Goal: Task Accomplishment & Management: Complete application form

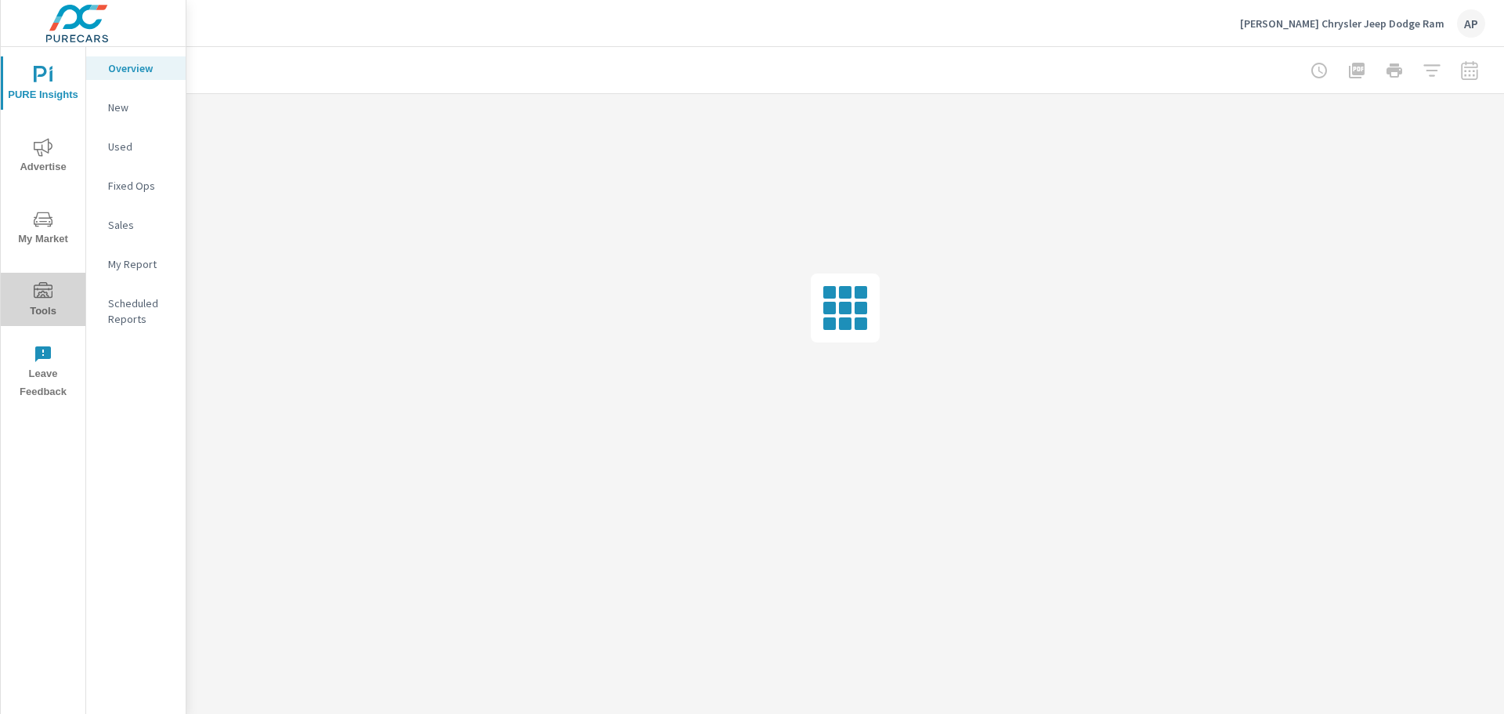
click at [47, 296] on icon "nav menu" at bounding box center [43, 291] width 19 height 19
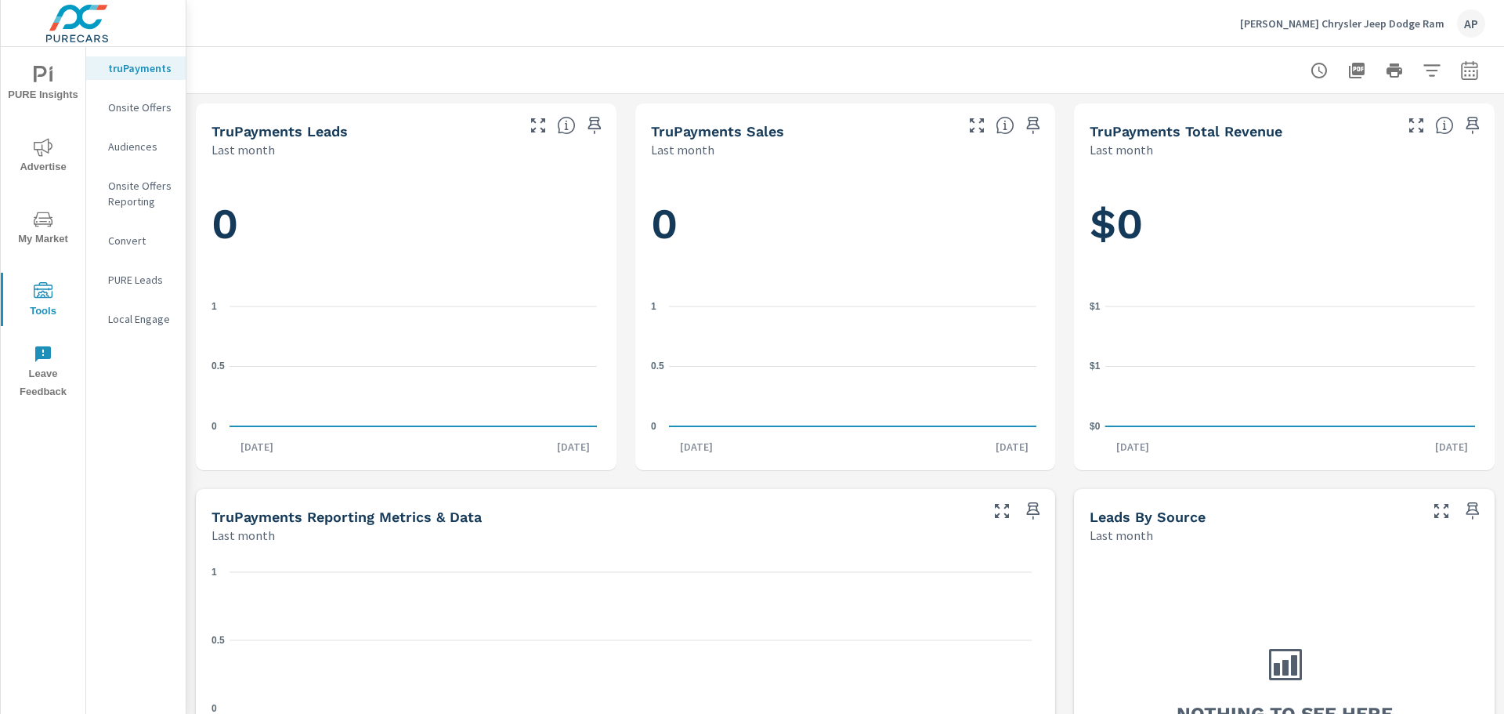
click at [147, 189] on p "Onsite Offers Reporting" at bounding box center [140, 193] width 65 height 31
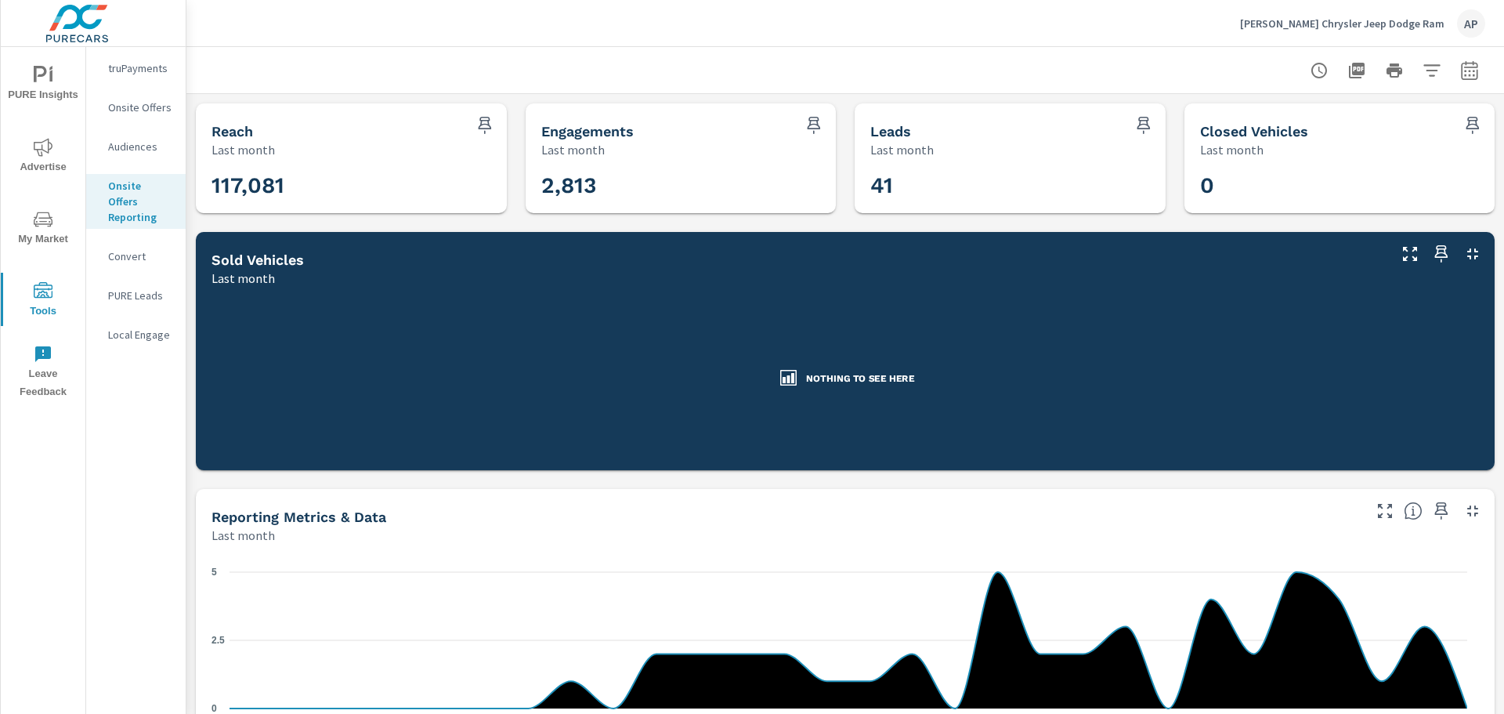
click at [154, 100] on p "Onsite Offers" at bounding box center [140, 108] width 65 height 16
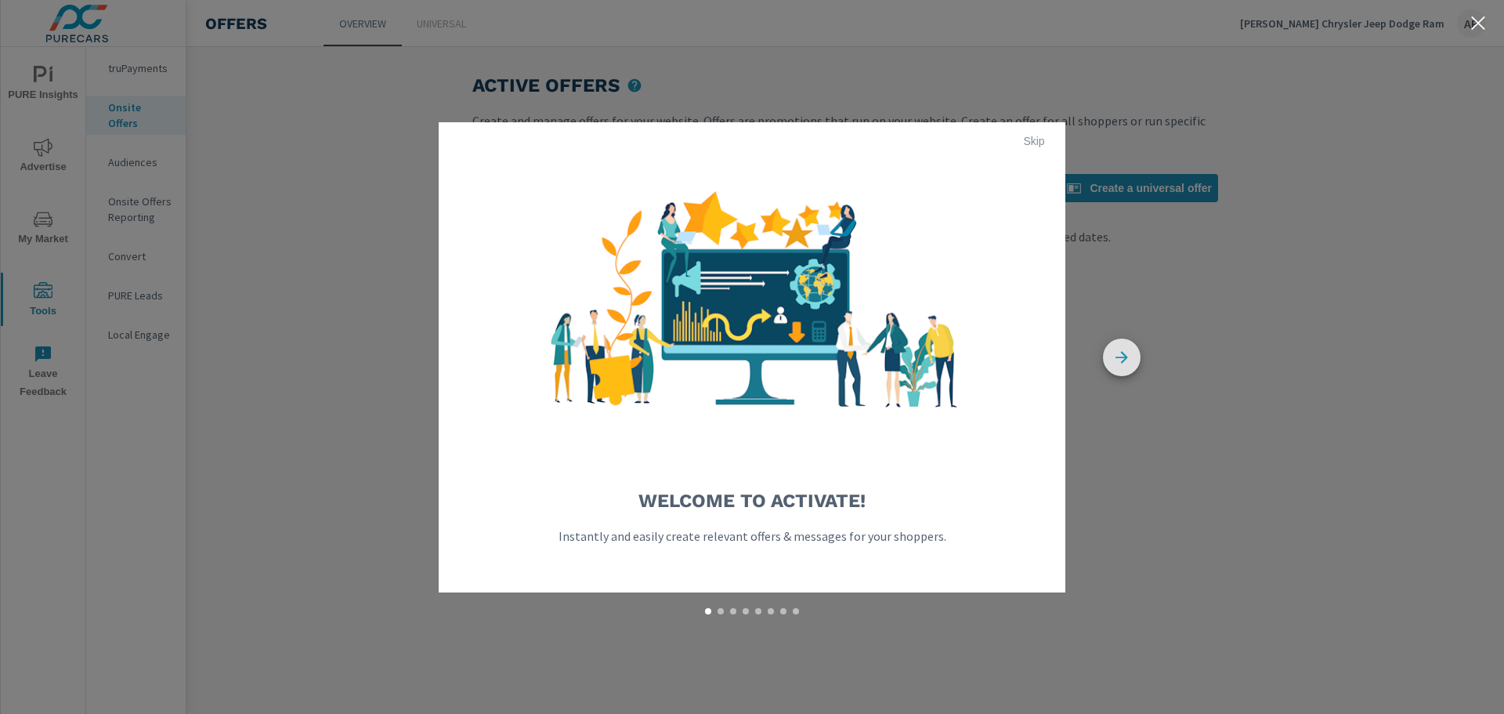
click at [1110, 354] on icon "button" at bounding box center [1122, 358] width 38 height 38
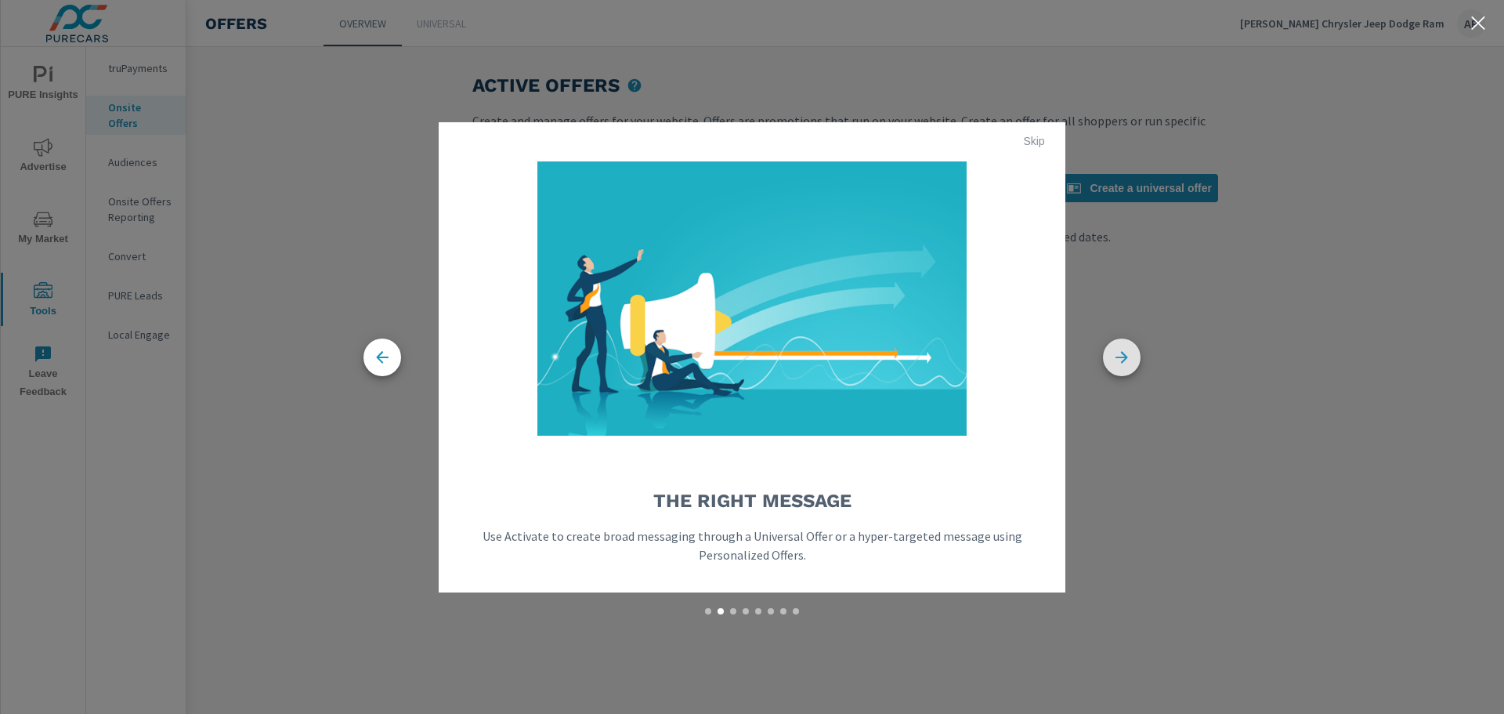
click at [1110, 354] on icon "button" at bounding box center [1122, 358] width 38 height 38
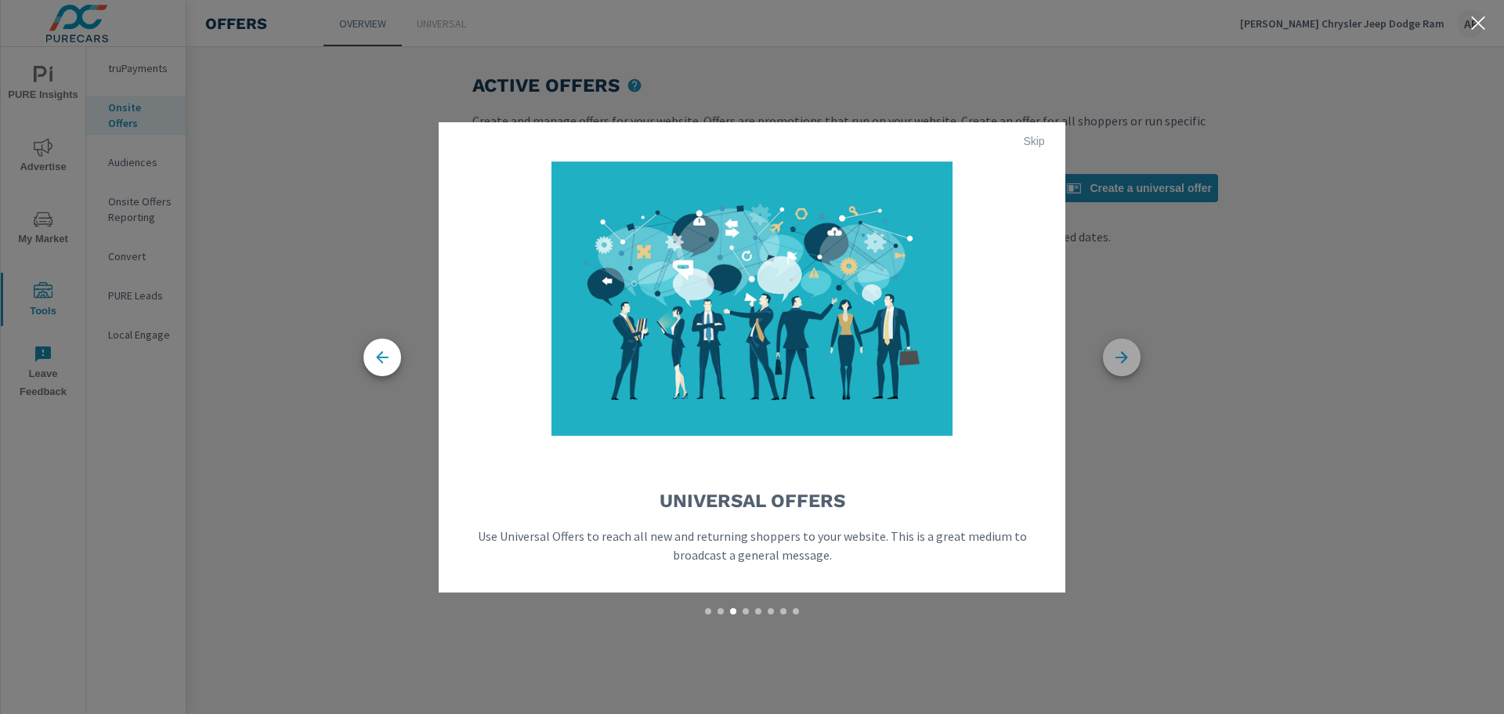
click at [1110, 354] on icon "button" at bounding box center [1122, 358] width 38 height 38
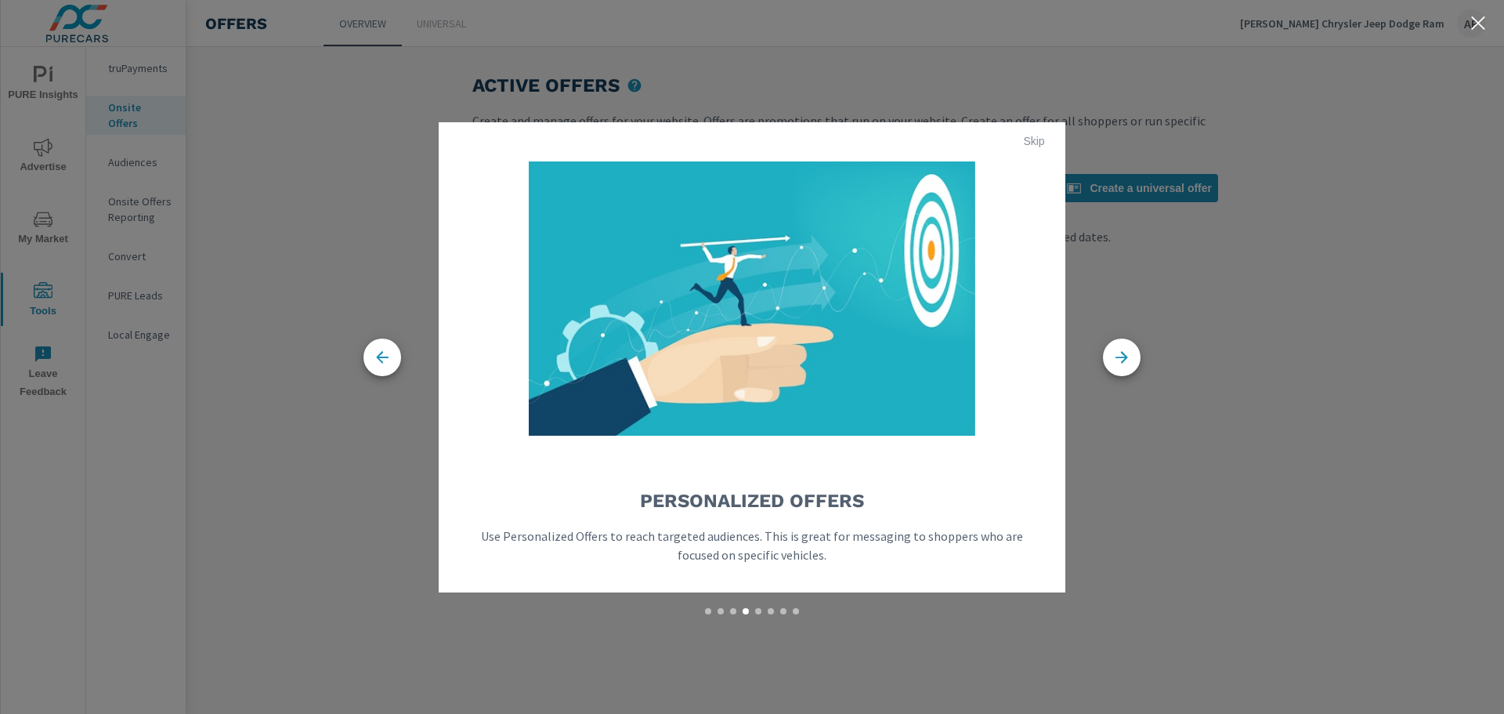
click at [1012, 136] on button "Skip" at bounding box center [1034, 141] width 50 height 25
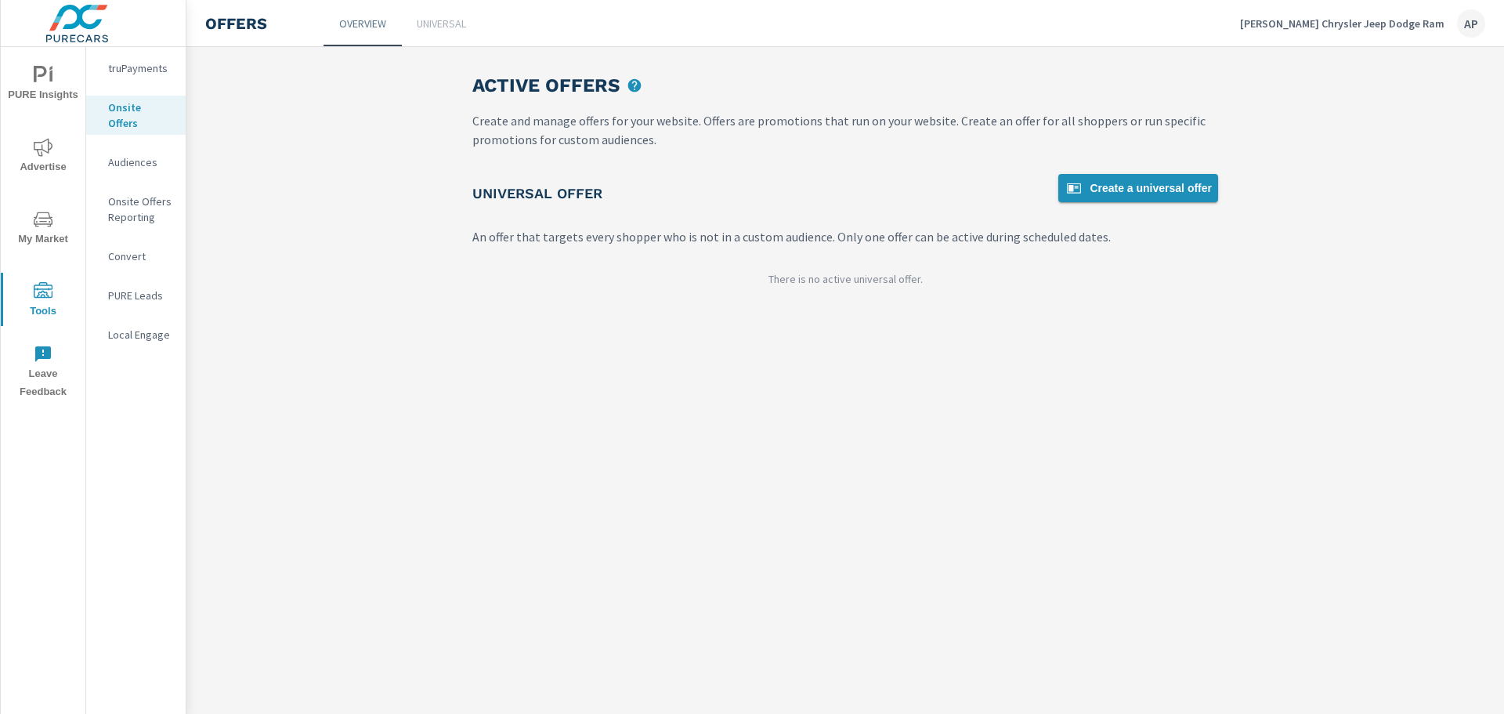
click at [1081, 184] on icon at bounding box center [1074, 188] width 14 height 10
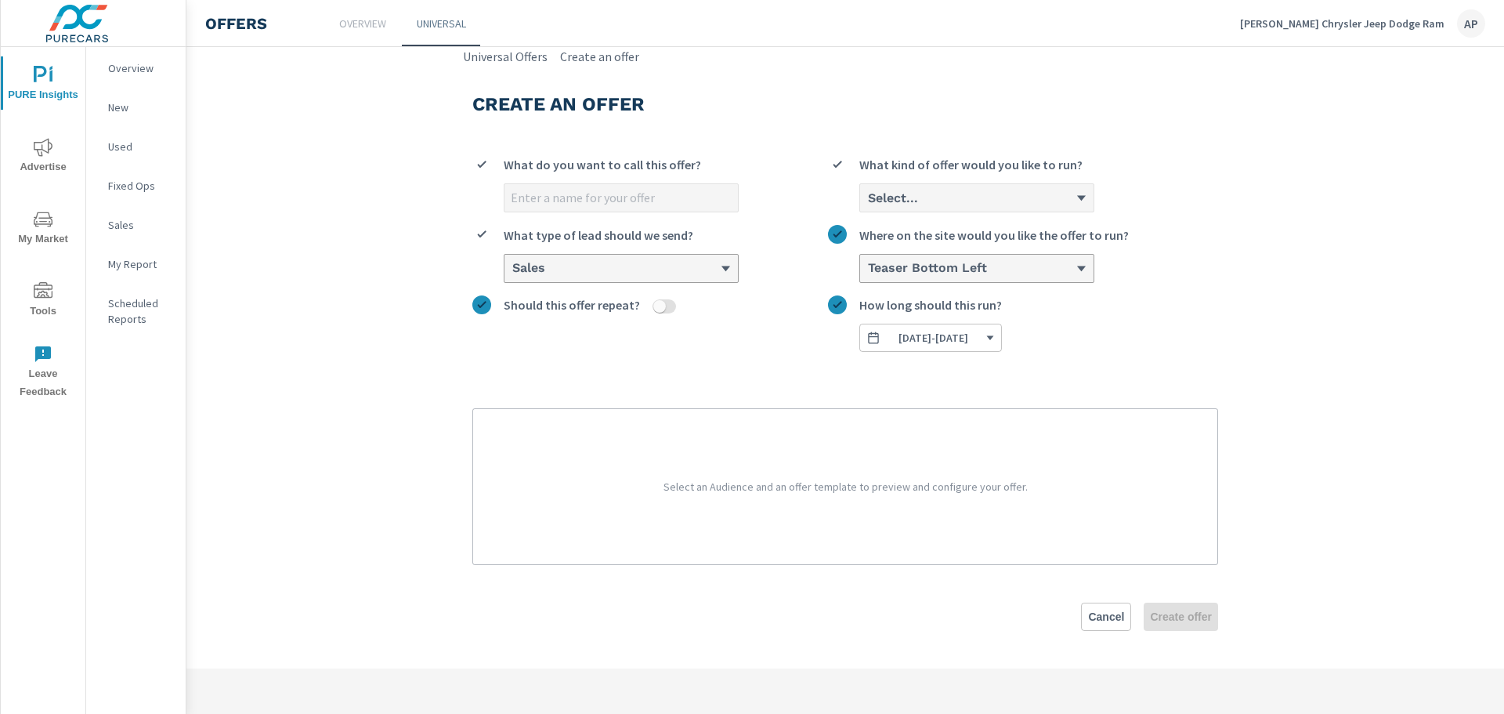
click at [581, 198] on input "What do you want to call this offer?" at bounding box center [622, 197] width 234 height 27
click at [618, 201] on input "What do you want to call this offer?" at bounding box center [622, 197] width 234 height 27
click at [507, 195] on input "Save $15,000 off MSRP Plus 3.9% For 72 mo." at bounding box center [622, 197] width 234 height 27
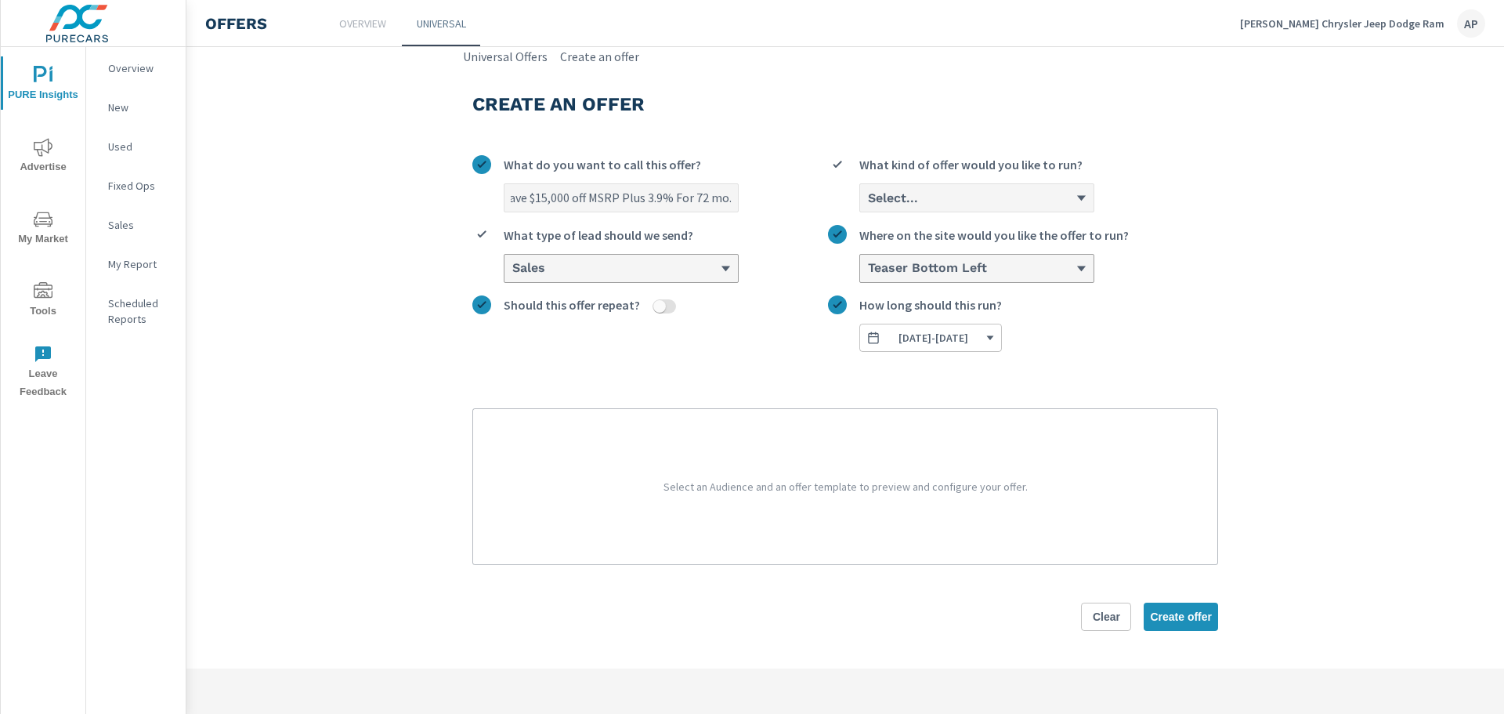
click at [510, 195] on input "Save $15,000 off MSRP Plus 3.9% For 72 mo." at bounding box center [622, 197] width 234 height 27
click at [509, 196] on input "Save $15,000 off MSRP Plus 3.9% For 72 mo." at bounding box center [622, 197] width 234 height 27
click at [512, 199] on input "Save $15,000 off MSRP Plus 3.9% For 72 mo." at bounding box center [622, 197] width 234 height 27
click at [510, 198] on input "Save $15,000 off MSRP Plus 3.9% For 72 mo." at bounding box center [622, 197] width 234 height 27
drag, startPoint x: 551, startPoint y: 204, endPoint x: 561, endPoint y: 198, distance: 11.6
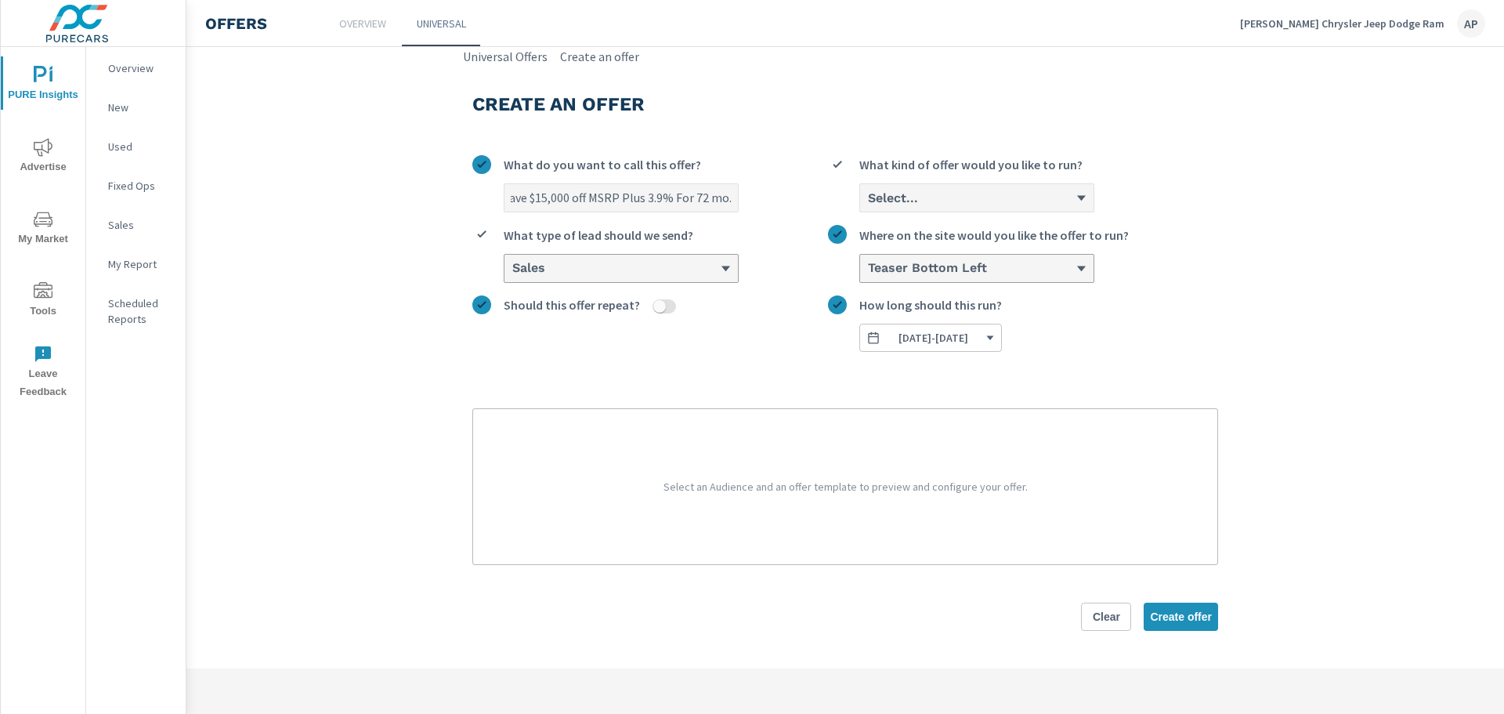
click at [554, 204] on input "Save $15,000 off MSRP Plus 3.9% For 72 mo." at bounding box center [622, 197] width 234 height 27
click at [583, 194] on input "Save $15,000 off MSRP Plus 3.9% For 72 mo." at bounding box center [622, 197] width 234 height 27
click at [730, 194] on input "Save $15,000 off MSRP Plus 3.9% For 72 mo." at bounding box center [622, 197] width 234 height 27
click at [531, 194] on input "Save $15,000 off MSRP Plus 3.9% For 72 mo." at bounding box center [622, 197] width 234 height 27
type input "Save $15,000 off MSRP Plus 3.9% For 72 mo."
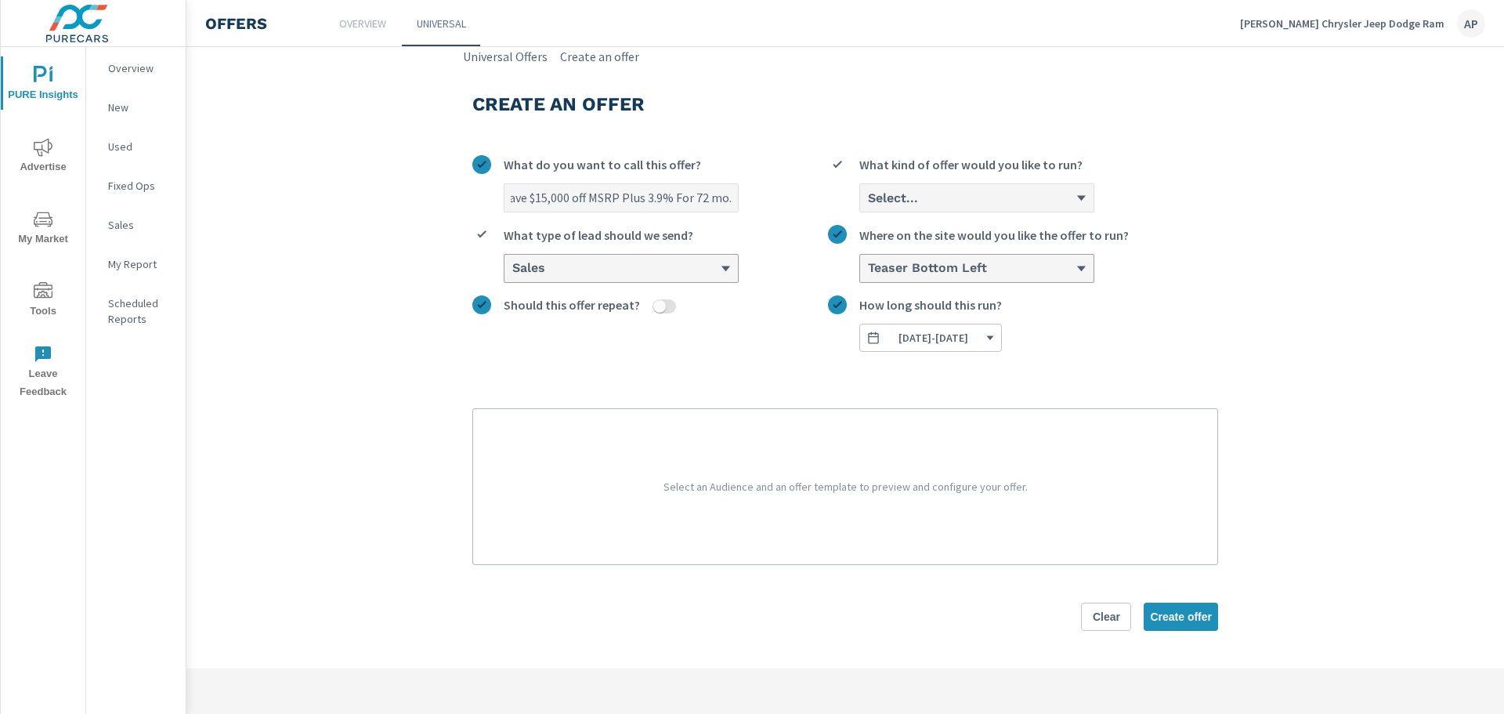
scroll to position [0, 0]
click at [1082, 192] on div at bounding box center [1082, 197] width 12 height 15
click at [868, 192] on input "Select... What kind of offer would you like to run?" at bounding box center [868, 198] width 2 height 14
click at [1124, 154] on div "Save $15,000 off MSRP Plus 3.9% For 72 mo. What do you want to call this offer?…" at bounding box center [845, 247] width 746 height 209
click at [1088, 273] on icon at bounding box center [1082, 268] width 12 height 12
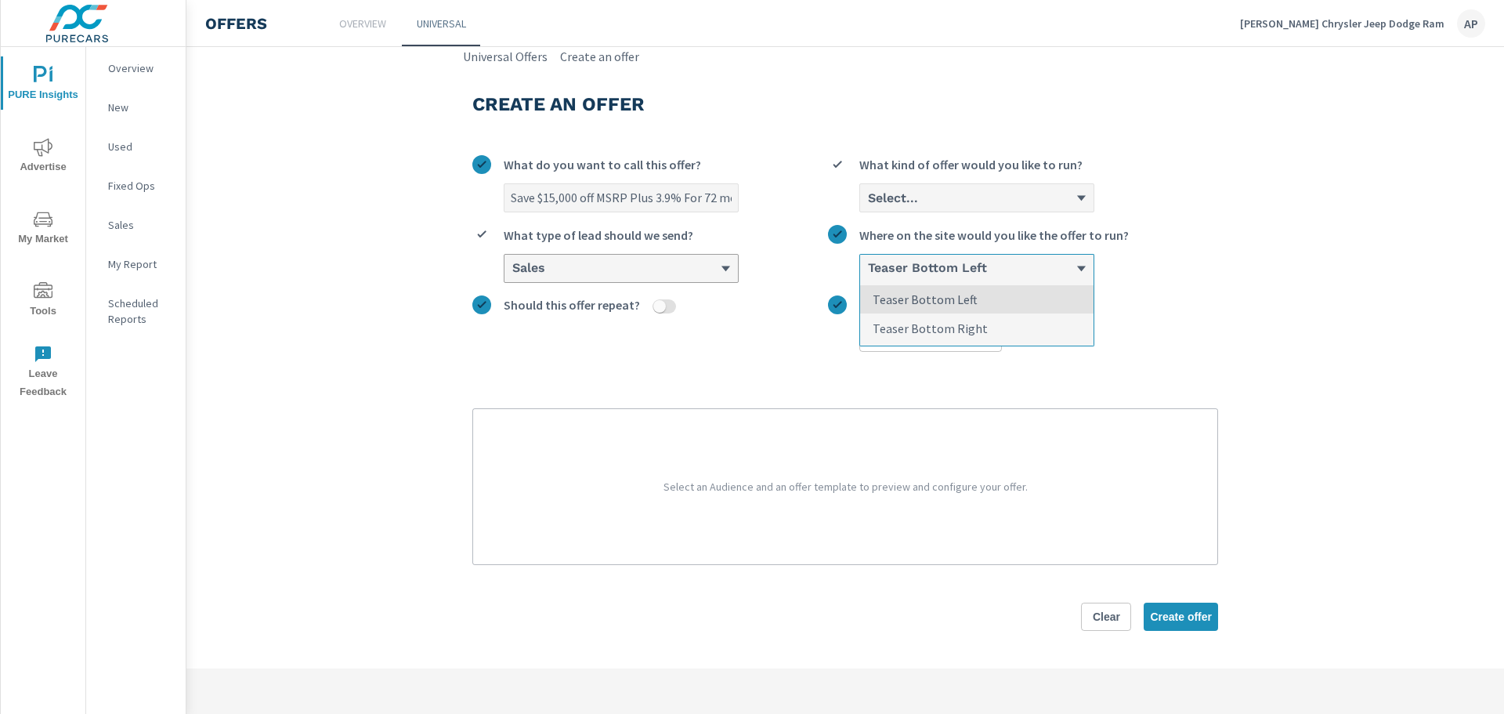
click at [868, 273] on input "option Teaser Bottom Left focused, 1 of 2. 2 results available. Use Up and Down…" at bounding box center [868, 269] width 2 height 14
click at [1048, 302] on li "Teaser Bottom Left" at bounding box center [977, 299] width 234 height 29
click at [868, 276] on input "option Teaser Bottom Left focused, 1 of 2. 2 results available. Use Up and Down…" at bounding box center [868, 269] width 2 height 14
click at [708, 467] on p "Select an Audience and an offer template to preview and configure your offer." at bounding box center [845, 487] width 707 height 118
click at [1187, 624] on span "Create offer" at bounding box center [1181, 617] width 62 height 14
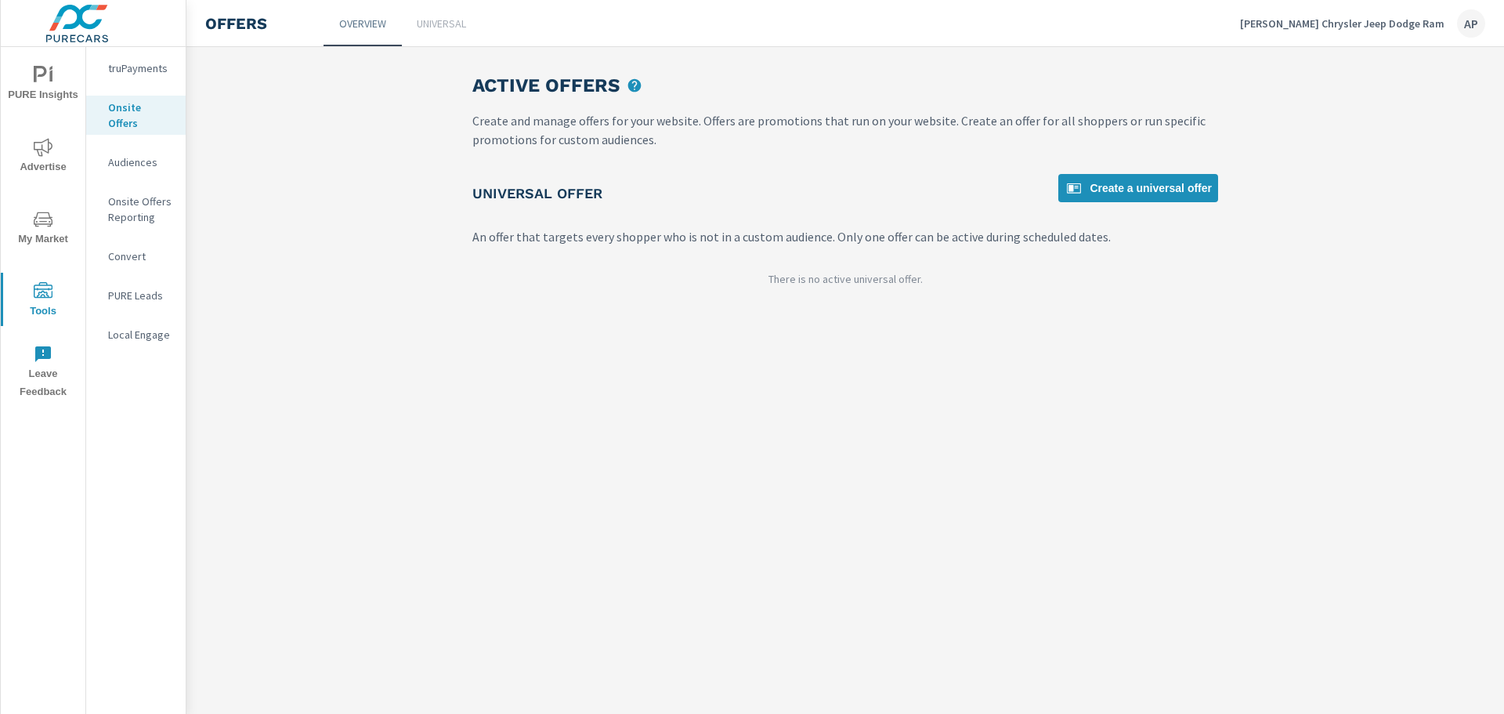
click at [148, 74] on p "truPayments" at bounding box center [140, 68] width 65 height 16
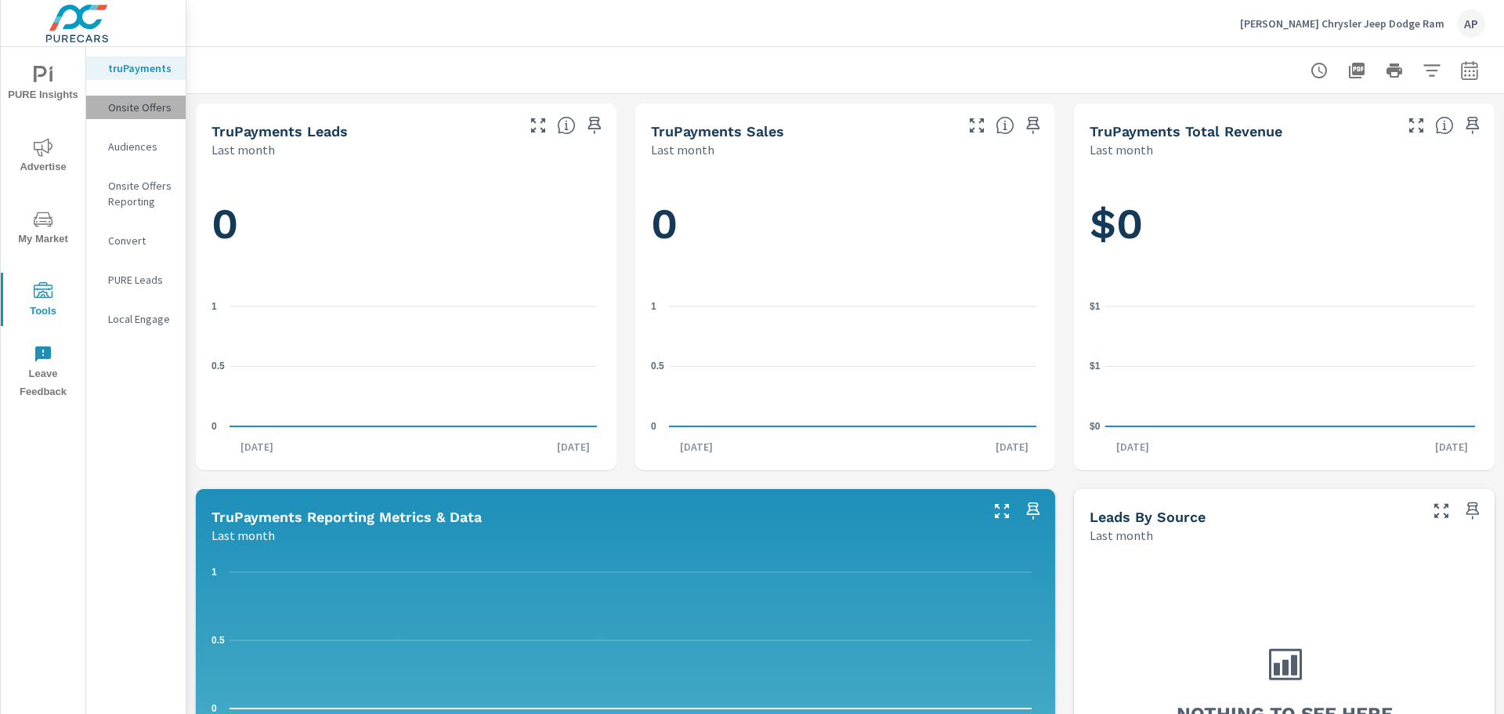
click at [149, 117] on div "Onsite Offers" at bounding box center [136, 108] width 100 height 24
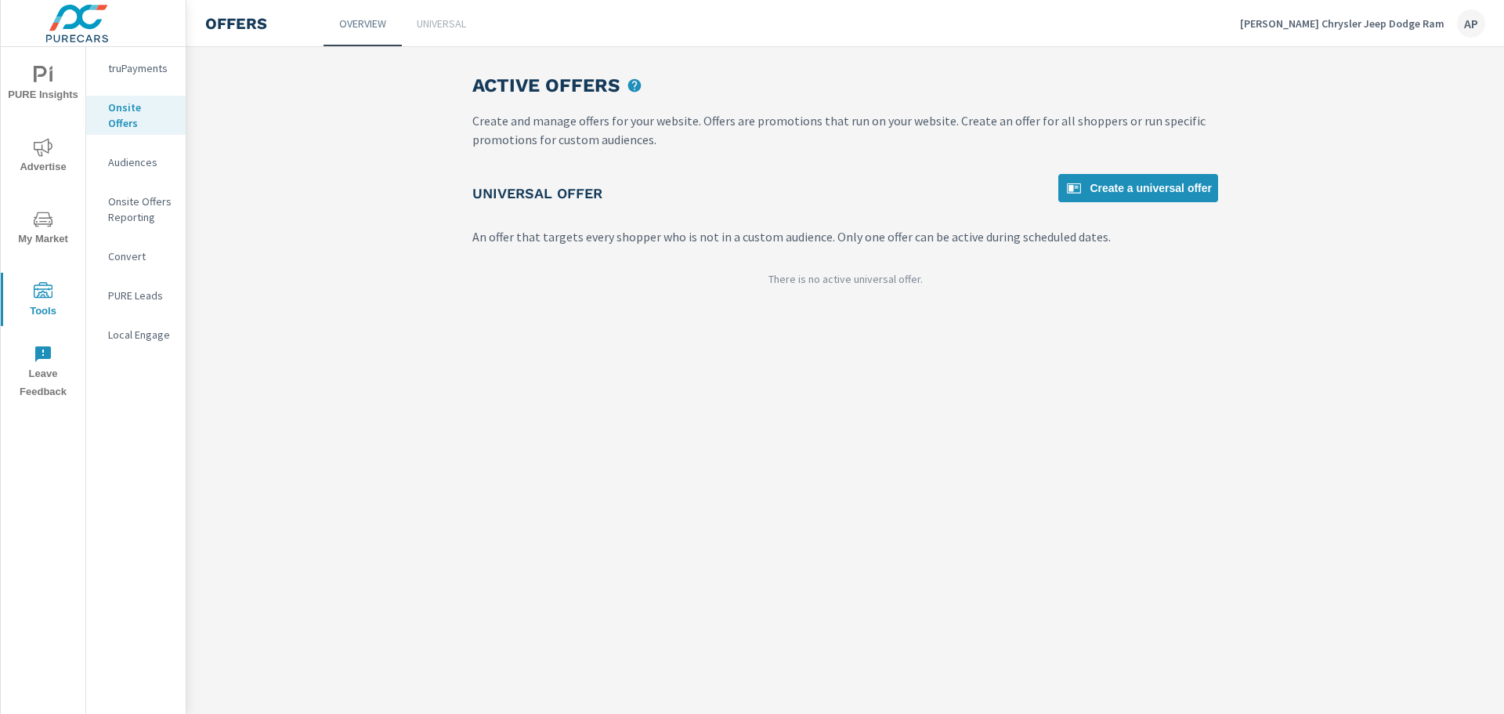
click at [927, 273] on div "There is no active universal offer." at bounding box center [845, 279] width 746 height 16
click at [46, 163] on span "Advertise" at bounding box center [42, 157] width 75 height 38
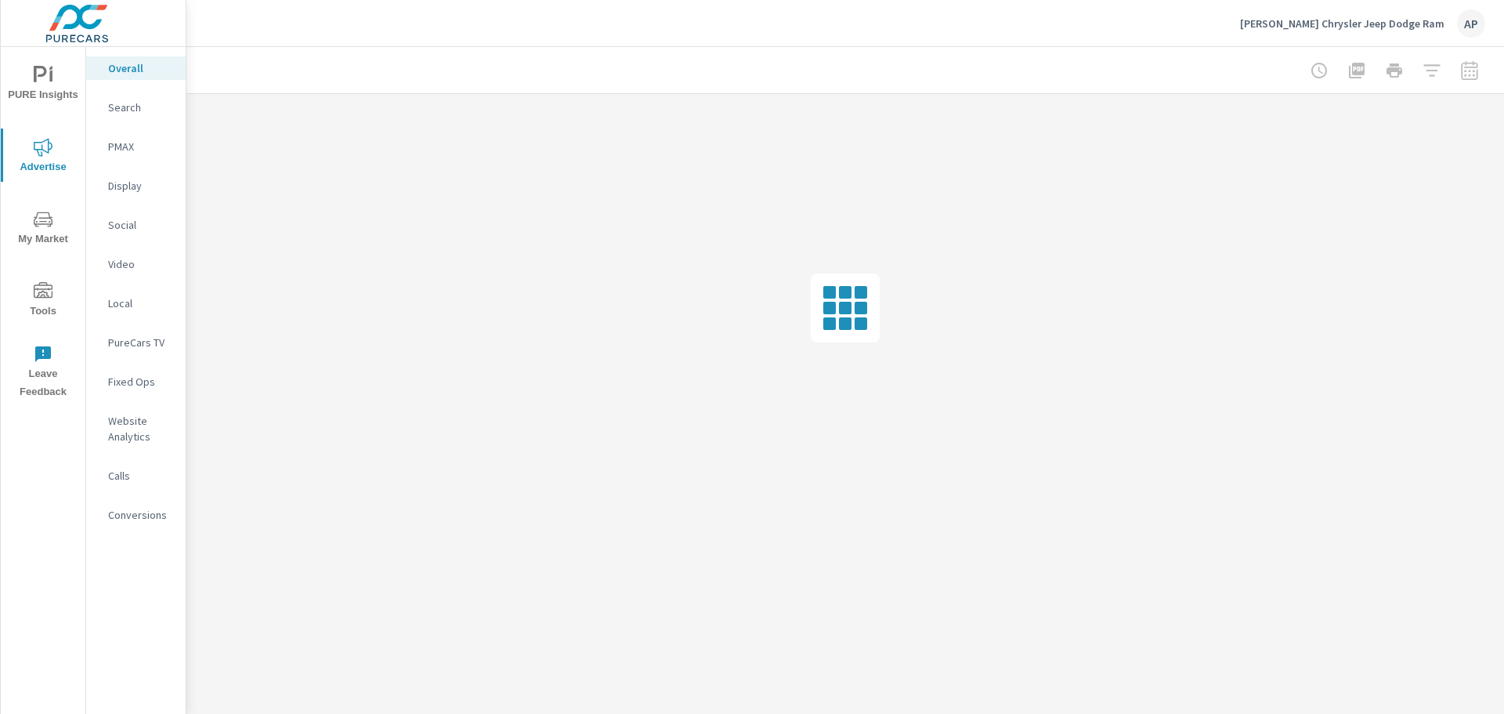
click at [36, 304] on span "Tools" at bounding box center [42, 301] width 75 height 38
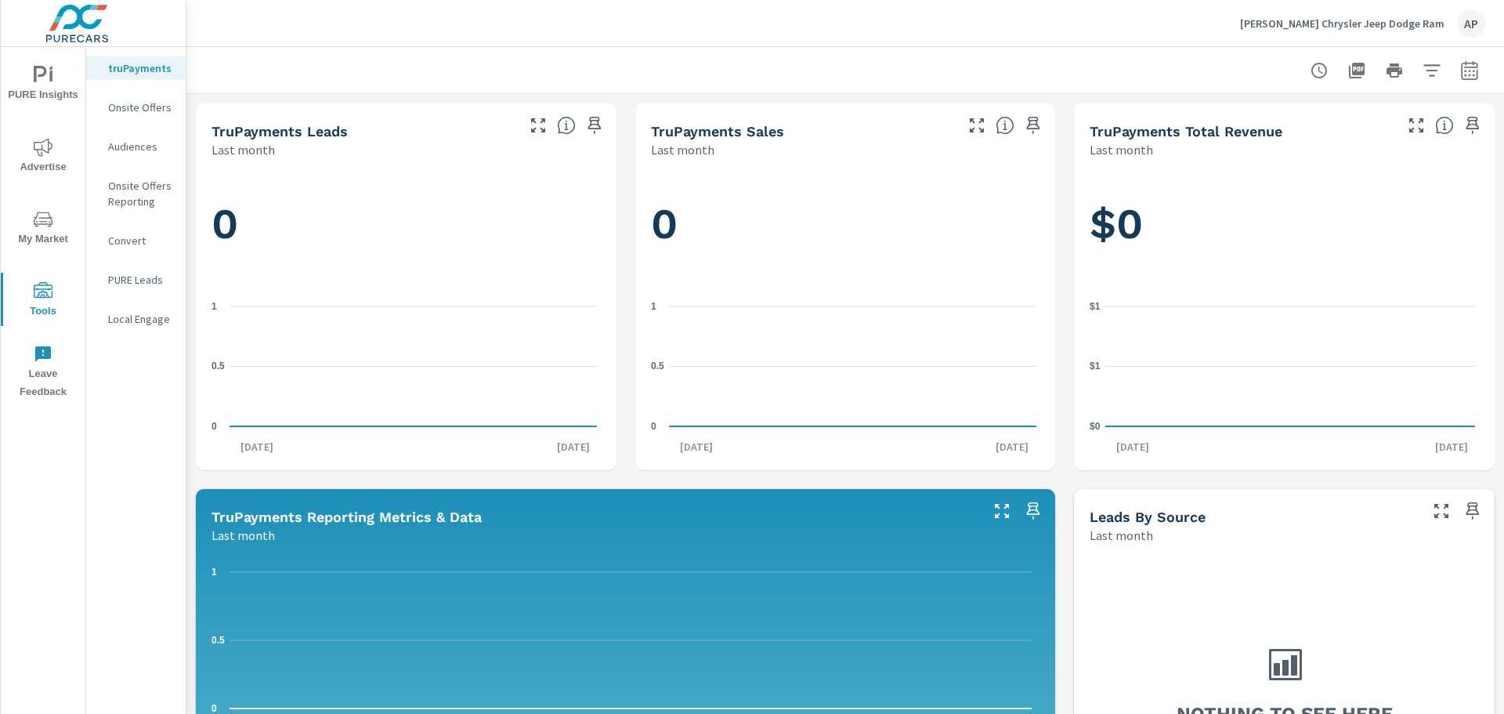
click at [136, 98] on div "Onsite Offers" at bounding box center [136, 108] width 100 height 24
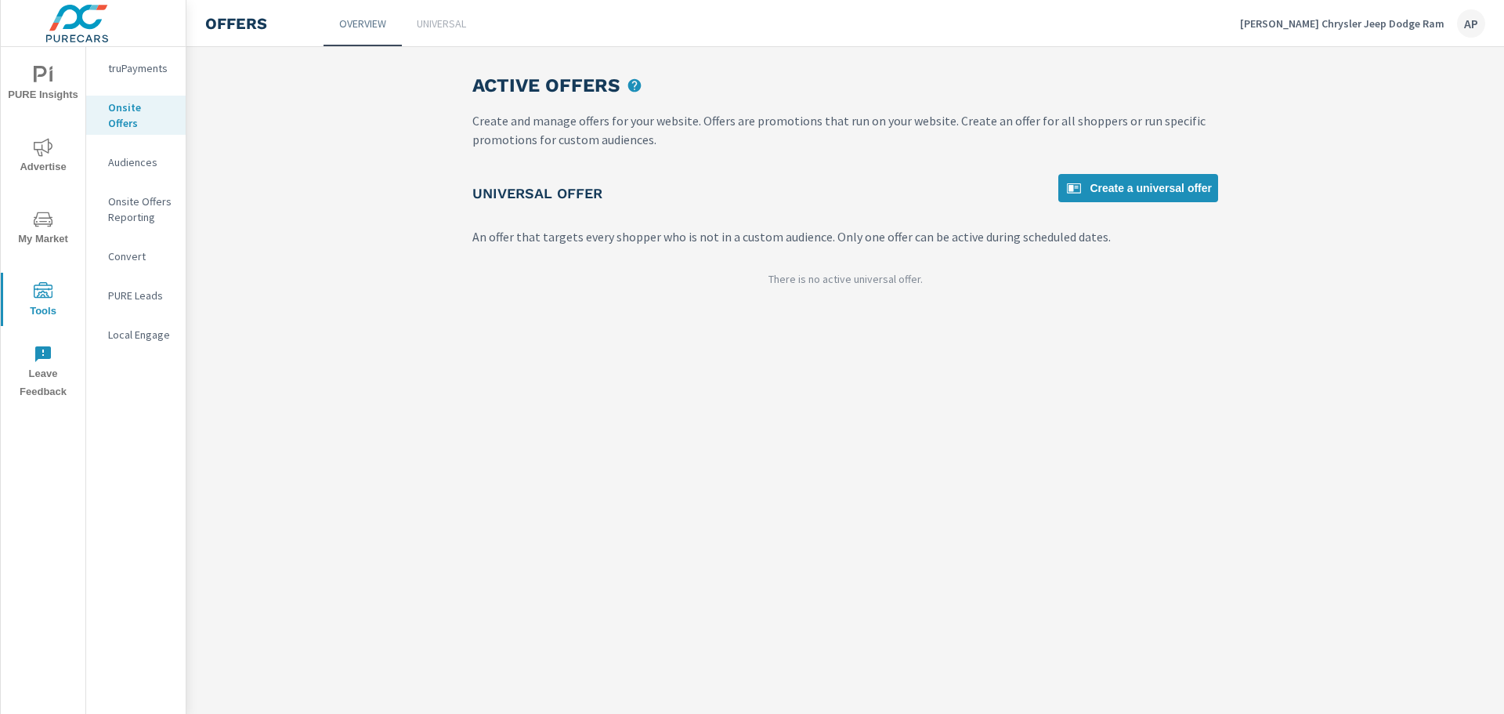
click at [42, 287] on icon "nav menu" at bounding box center [43, 291] width 19 height 19
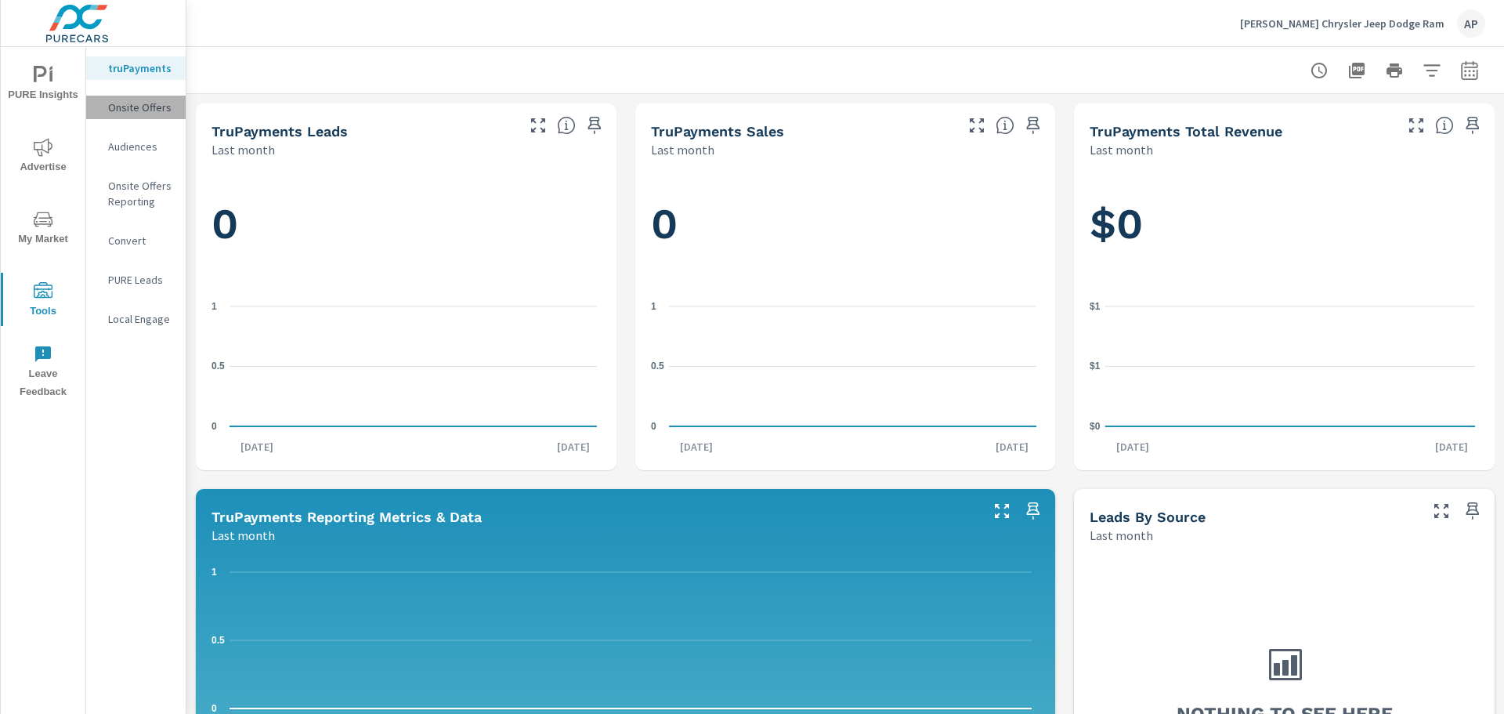
click at [155, 100] on p "Onsite Offers" at bounding box center [140, 108] width 65 height 16
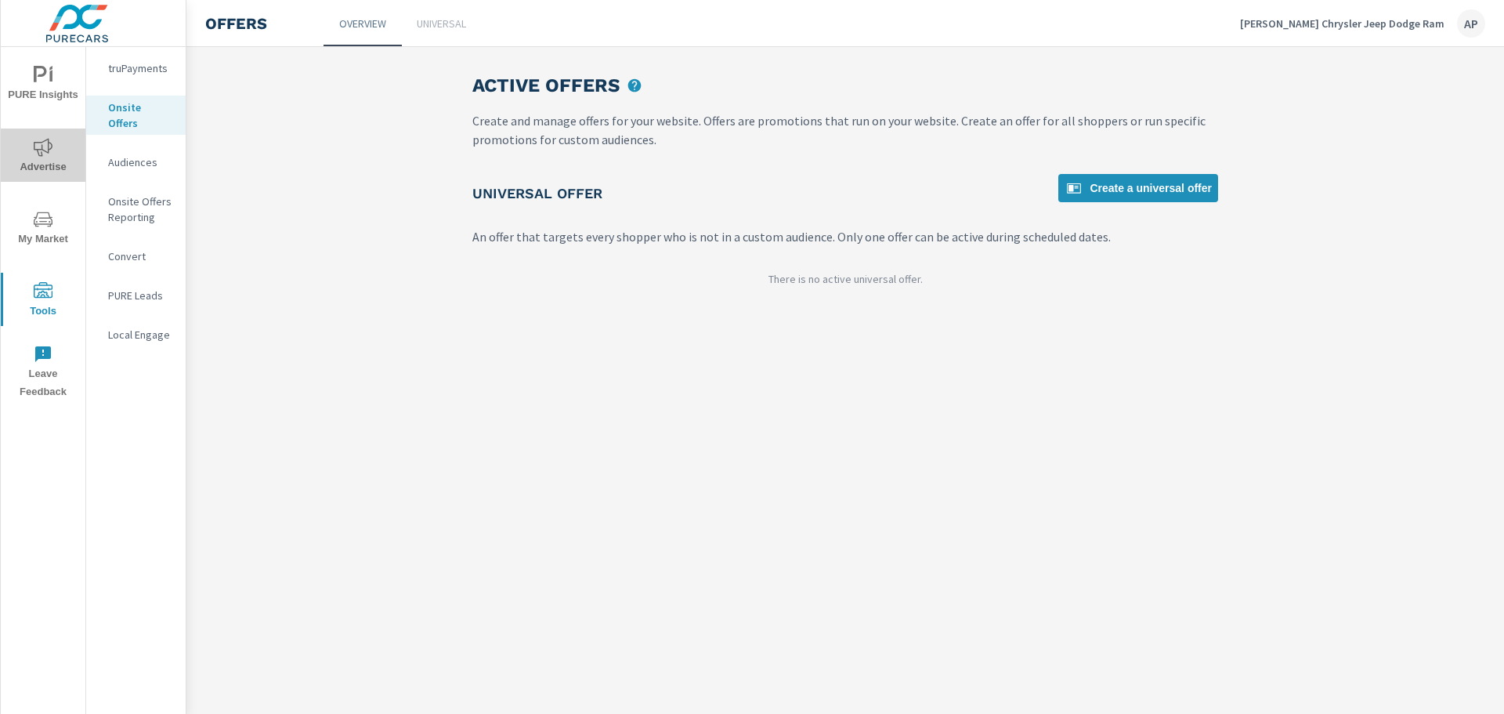
click at [62, 149] on span "Advertise" at bounding box center [42, 157] width 75 height 38
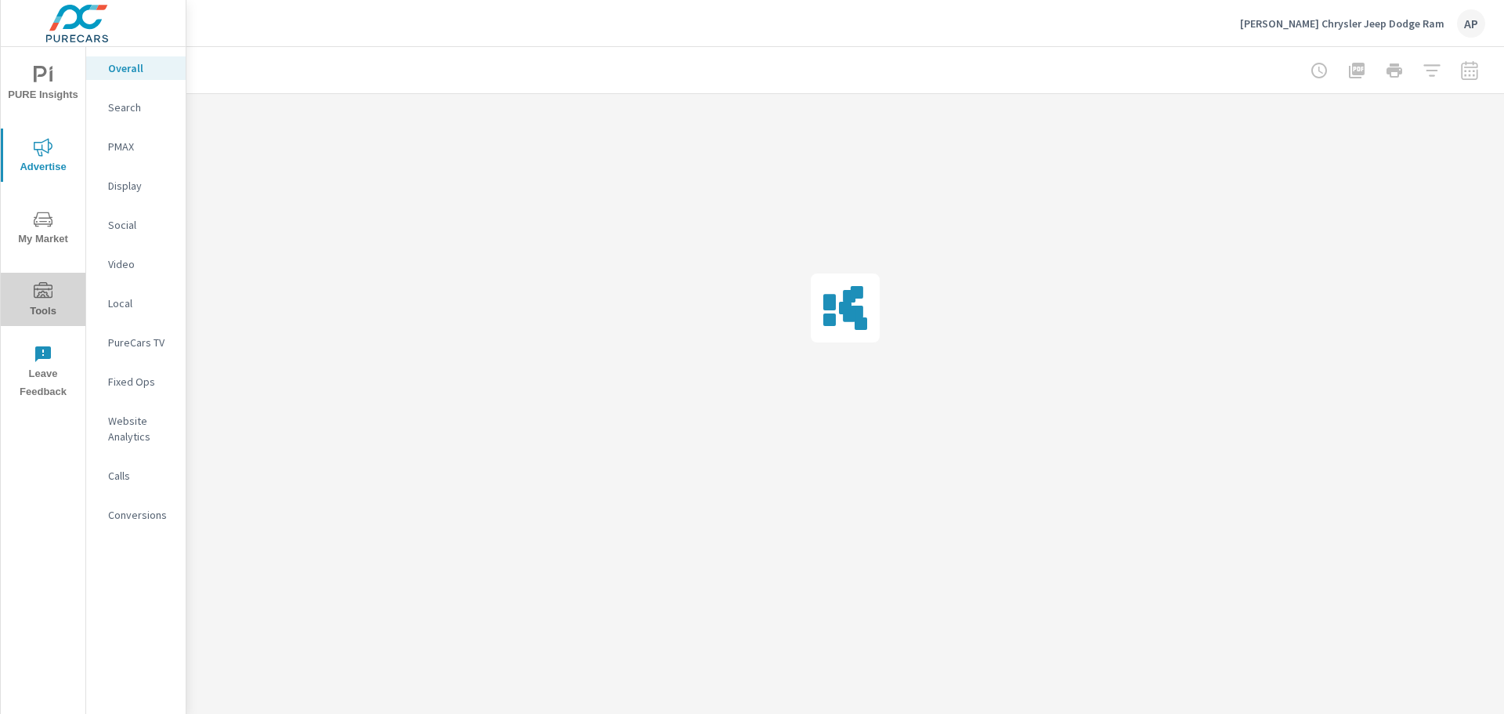
click at [45, 295] on icon "nav menu" at bounding box center [43, 290] width 19 height 16
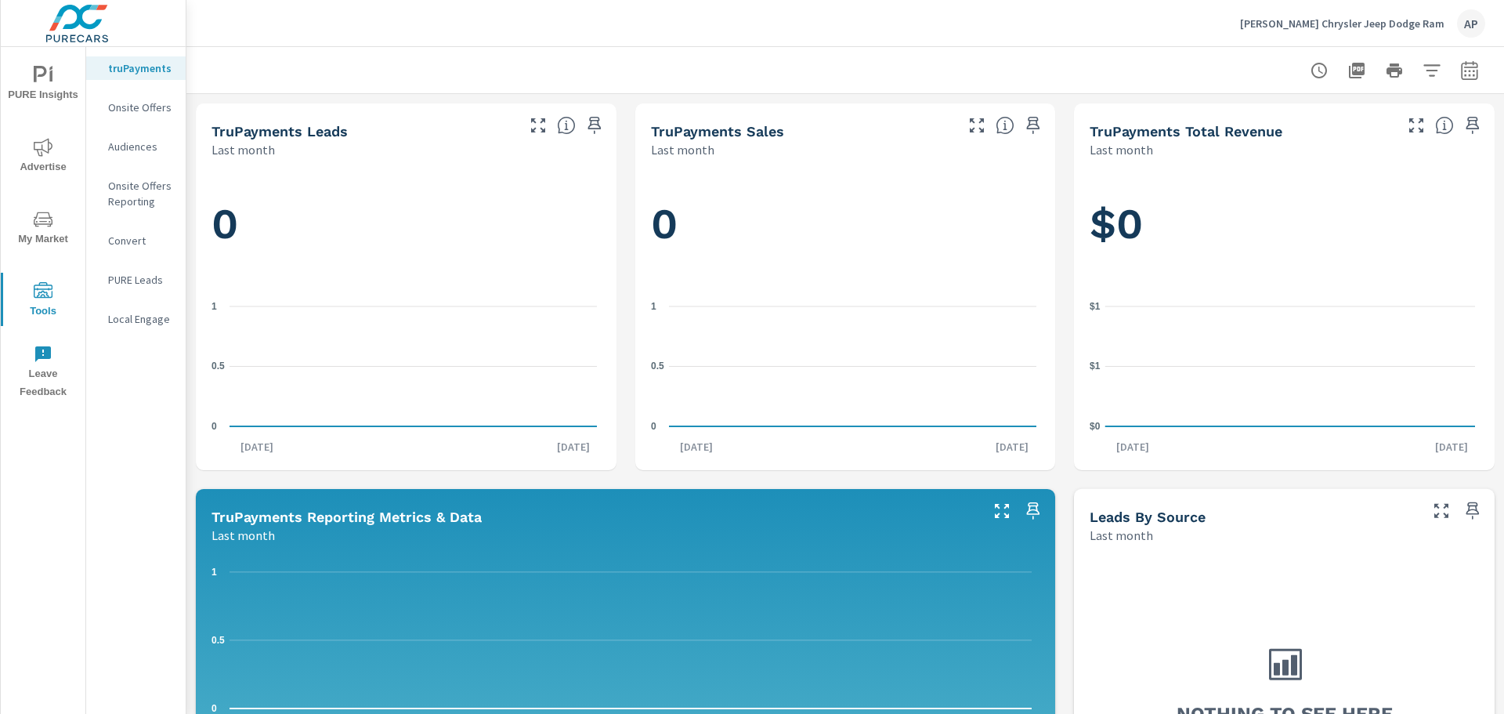
click at [147, 99] on div "Onsite Offers" at bounding box center [136, 108] width 100 height 24
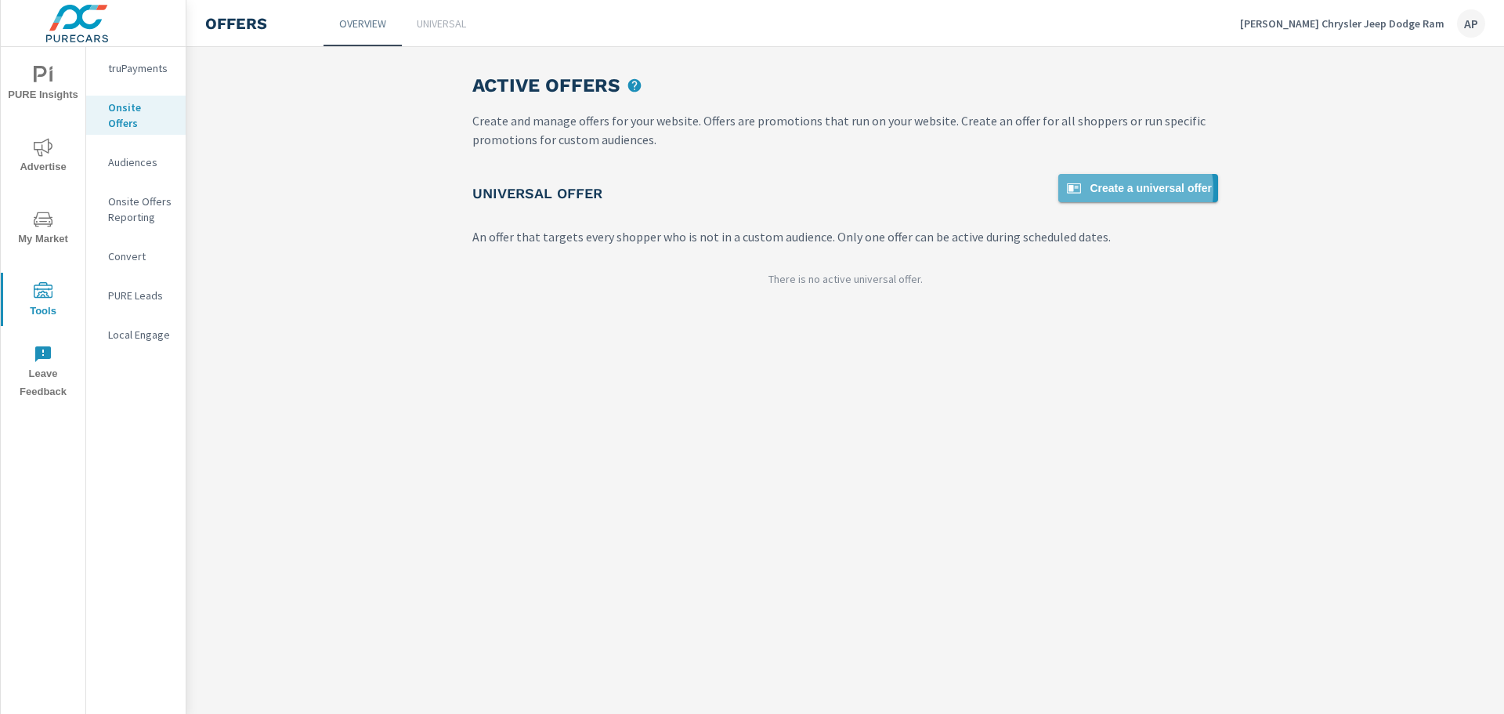
click at [1128, 190] on span "Create a universal offer" at bounding box center [1138, 188] width 147 height 19
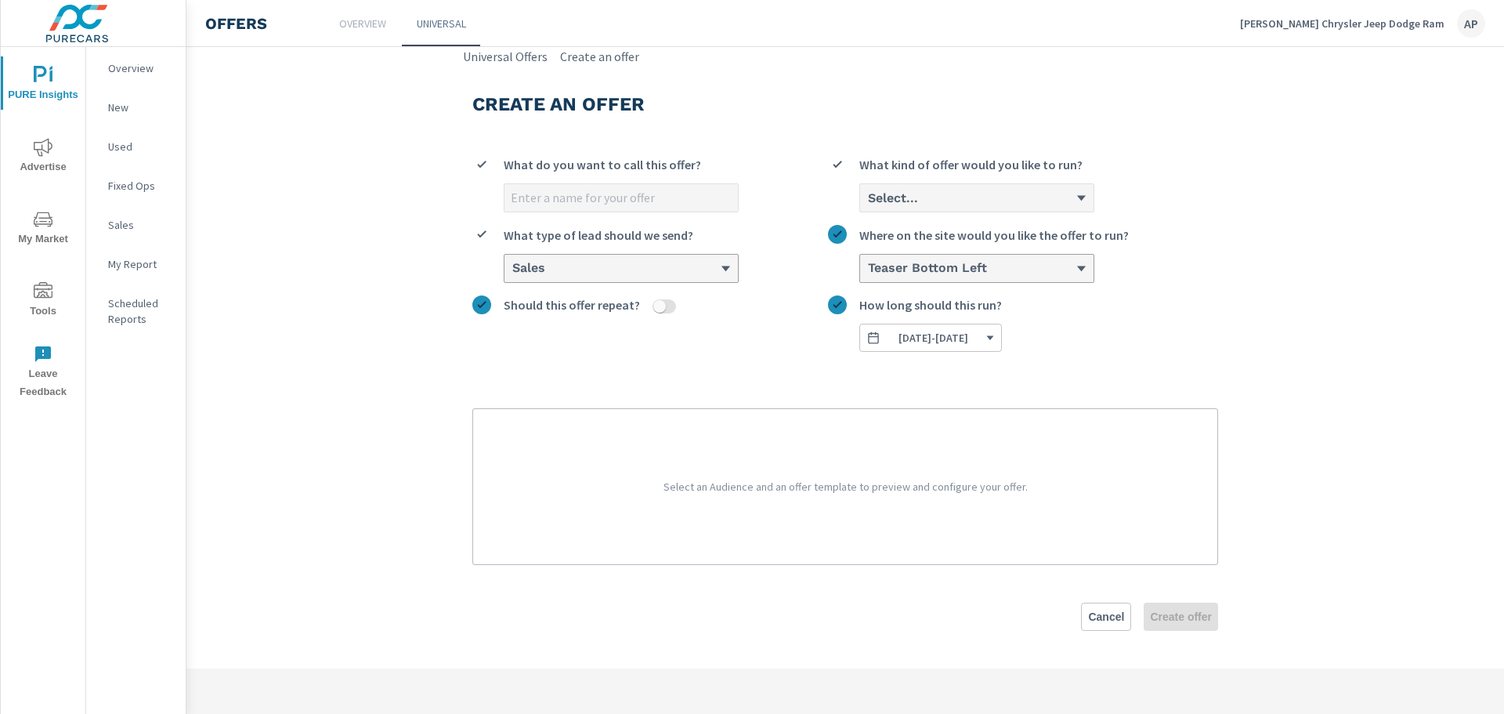
click at [1076, 191] on div "Select..." at bounding box center [971, 197] width 209 height 15
click at [868, 191] on input "Select... What kind of offer would you like to run?" at bounding box center [868, 198] width 2 height 14
click at [1032, 260] on li "Custom" at bounding box center [977, 258] width 234 height 29
click at [868, 205] on input "option Custom focused, 2 of 3. 3 results available. Use Up and Down to choose o…" at bounding box center [868, 198] width 2 height 14
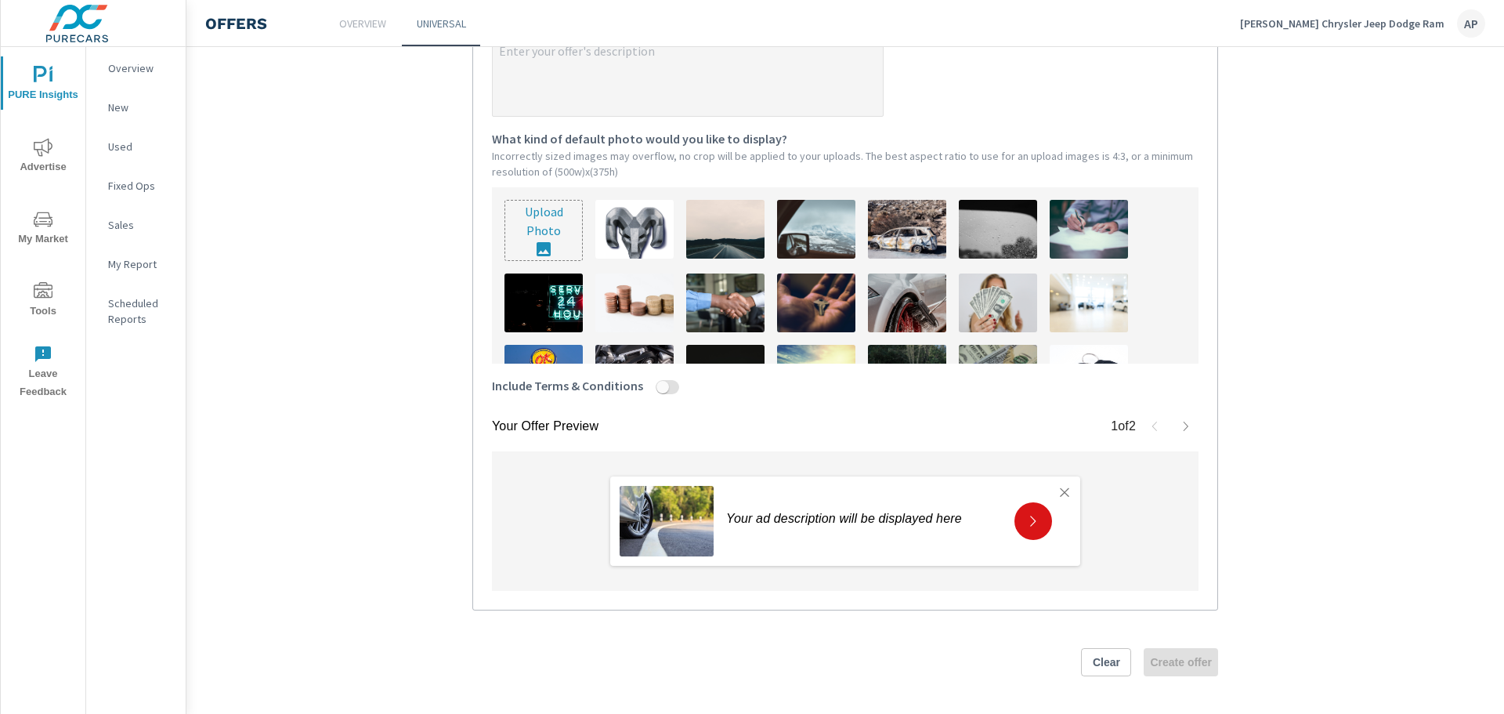
scroll to position [461, 0]
click at [638, 234] on img at bounding box center [635, 229] width 78 height 59
type textarea "x"
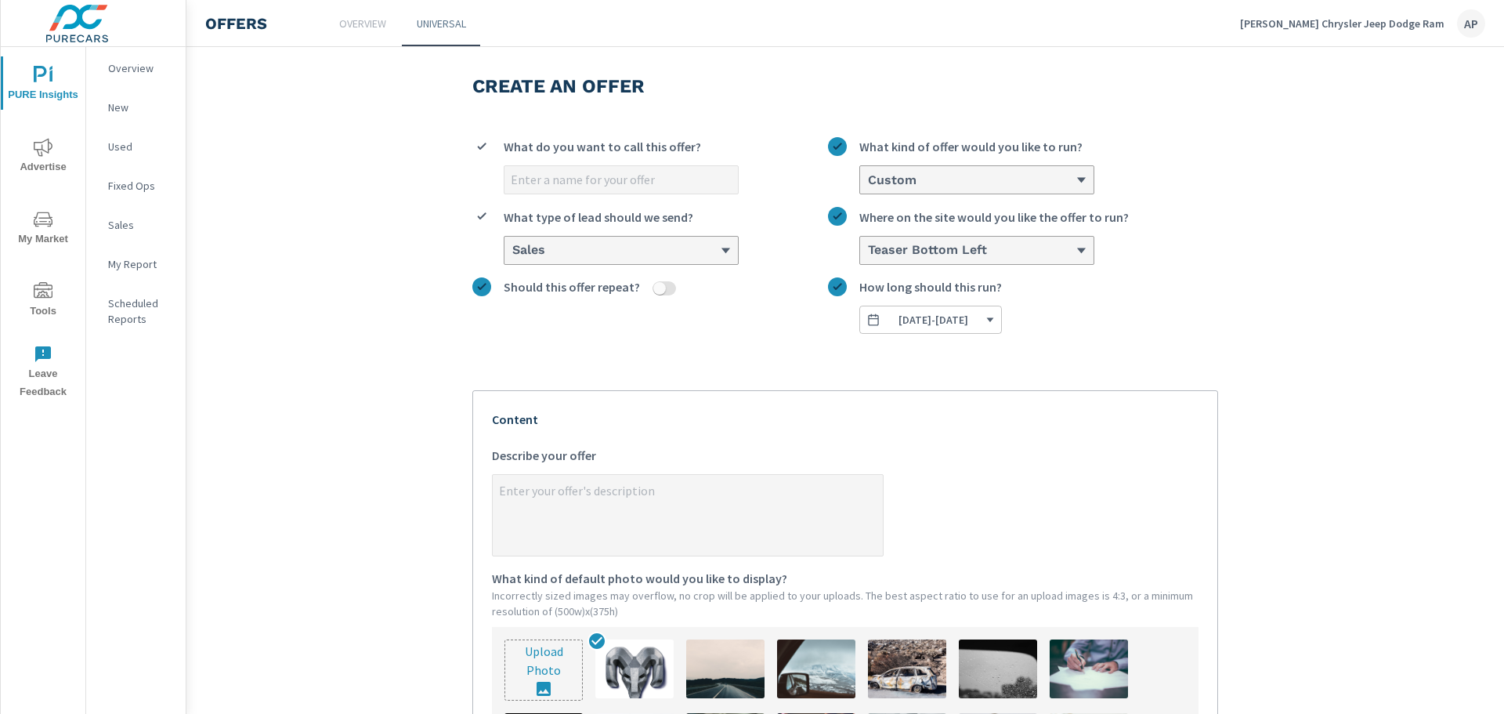
scroll to position [0, 0]
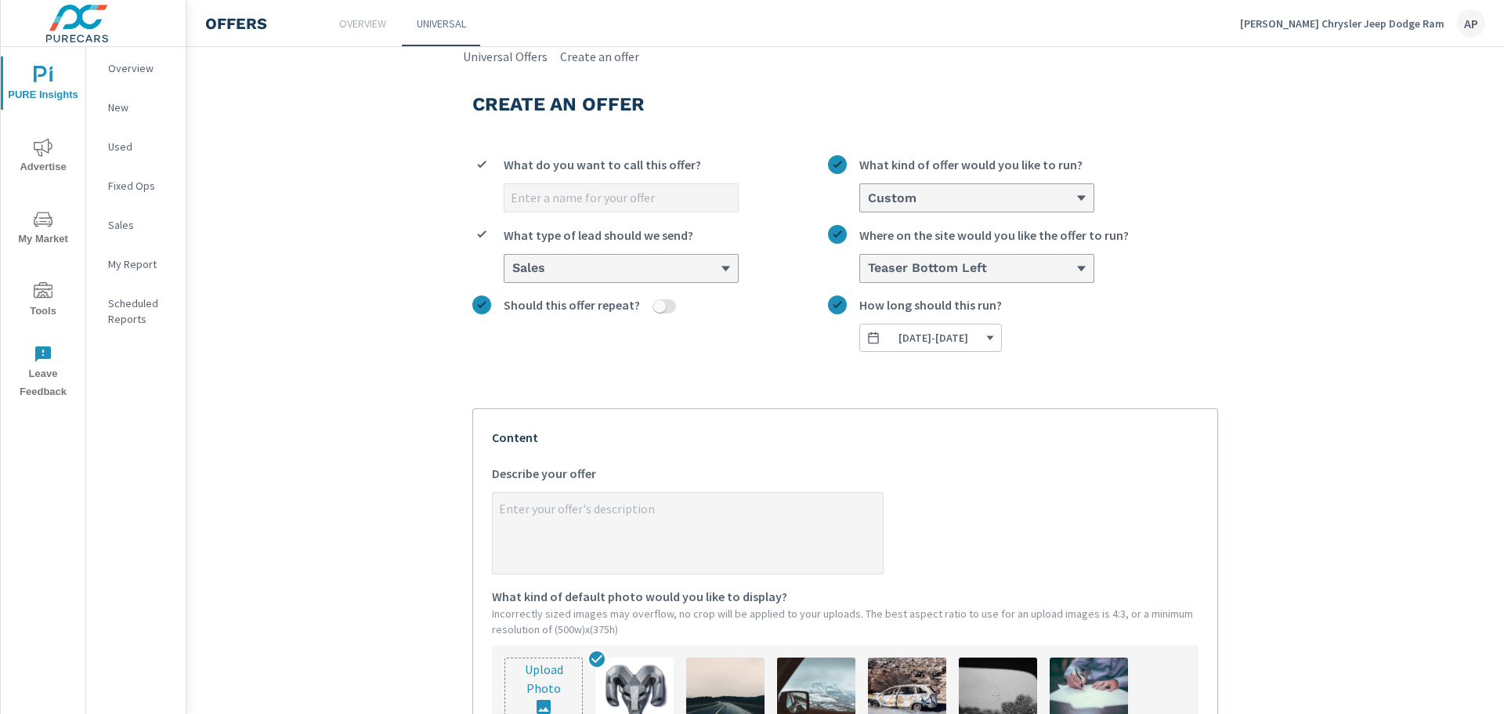
click at [646, 193] on input "What do you want to call this offer?" at bounding box center [622, 197] width 234 height 27
type input "S"
type textarea "x"
type input "Sa"
type textarea "x"
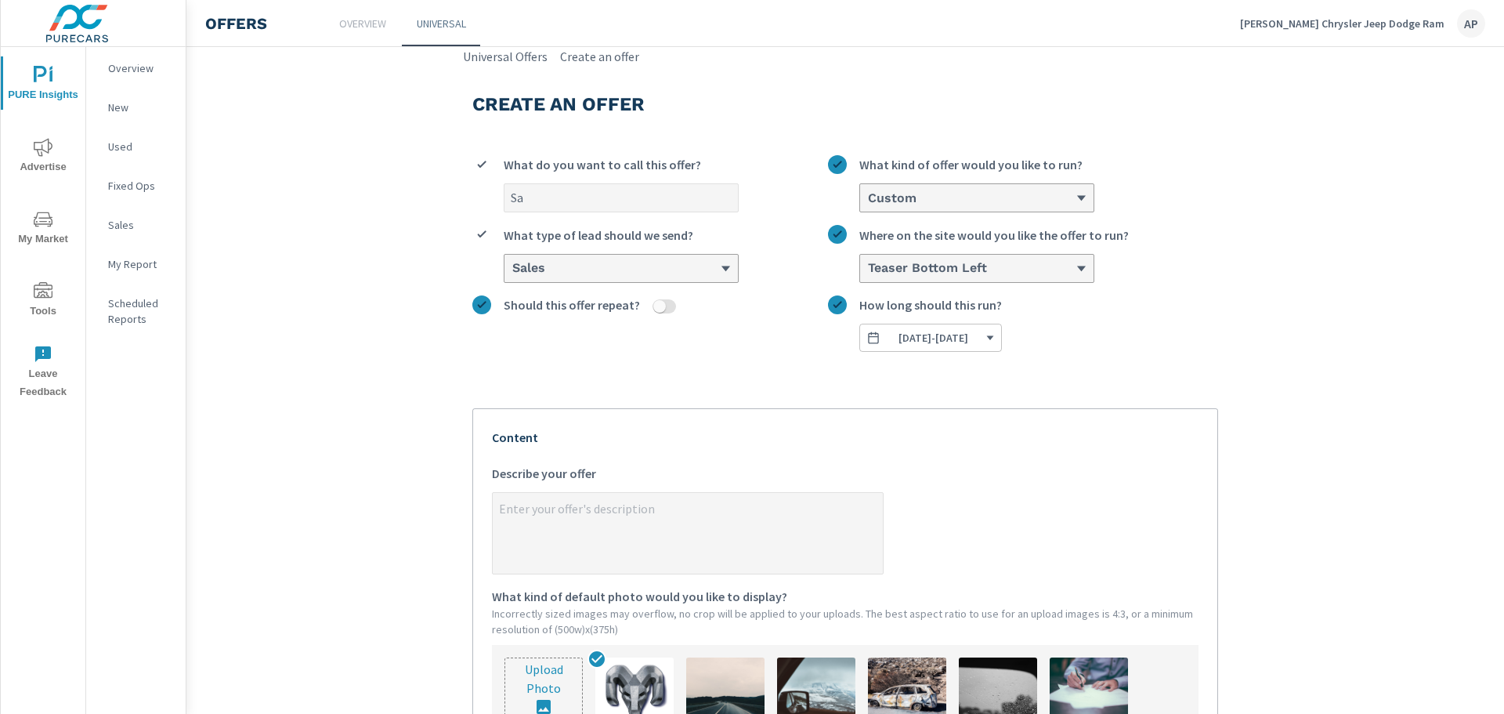
type input "Sav"
type textarea "x"
type input "Save"
type textarea "x"
type input "Save"
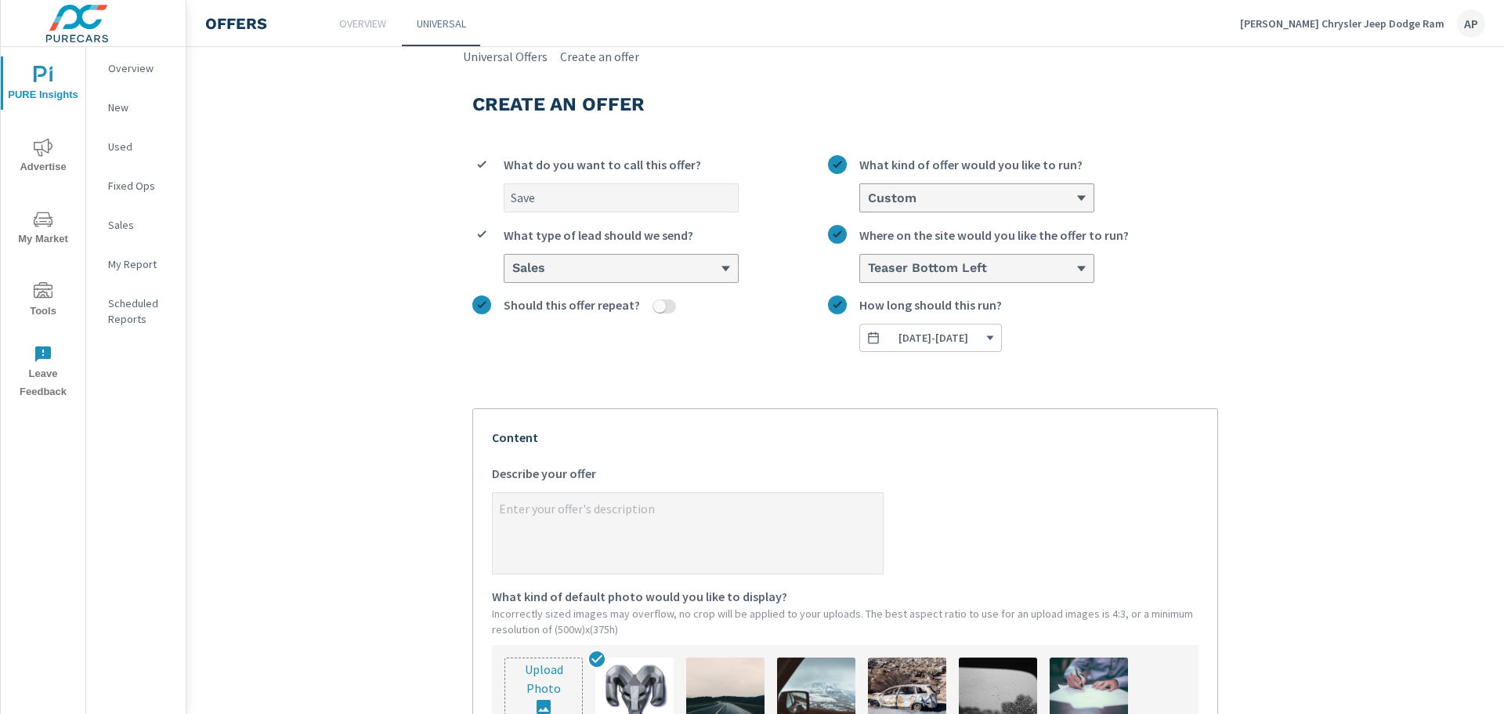
type textarea "x"
type input "Save $15,000 off MSRP Plus 3.9% For 72 mo."
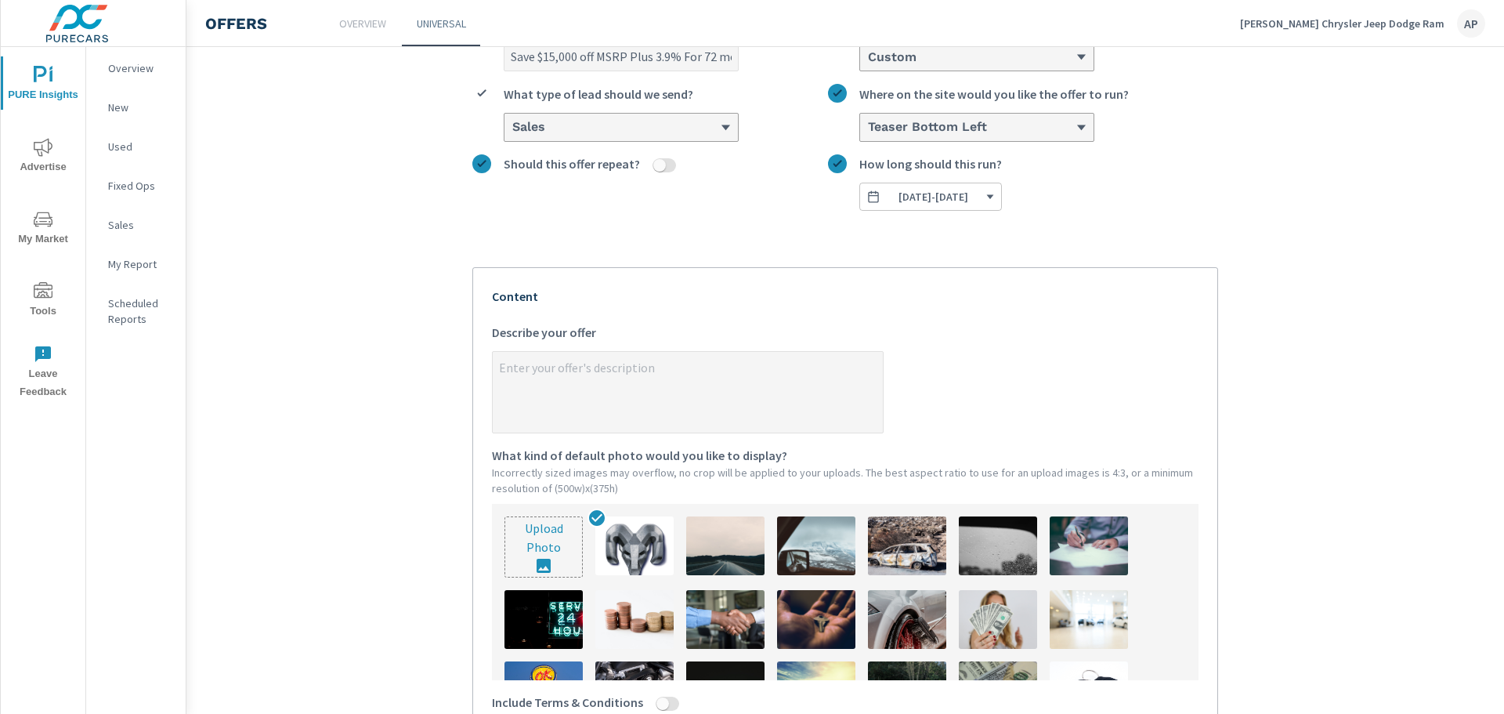
scroll to position [157, 0]
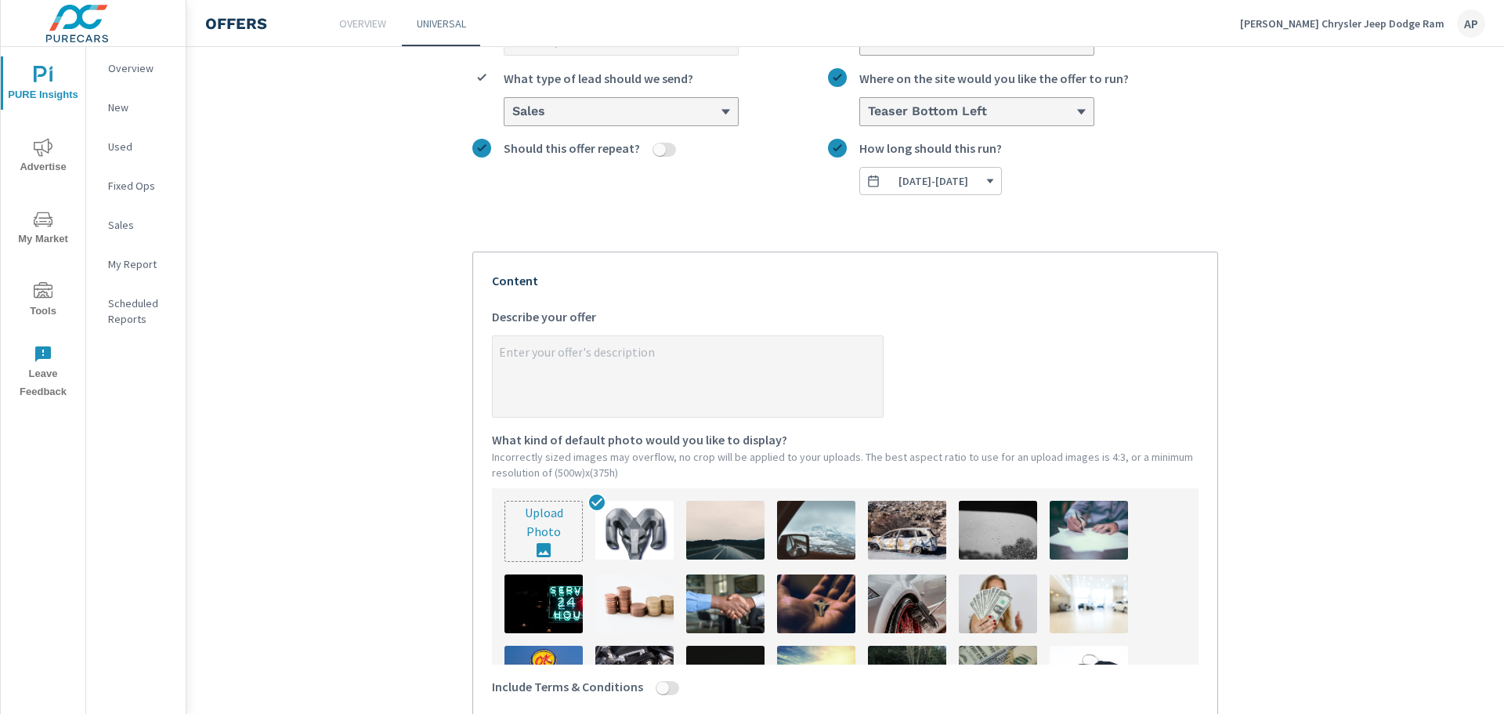
type textarea "x"
click at [637, 361] on textarea "x Describe your offer" at bounding box center [688, 378] width 390 height 78
type textarea "*"
type textarea "x"
type textarea "*"
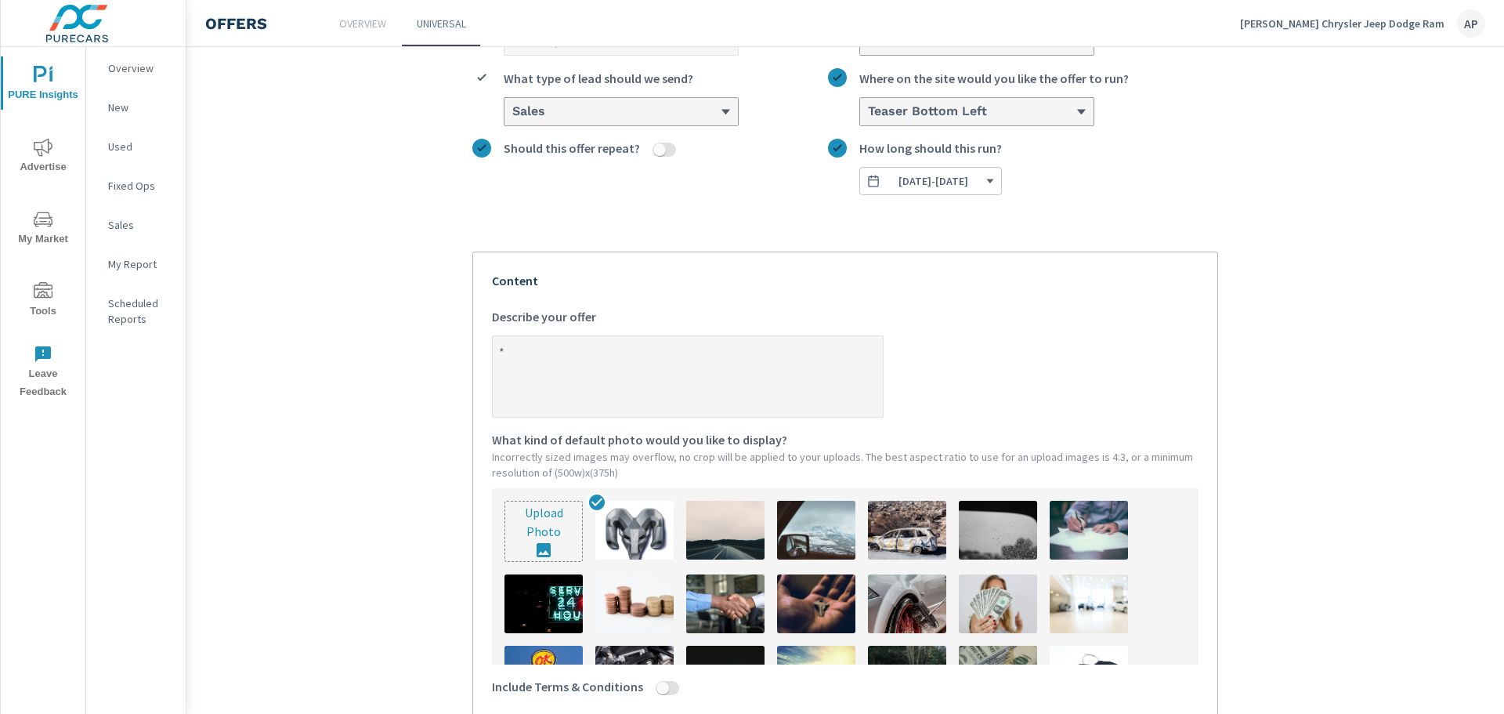
type textarea "x"
type textarea "* O"
type textarea "x"
type textarea "* Om"
type textarea "x"
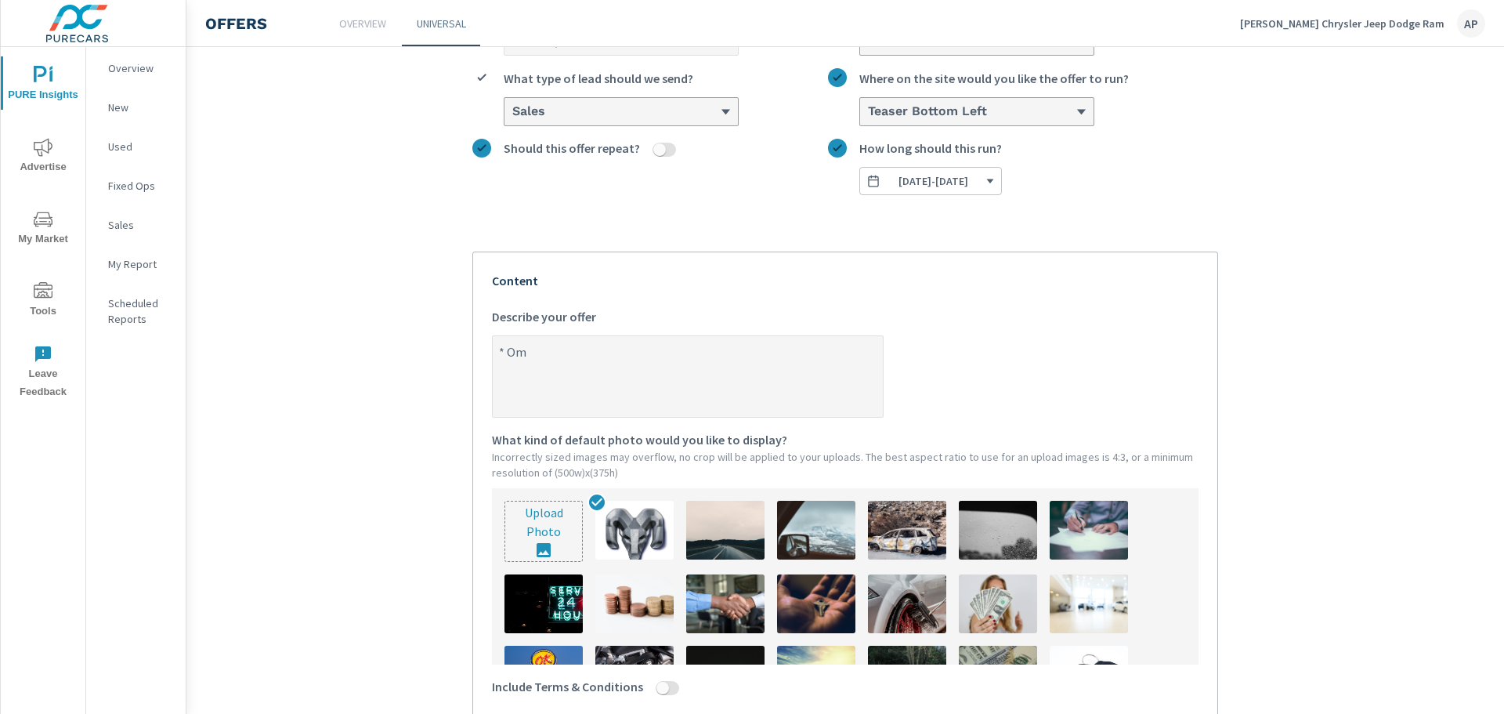
type textarea "* Om"
type textarea "x"
type textarea "* Om"
type textarea "x"
type textarea "* Om"
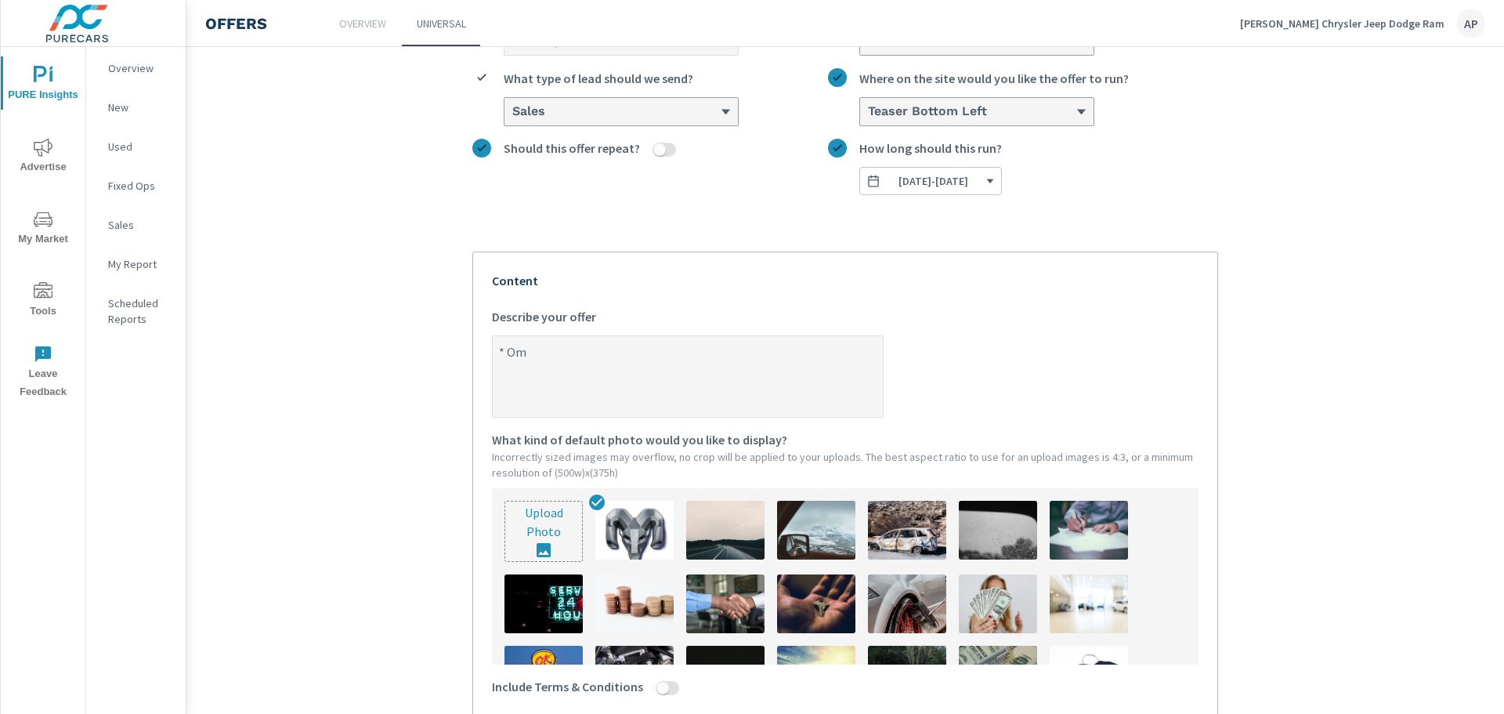
type textarea "x"
type textarea "* Om"
type textarea "x"
type textarea "* O"
type textarea "x"
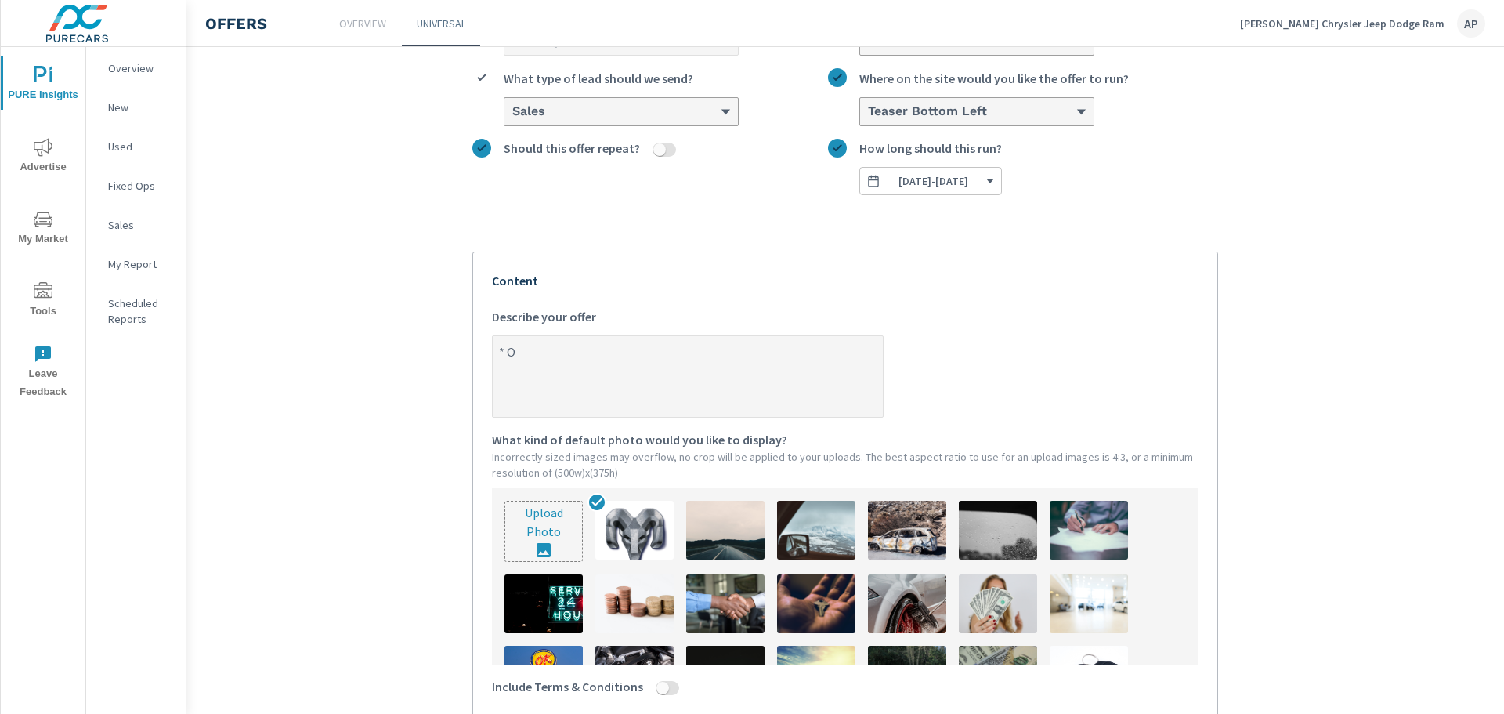
type textarea "* On"
type textarea "x"
type textarea "* On"
type textarea "x"
type textarea "* On R"
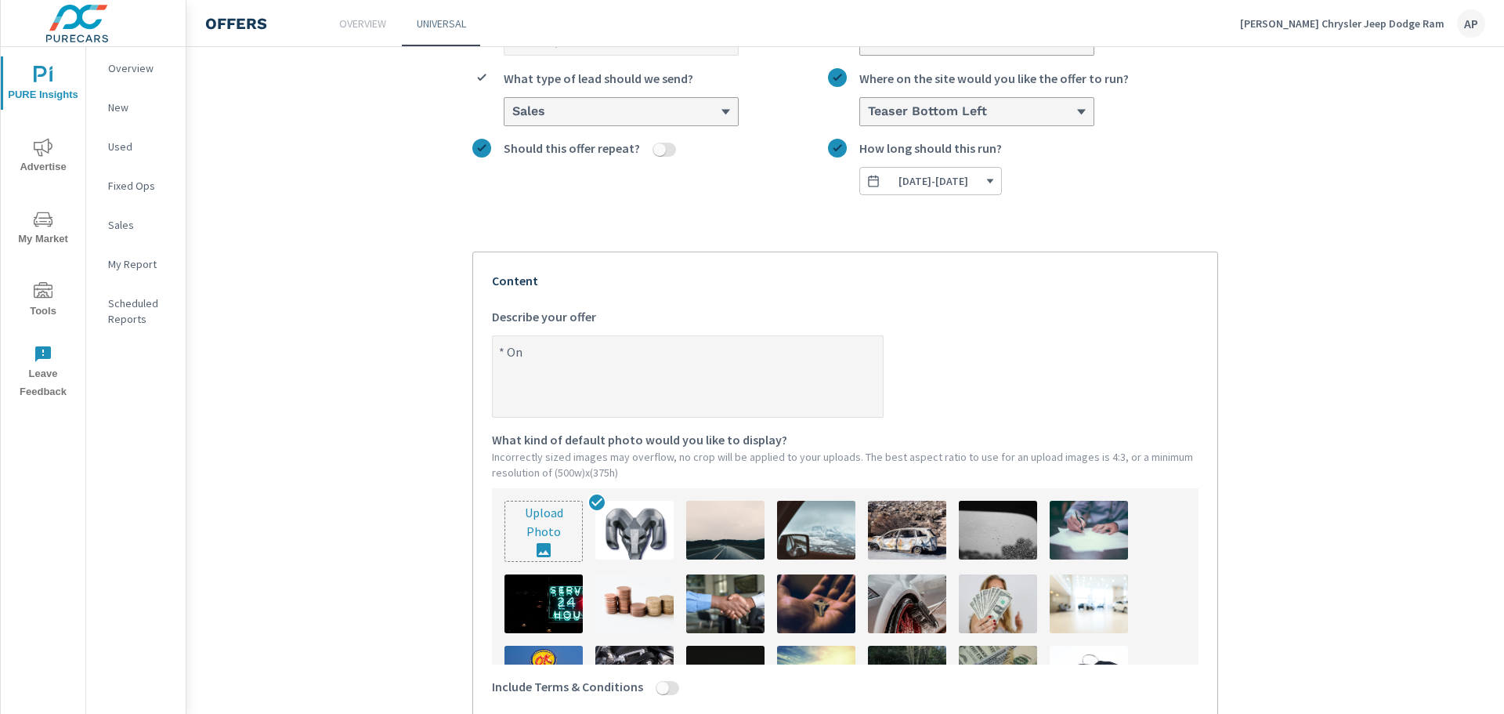
type textarea "x"
type textarea "* On Ra"
type textarea "x"
type textarea "* On Ram"
type textarea "x"
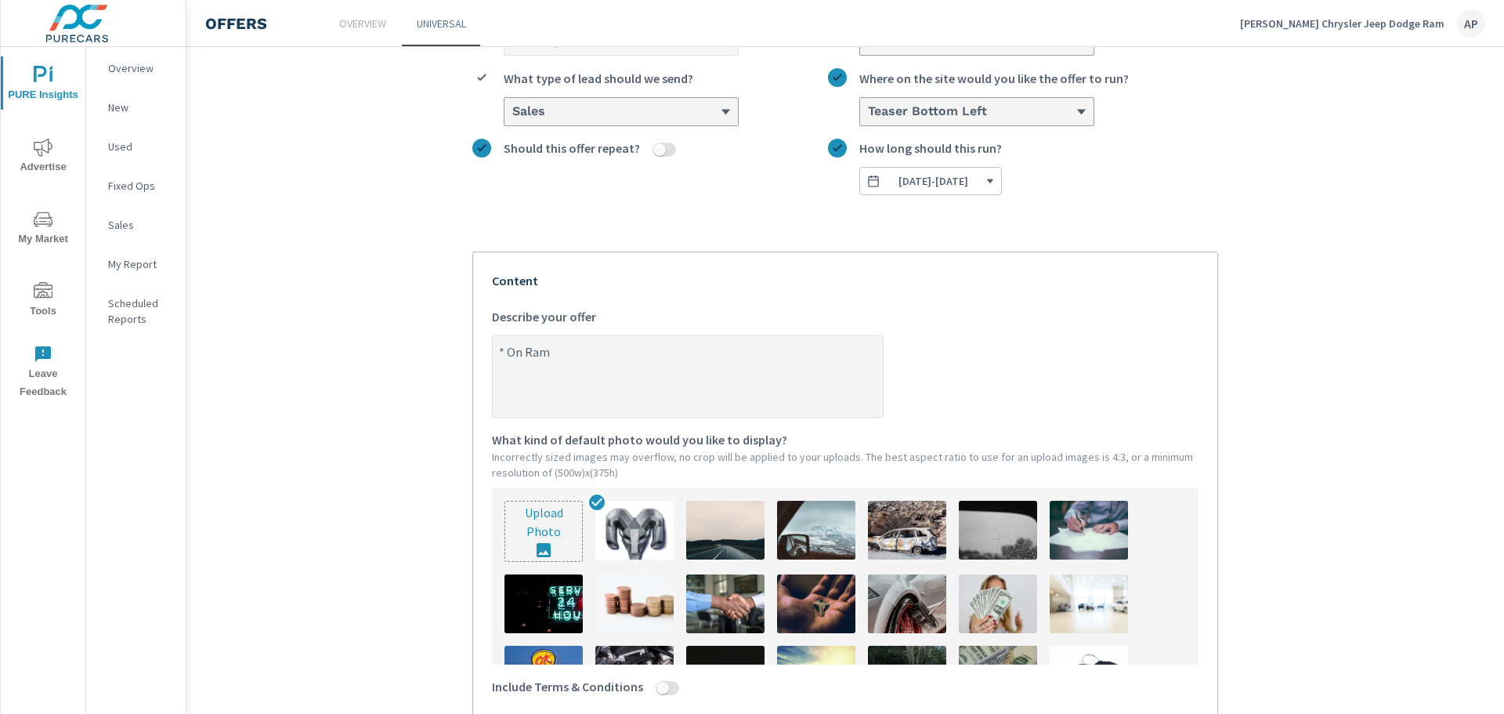
type textarea "* On Ram"
type textarea "x"
type textarea "* On Ram 1"
type textarea "x"
type textarea "* On Ram 15"
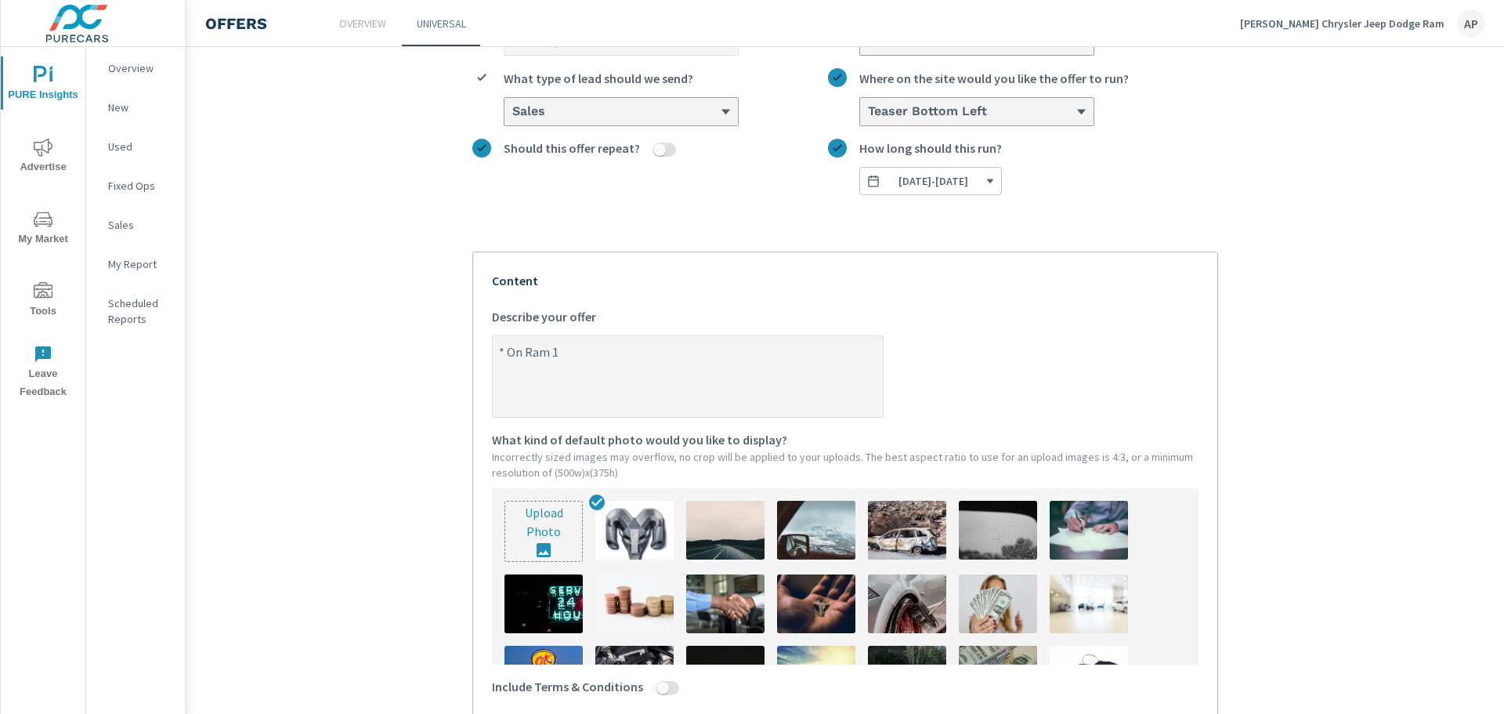
type textarea "x"
type textarea "* On Ram 150"
type textarea "x"
type textarea "* On Ram 1500"
type textarea "x"
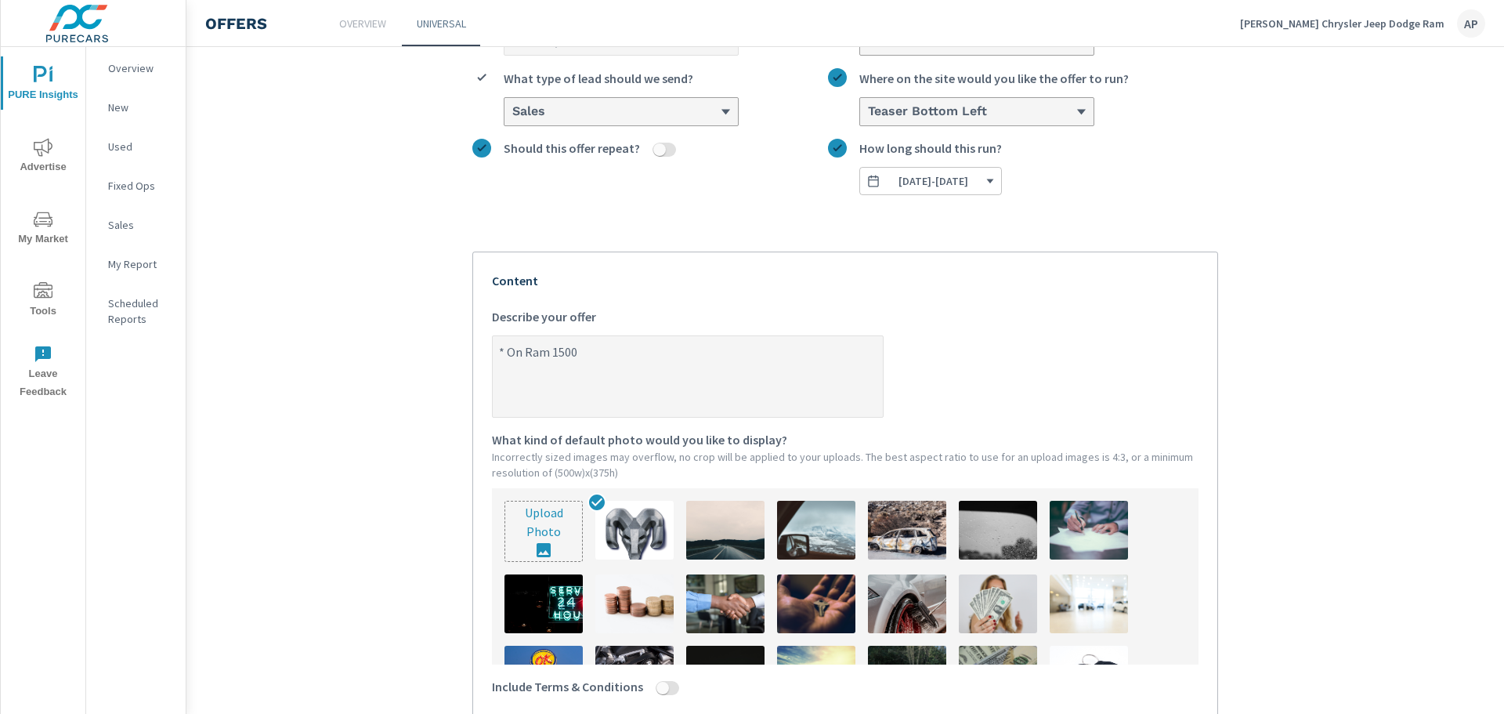
type textarea "* On Ram 1500"
type textarea "x"
type textarea "* On Ram 1500 L"
type textarea "x"
type textarea "* On Ram 1500 Lo"
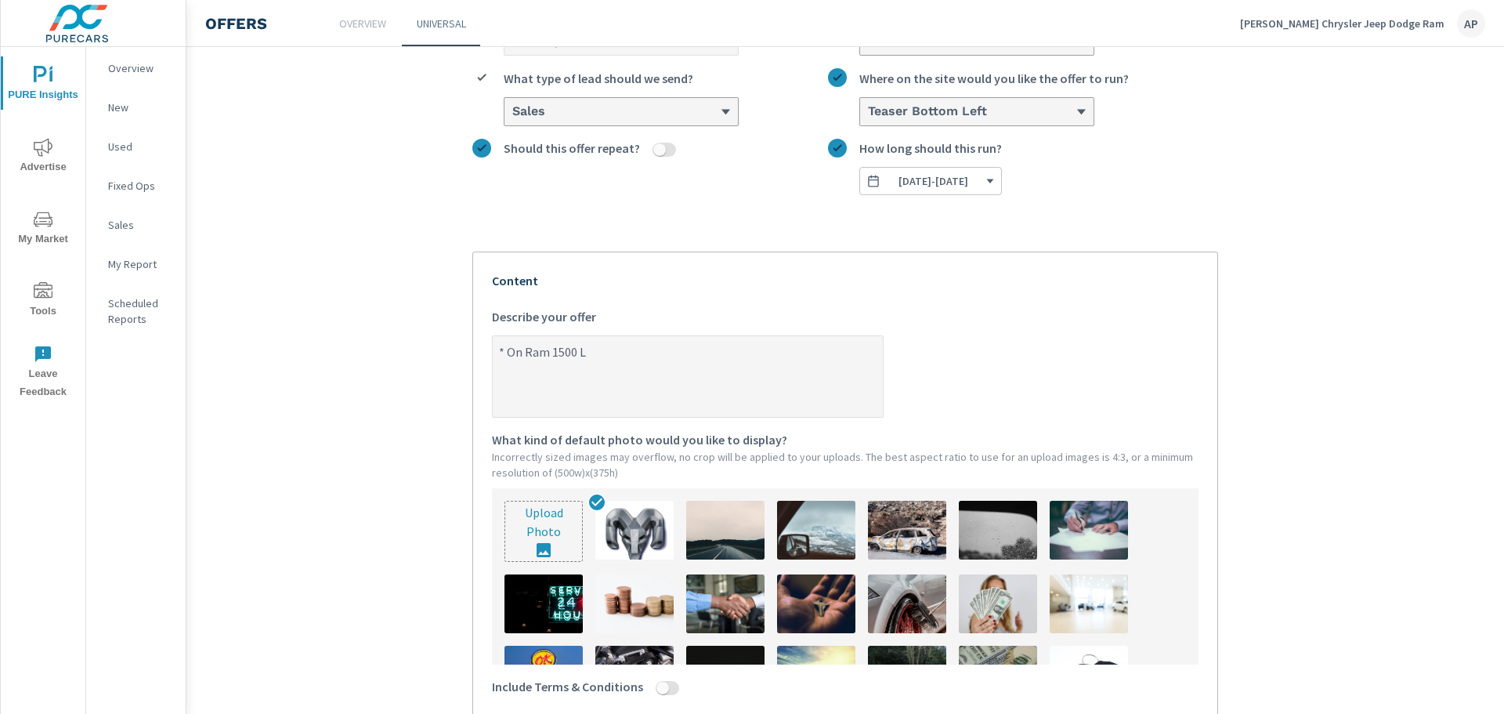
type textarea "x"
type textarea "* On Ram 1500 Lon"
type textarea "x"
type textarea "* On Ram 1500 Lone"
type textarea "x"
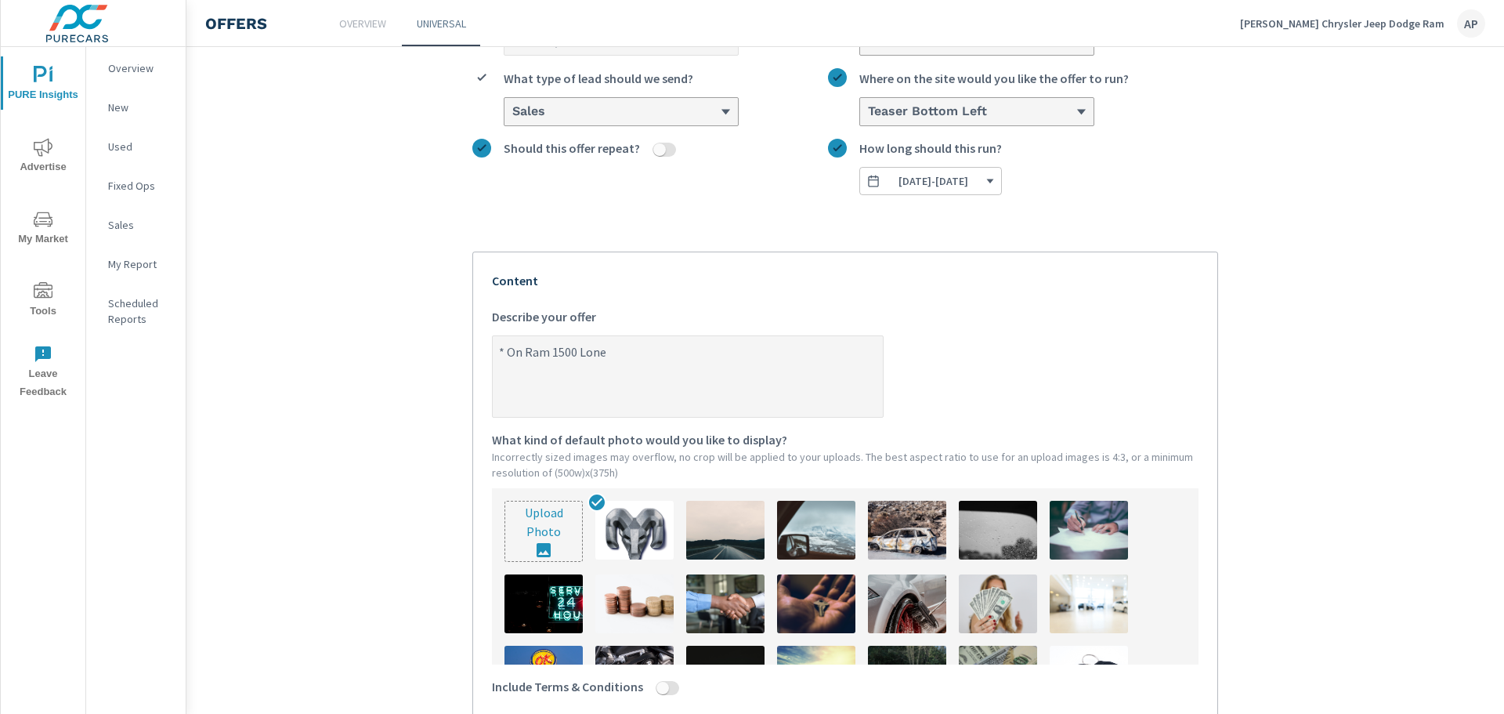
type textarea "* On Ram 1500 [PERSON_NAME]"
type textarea "x"
type textarea "* On Ram 1500 Lonest"
type textarea "x"
type textarea "* On Ram 1500 Lonesta"
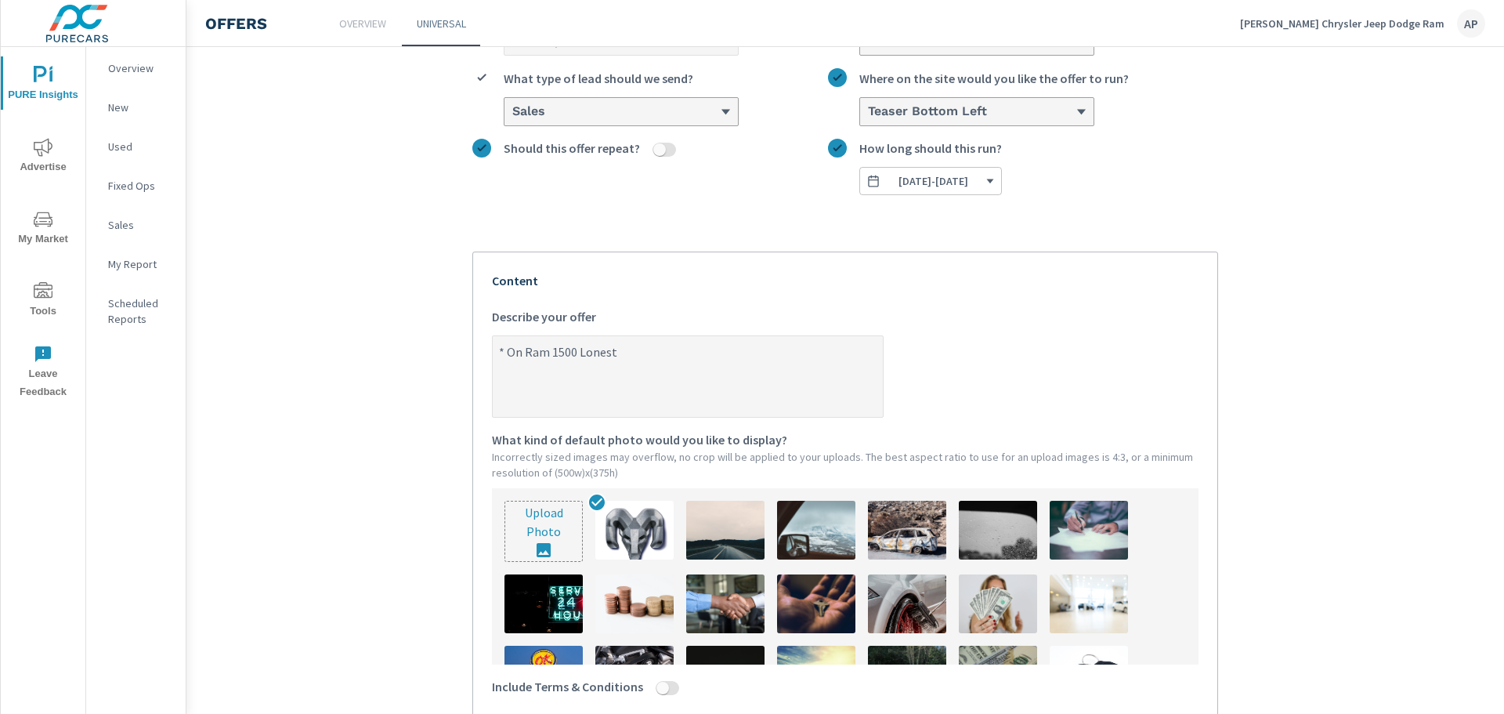
type textarea "x"
type textarea "* On Ram 1500 [PERSON_NAME]"
type textarea "x"
type textarea "* On Ram 1500 [PERSON_NAME]"
type textarea "x"
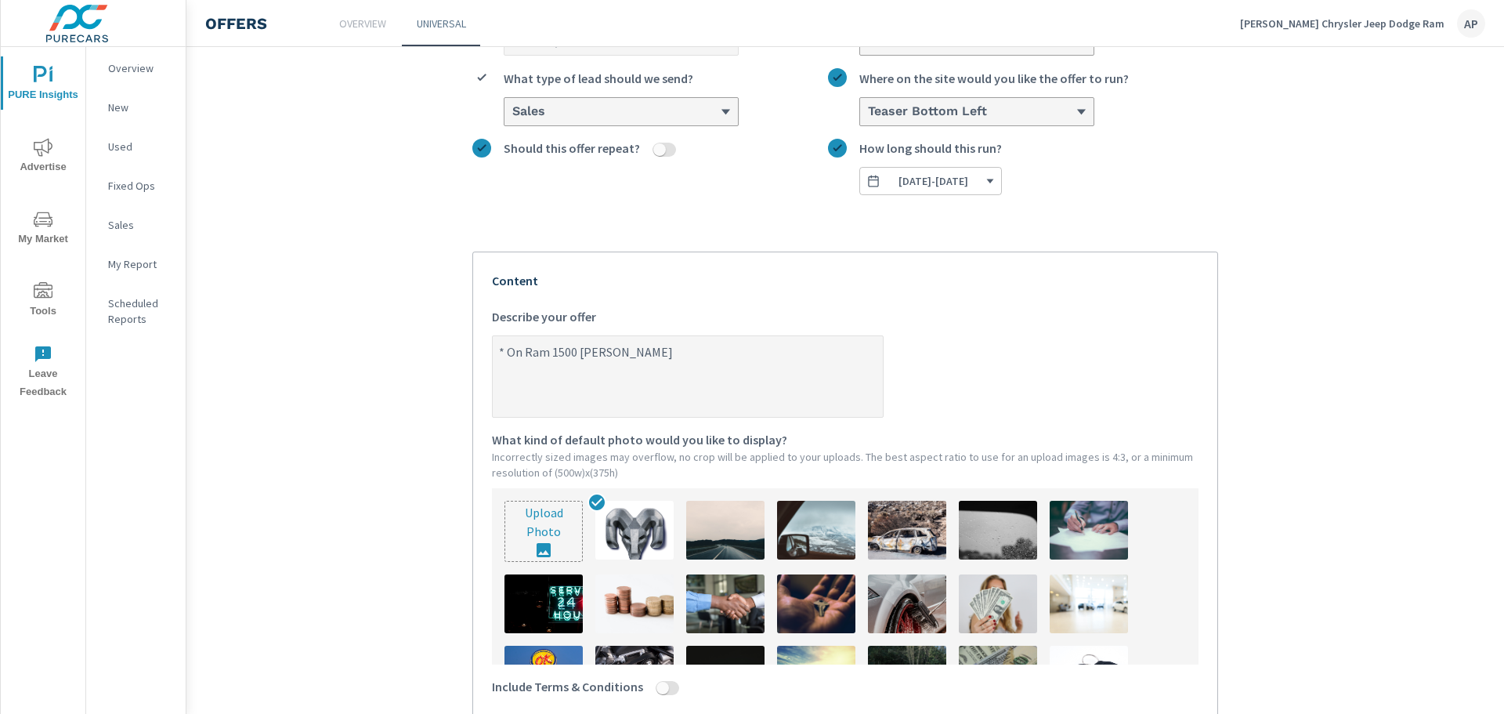
type textarea "* On Ram 1500 [PERSON_NAME] S"
type textarea "x"
type textarea "* On Ram [STREET_ADDRESS][PERSON_NAME]"
type textarea "x"
type textarea "* On Ram 1500 [PERSON_NAME] Stk"
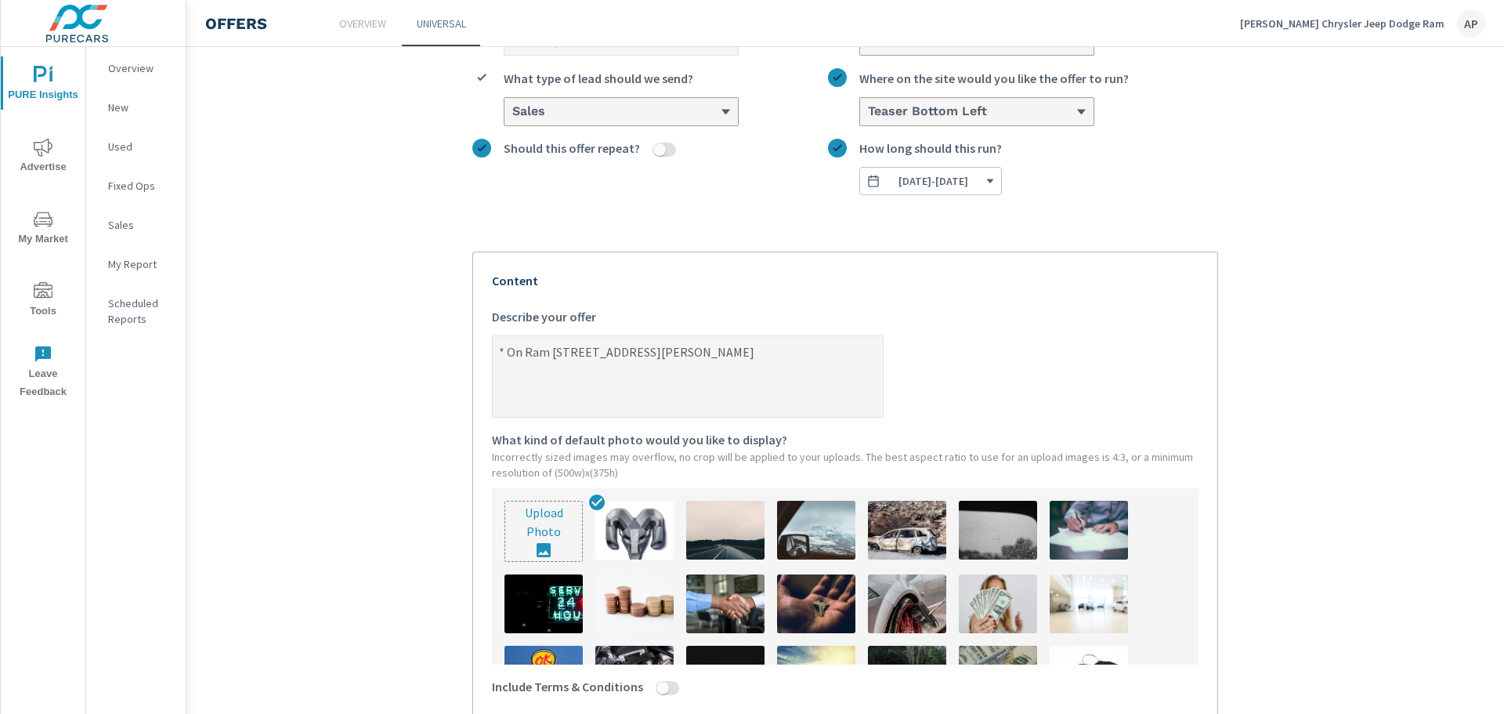
type textarea "x"
type textarea "* On Ram 1500 [PERSON_NAME] Stk#"
type textarea "x"
type textarea "* On Ram 1500 [PERSON_NAME] Stk#"
type textarea "x"
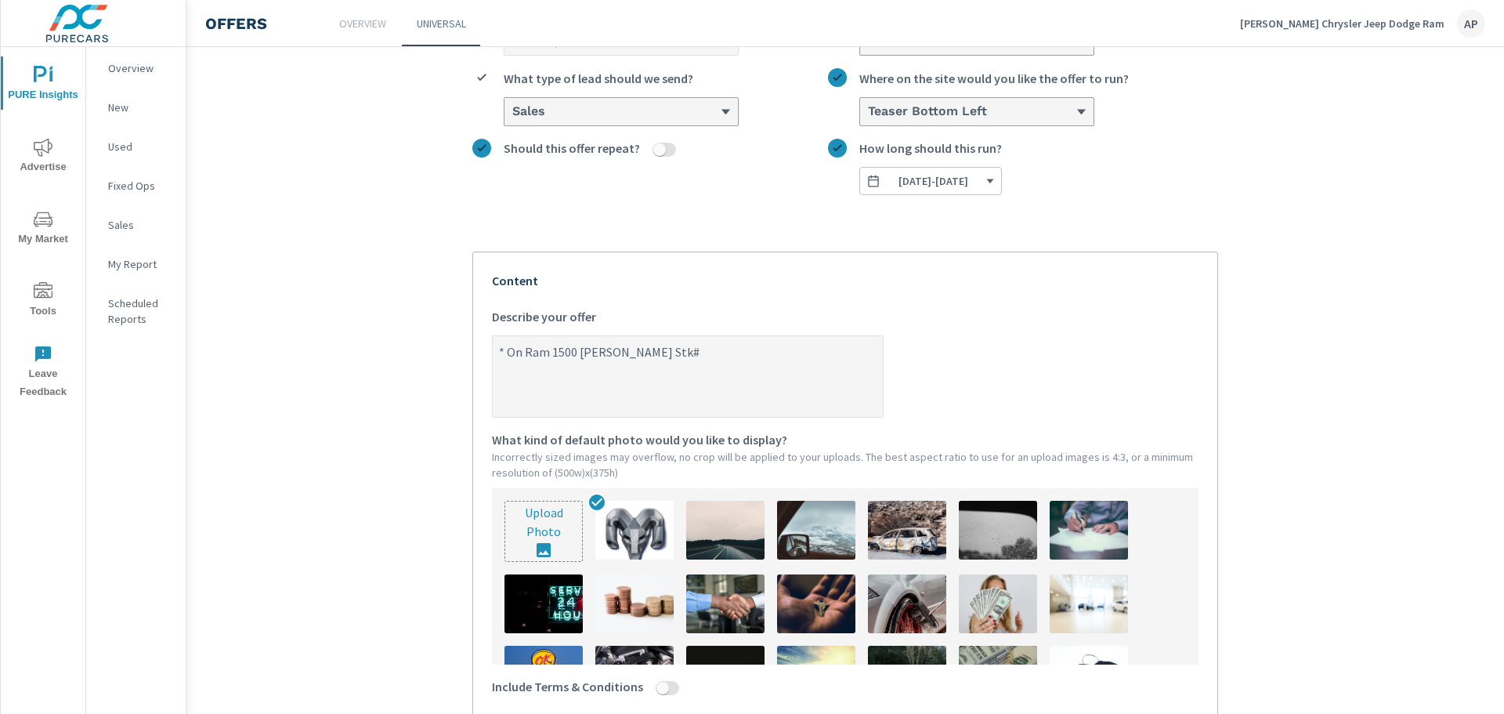
click at [661, 360] on textarea "* On Ram 1500 [PERSON_NAME] Stk#" at bounding box center [688, 378] width 390 height 78
type textarea "* On Ram 1500 [PERSON_NAME] Stk#"
type textarea "x"
type textarea "* On Ram 1500 [PERSON_NAME] Stk# R"
type textarea "x"
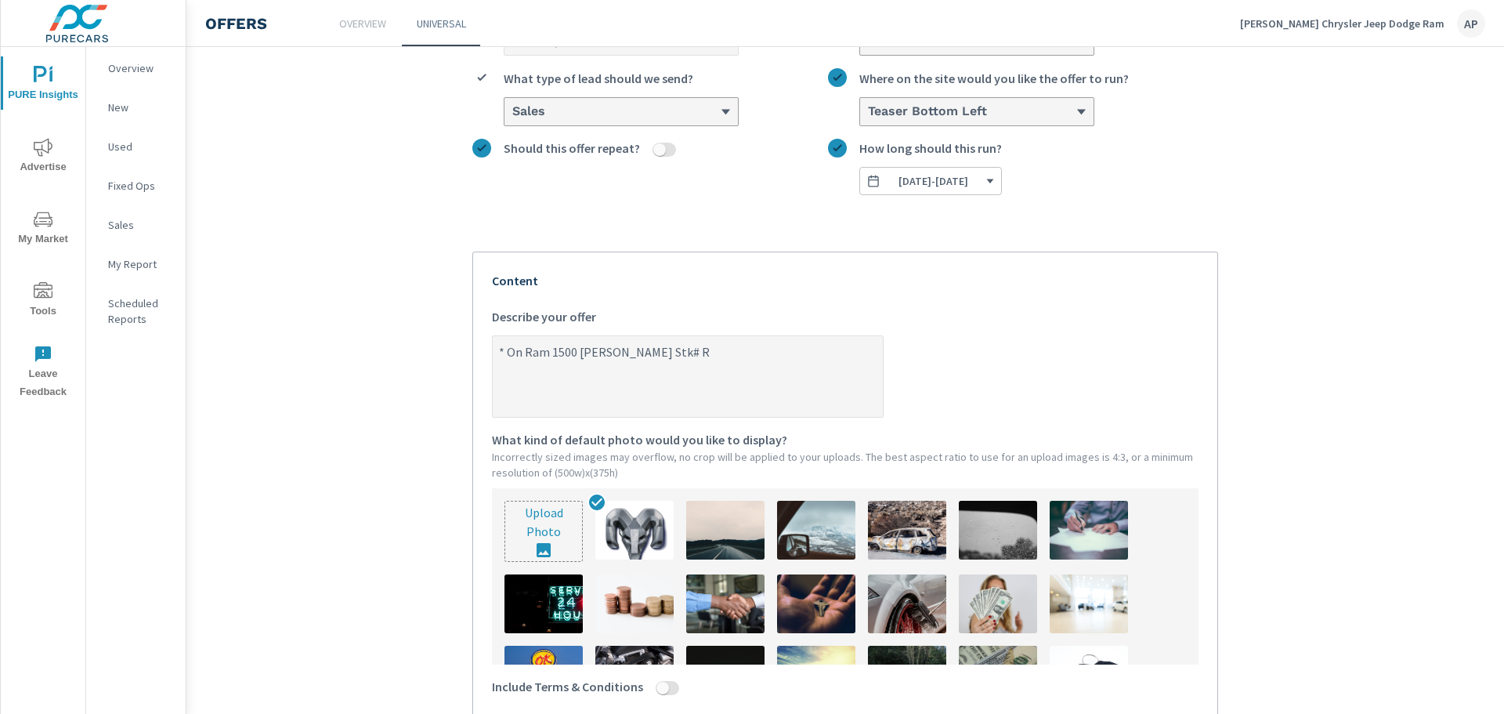
type textarea "* On Ram 1500 [PERSON_NAME] Stk# R1"
type textarea "x"
type textarea "* On Ram 1500 [PERSON_NAME] Stk# R17"
type textarea "x"
type textarea "* On Ram 1500 [PERSON_NAME] Stk# R170"
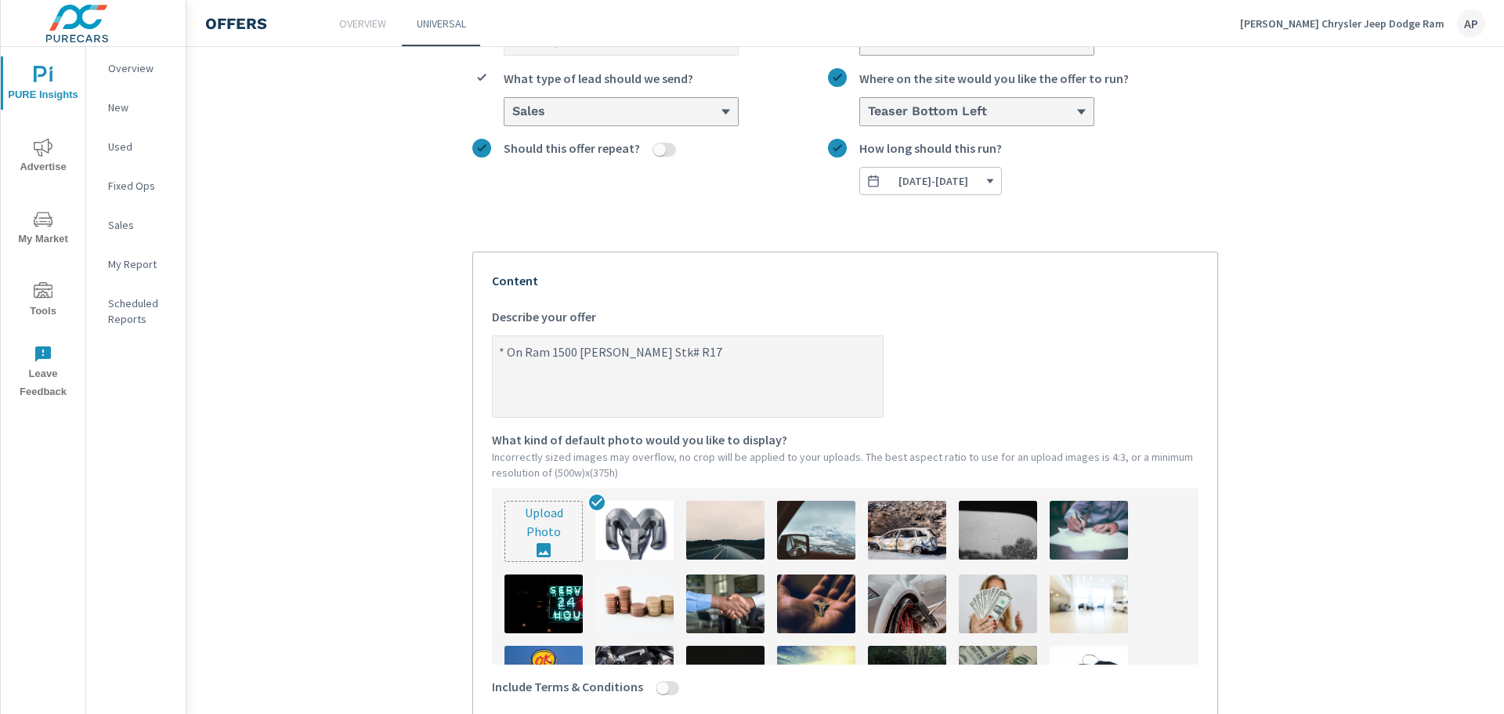
type textarea "x"
type textarea "* On Ram 1500 [PERSON_NAME] Stk# R1701"
type textarea "x"
type textarea "* On Ram 1500 [PERSON_NAME] Stk# R17018"
type textarea "x"
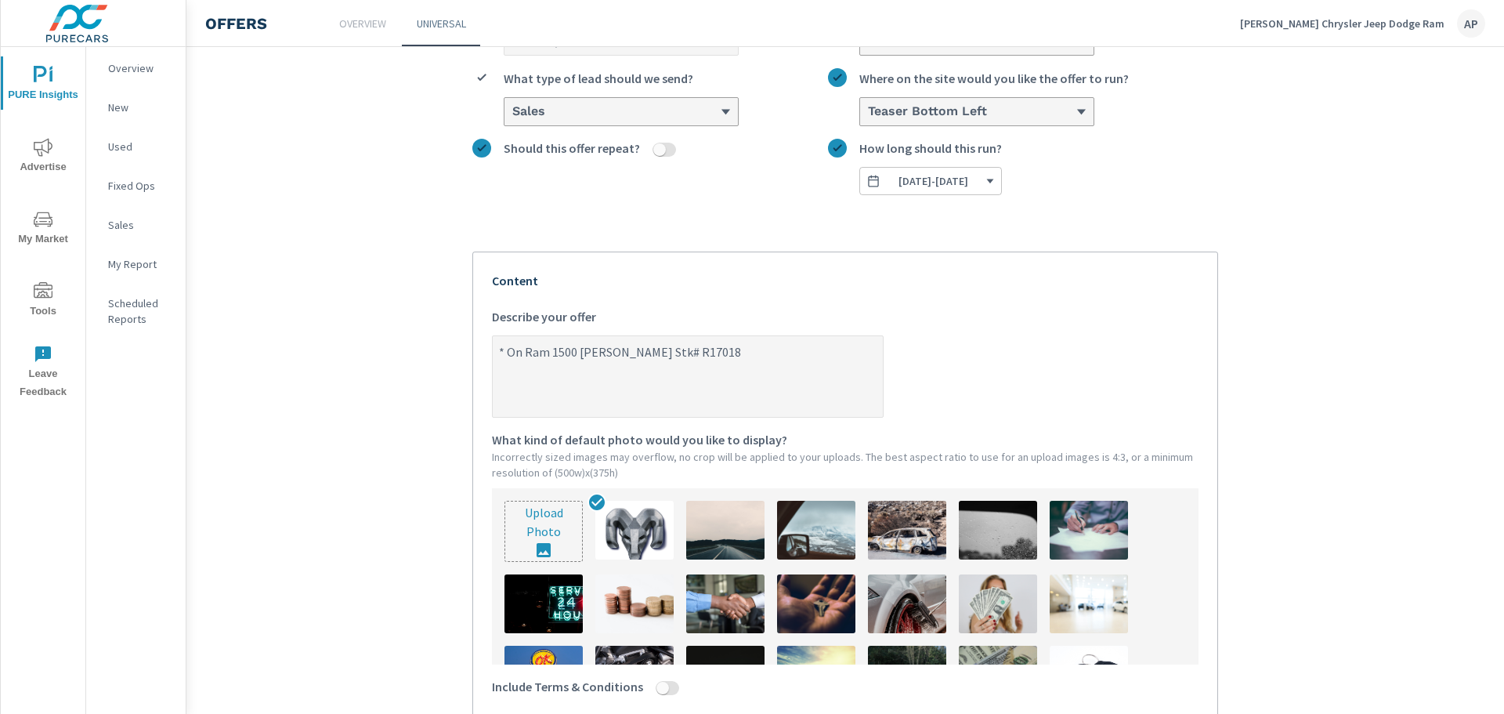
type textarea "* On Ram 1500 [PERSON_NAME] Stk# R170184"
type textarea "x"
type textarea "* On Ram 1500 [PERSON_NAME] Stk# R170184"
type textarea "x"
type textarea "* On Ram 1500 [PERSON_NAME] Stk# R170184 W"
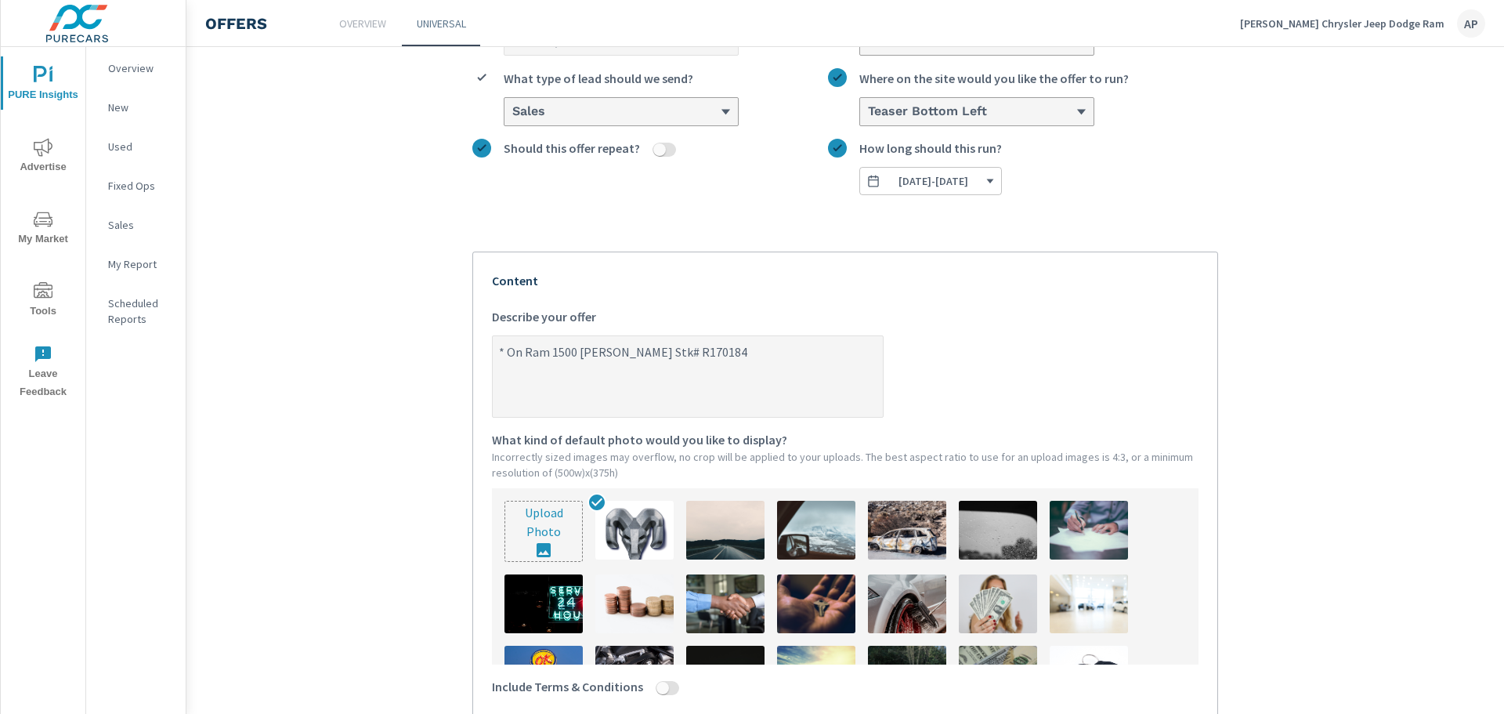
type textarea "x"
type textarea "* On Ram 1500 [PERSON_NAME] Stk# R170184 W."
type textarea "x"
type textarea "* On Ram 1500 [PERSON_NAME] Stk# R170184 W.A"
type textarea "x"
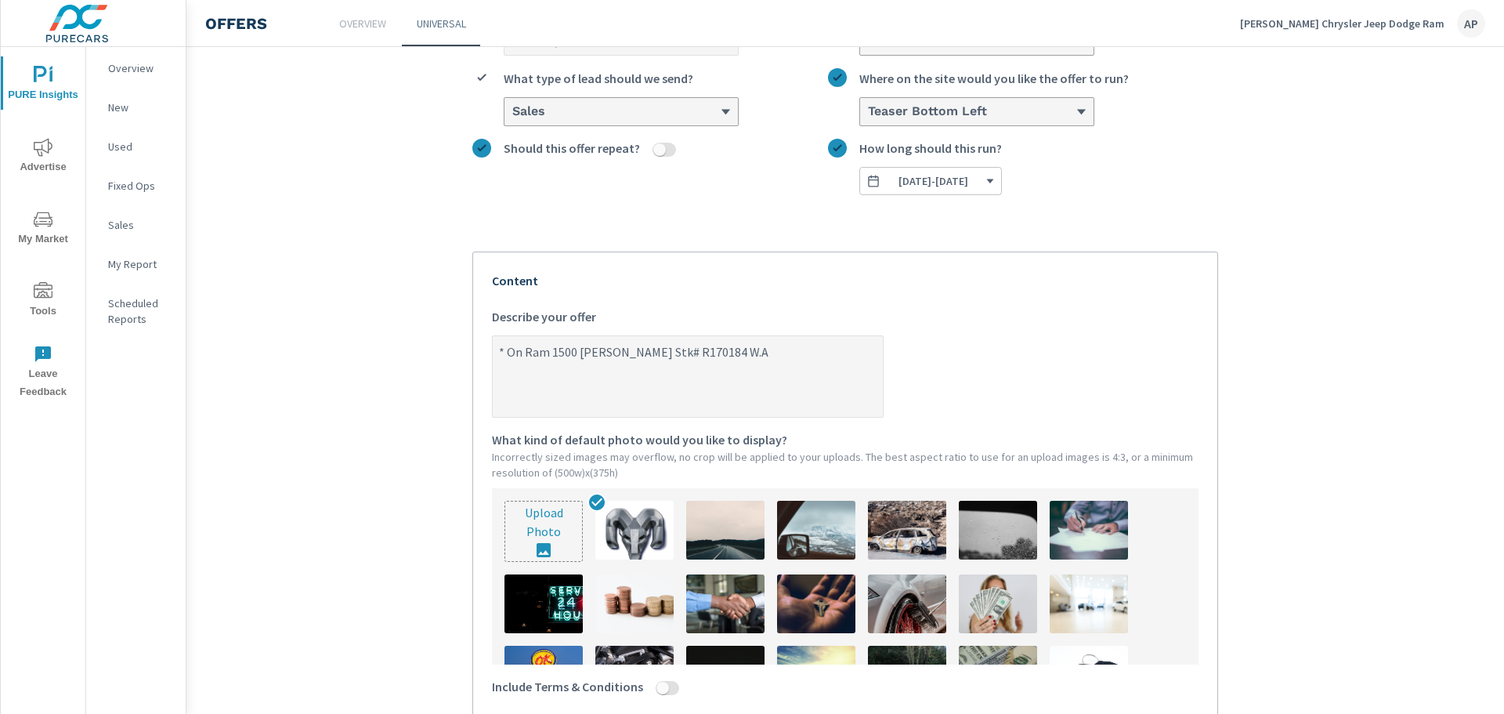
type textarea "* On Ram 1500 [PERSON_NAME] Stk# R170184 W.A."
type textarea "x"
type textarea "* On Ram 1500 [PERSON_NAME] Stk# R170184 W.A.C"
type textarea "x"
type textarea "* On Ram 1500 [PERSON_NAME] Stk# R170184 W.A.C"
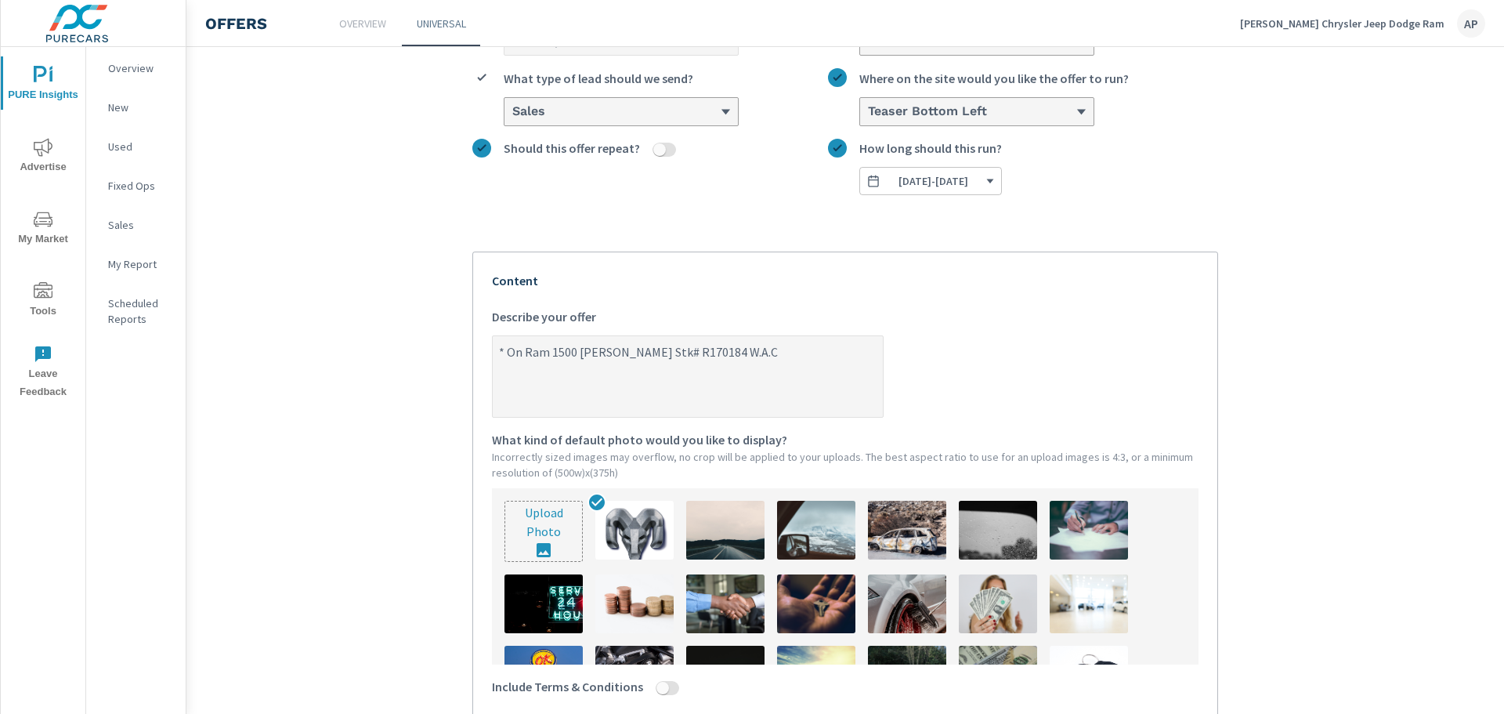
type textarea "x"
type textarea "* On Ram 1500 [PERSON_NAME] Stk# R170184 W.A.C F"
type textarea "x"
type textarea "* On Ram 1500 [PERSON_NAME] Stk# R170184 W.A.C Fi"
type textarea "x"
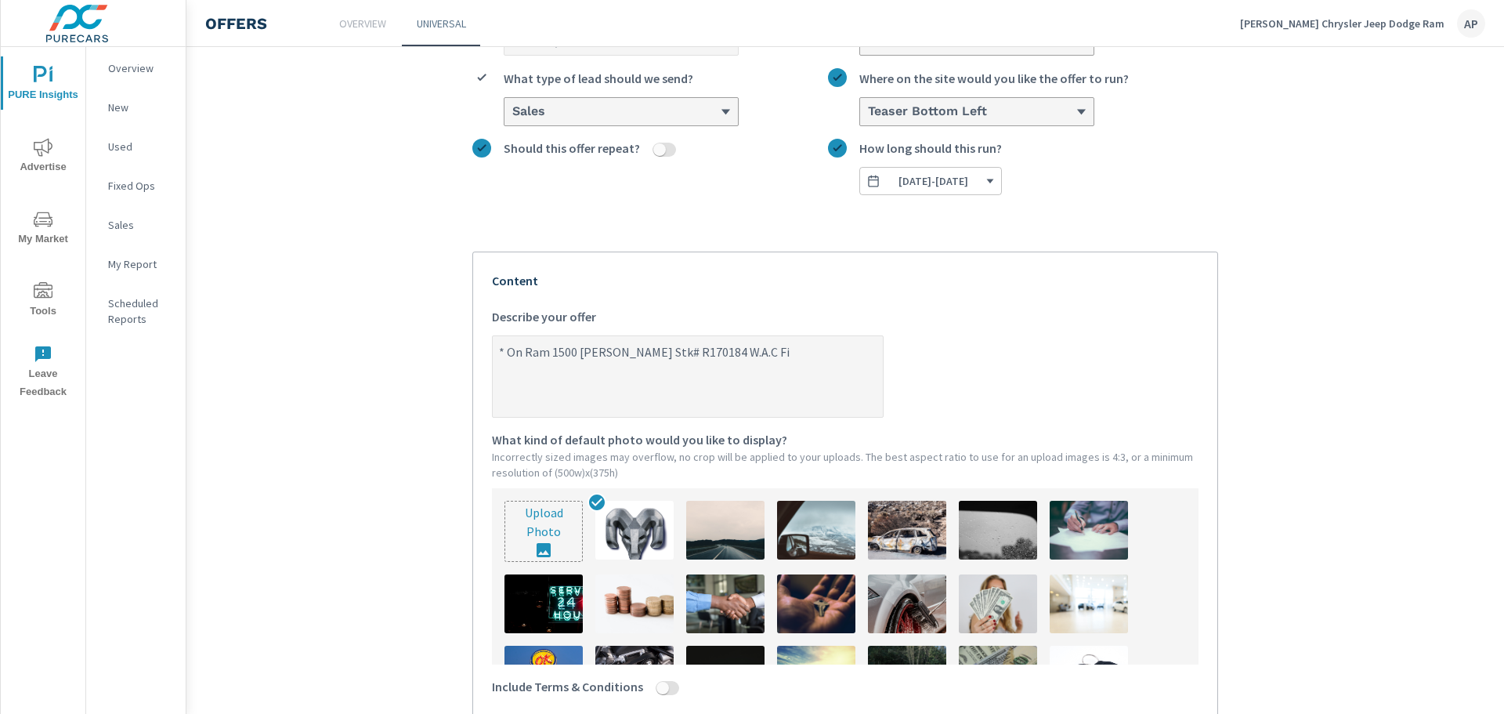
type textarea "* On Ram 1500 [PERSON_NAME] Stk# R170184 W.A.C Fin"
type textarea "x"
type textarea "* On Ram 1500 [PERSON_NAME] Stk# R170184 W.A.C Finm"
type textarea "x"
type textarea "* On Ram 1500 [PERSON_NAME] Stk# R170184 W.A.C Finmn"
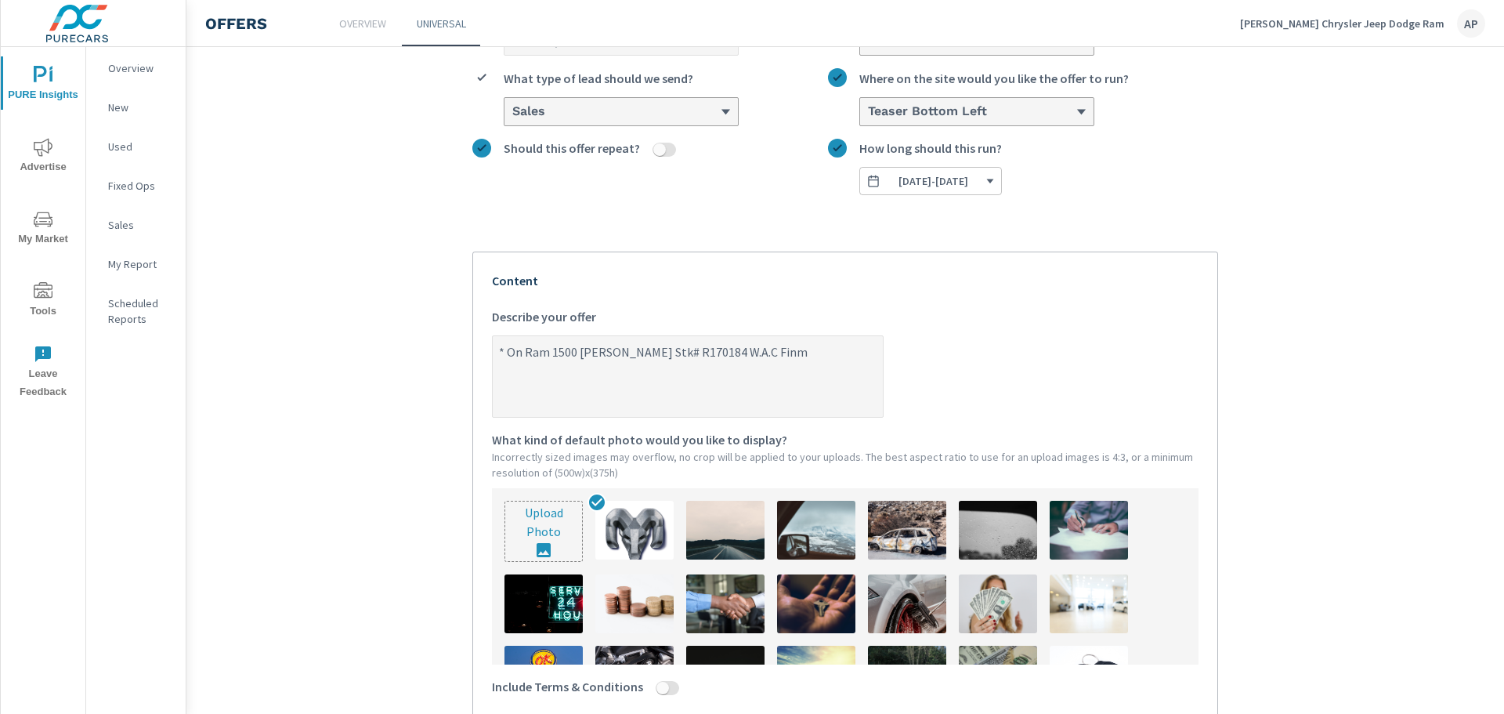
type textarea "x"
type textarea "* On Ram 1500 [PERSON_NAME] Stk# R170184 W.A.C Finm"
type textarea "x"
type textarea "* On Ram 1500 [PERSON_NAME] Stk# R170184 W.A.C Fin"
type textarea "x"
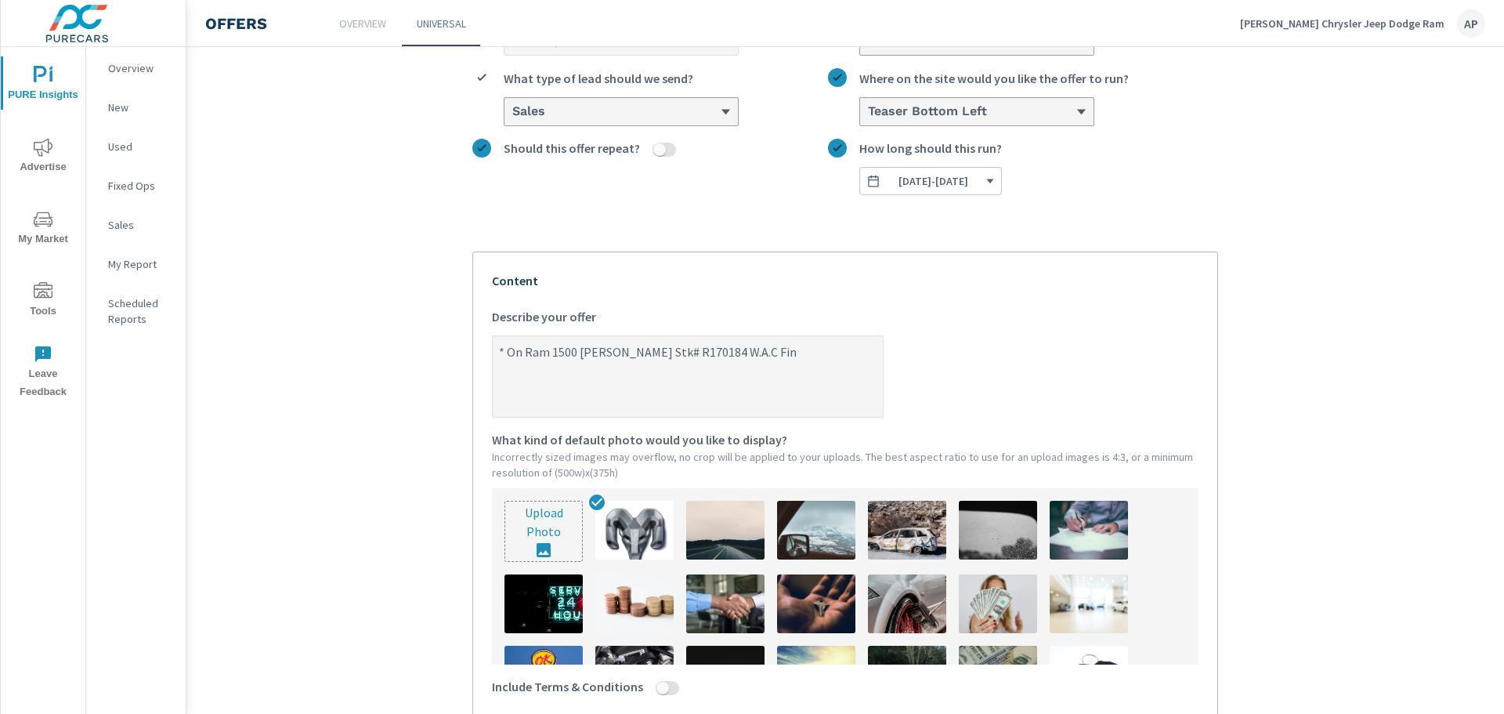
type textarea "* On Ram 1500 [PERSON_NAME] Stk# R170184 [PERSON_NAME]"
type textarea "x"
type textarea "* On Ram 1500 [PERSON_NAME] Stk# R170184 W.A.C Finna"
type textarea "x"
type textarea "* On Ram 1500 [PERSON_NAME] Stk# R170184 W.A.C Finnac"
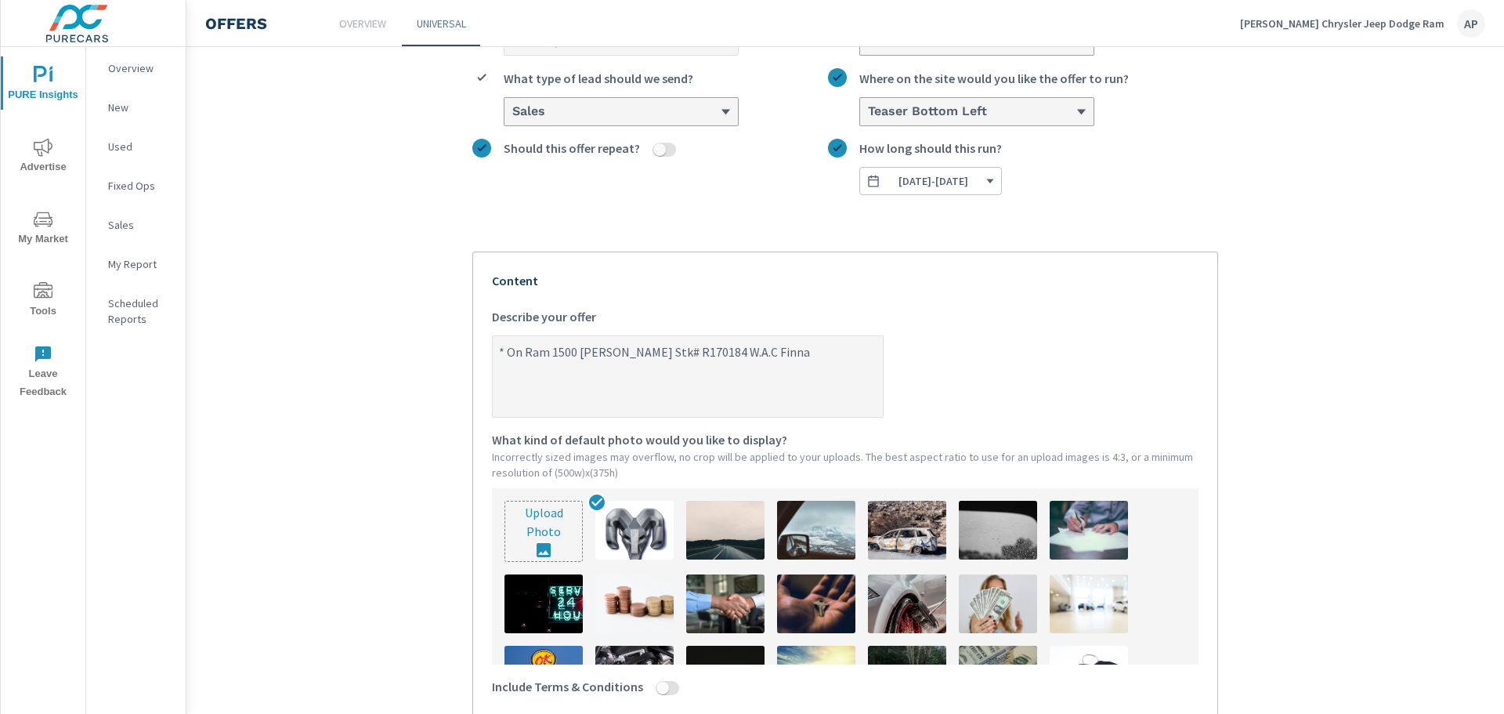
type textarea "x"
type textarea "* On Ram 1500 [PERSON_NAME] Stk# R170184 W.A.C Finnaci"
type textarea "x"
type textarea "* On Ram 1500 [PERSON_NAME] Stk# R170184 W.A.C Finnacin"
type textarea "x"
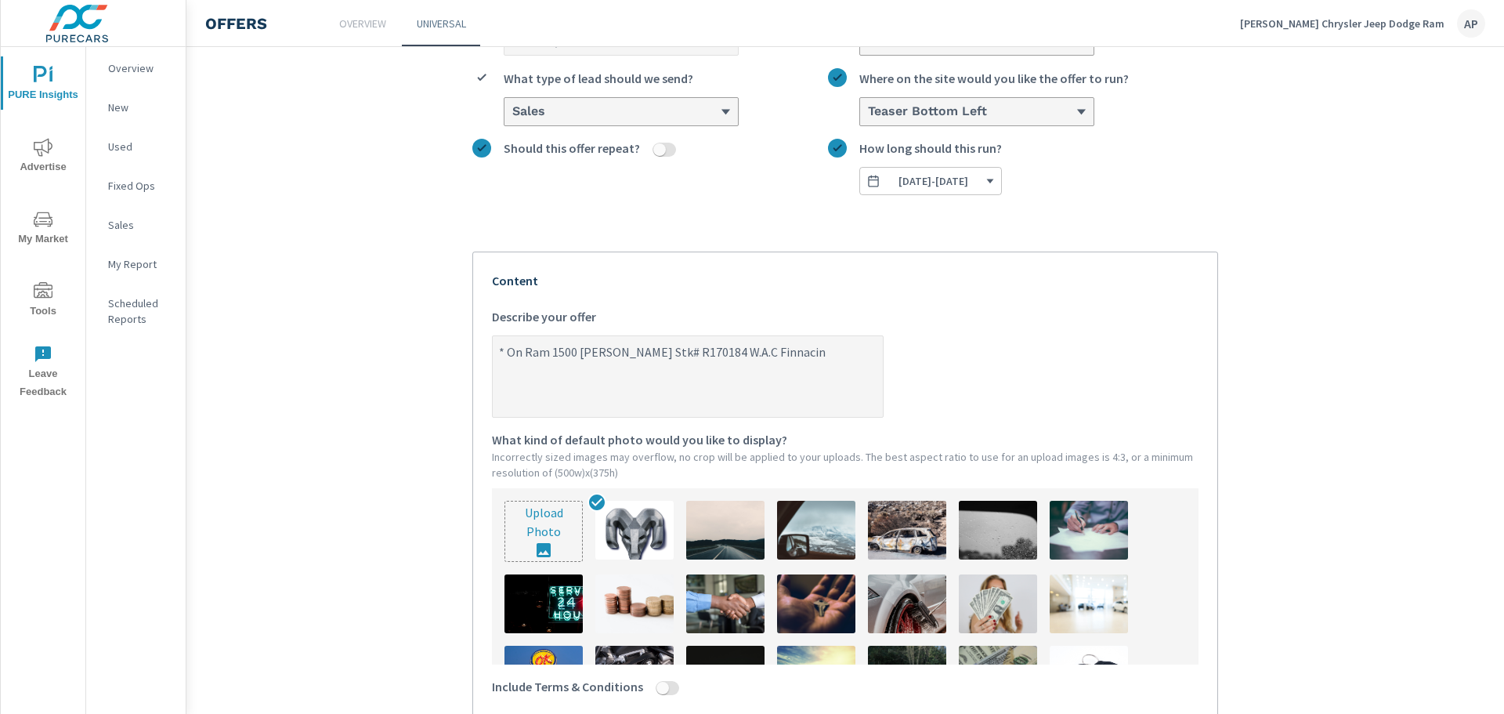
type textarea "* On Ram 1500 [PERSON_NAME] Stk# R170184 W.A.C Finnacing"
type textarea "x"
type textarea "* On Ram 1500 [PERSON_NAME] Stk# R170184 W.A.C Finnacing"
type textarea "x"
type textarea "* On Ram 1500 [PERSON_NAME] Stk# R170184 W.A.C Finnacing w"
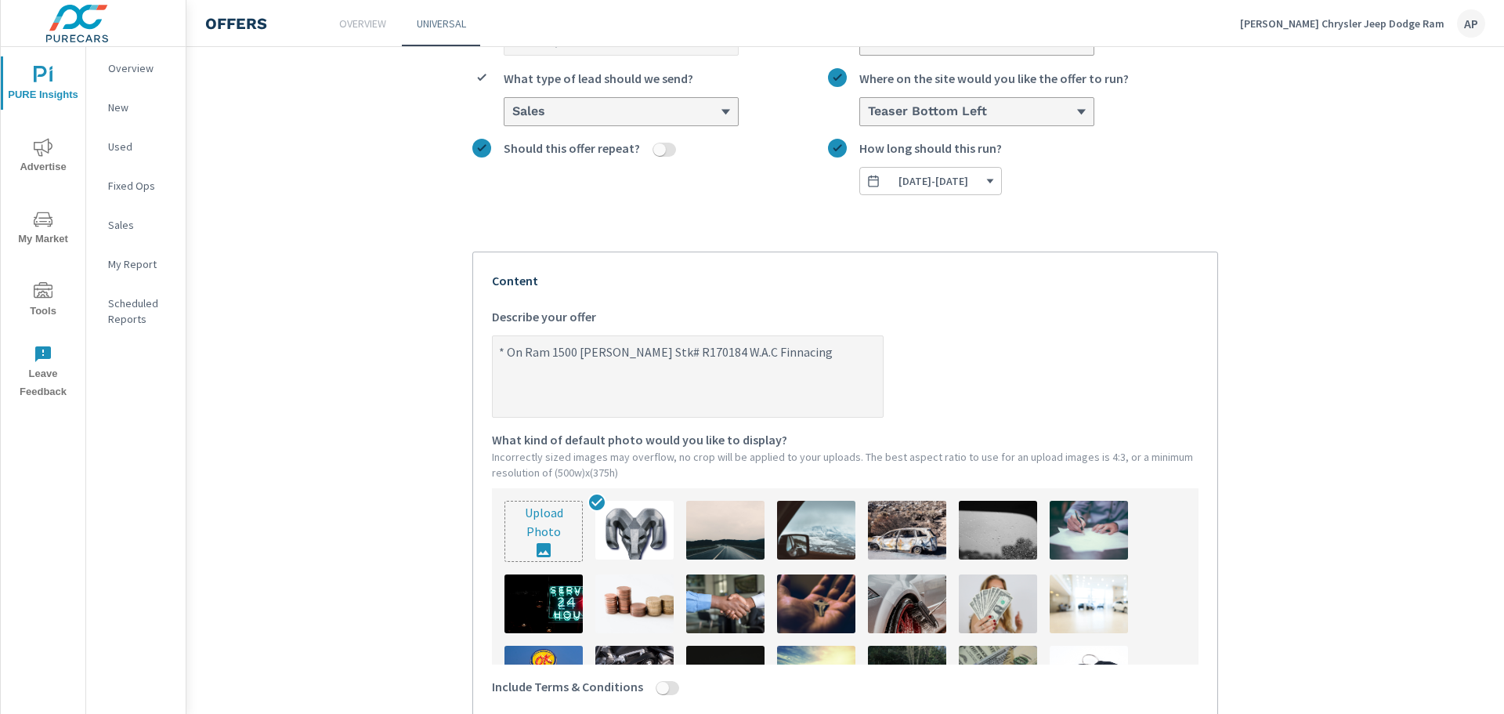
type textarea "x"
type textarea "* On Ram 1500 [PERSON_NAME] Stk# R170184 W.A.C Finnacing wi"
type textarea "x"
type textarea "* On Ram 1500 [PERSON_NAME] Stk# R170184 W.A.C Finnacing wit"
type textarea "x"
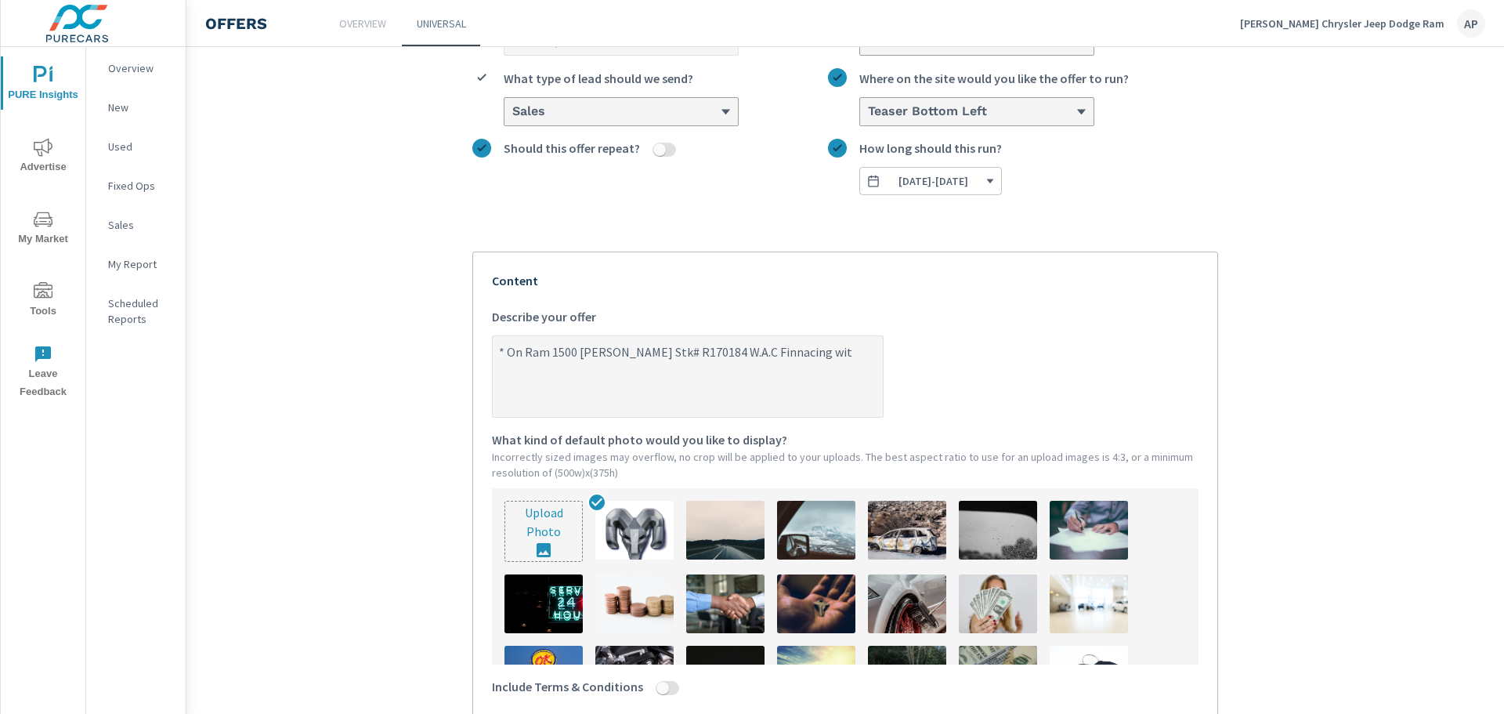
type textarea "* On Ram 1500 [PERSON_NAME] Stk# R170184 W.A.C Finnacing with"
type textarea "x"
type textarea "* On Ram 1500 [PERSON_NAME] Stk# R170184 W.A.C Finnacing with"
type textarea "x"
type textarea "* On Ram 1500 [PERSON_NAME] Stk# R170184 W.A.C Finnacing with"
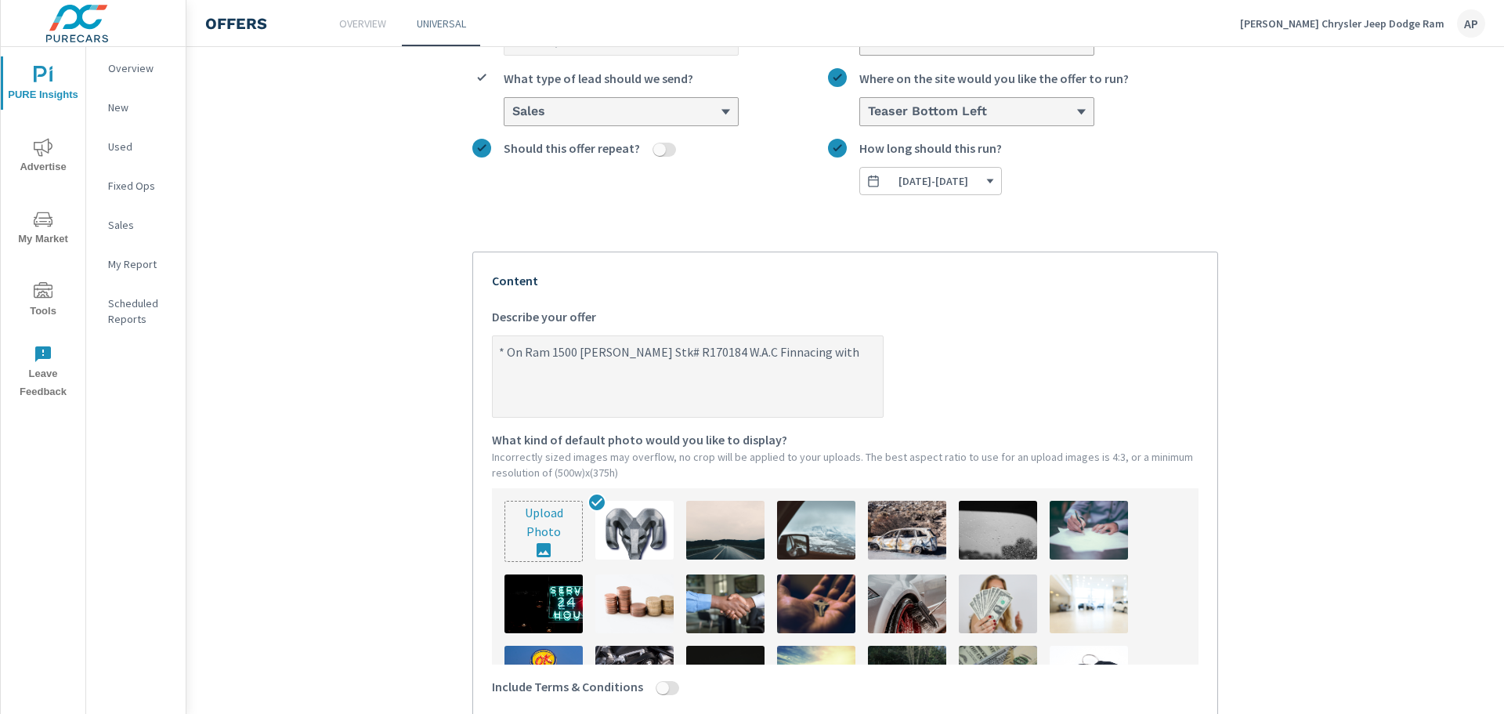
type textarea "x"
type textarea "* On Ram 1500 [PERSON_NAME] Stk# R170184 W.A.C Finnacing wit"
type textarea "x"
type textarea "* On Ram 1500 [PERSON_NAME] Stk# R170184 W.A.C Finnacing wi"
type textarea "x"
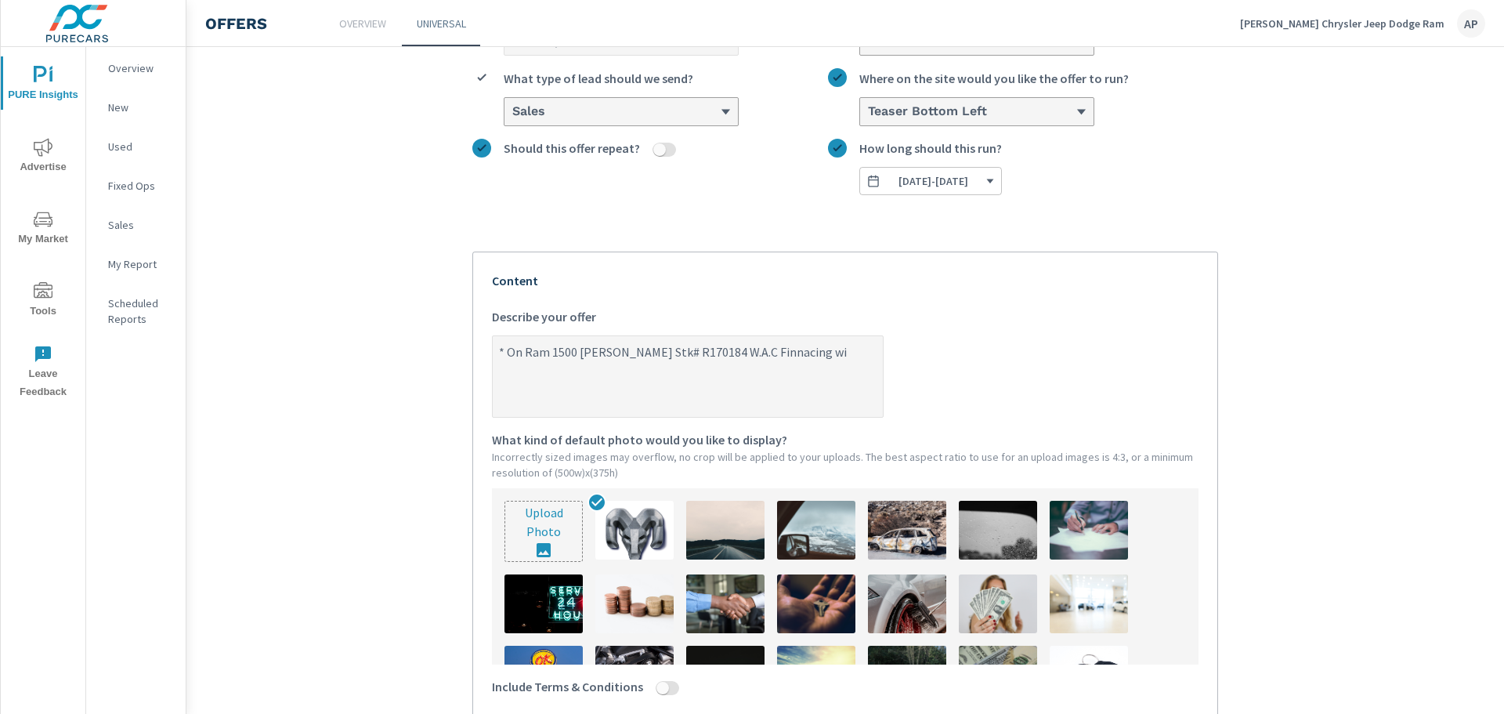
type textarea "* On Ram 1500 [PERSON_NAME] Stk# R170184 W.A.C Finnacing w"
type textarea "x"
type textarea "* On Ram 1500 [PERSON_NAME] Stk# R170184 W.A.C Finnacing"
type textarea "x"
type textarea "* On Ram 1500 [PERSON_NAME] Stk# R170184 W.A.C Finnacing"
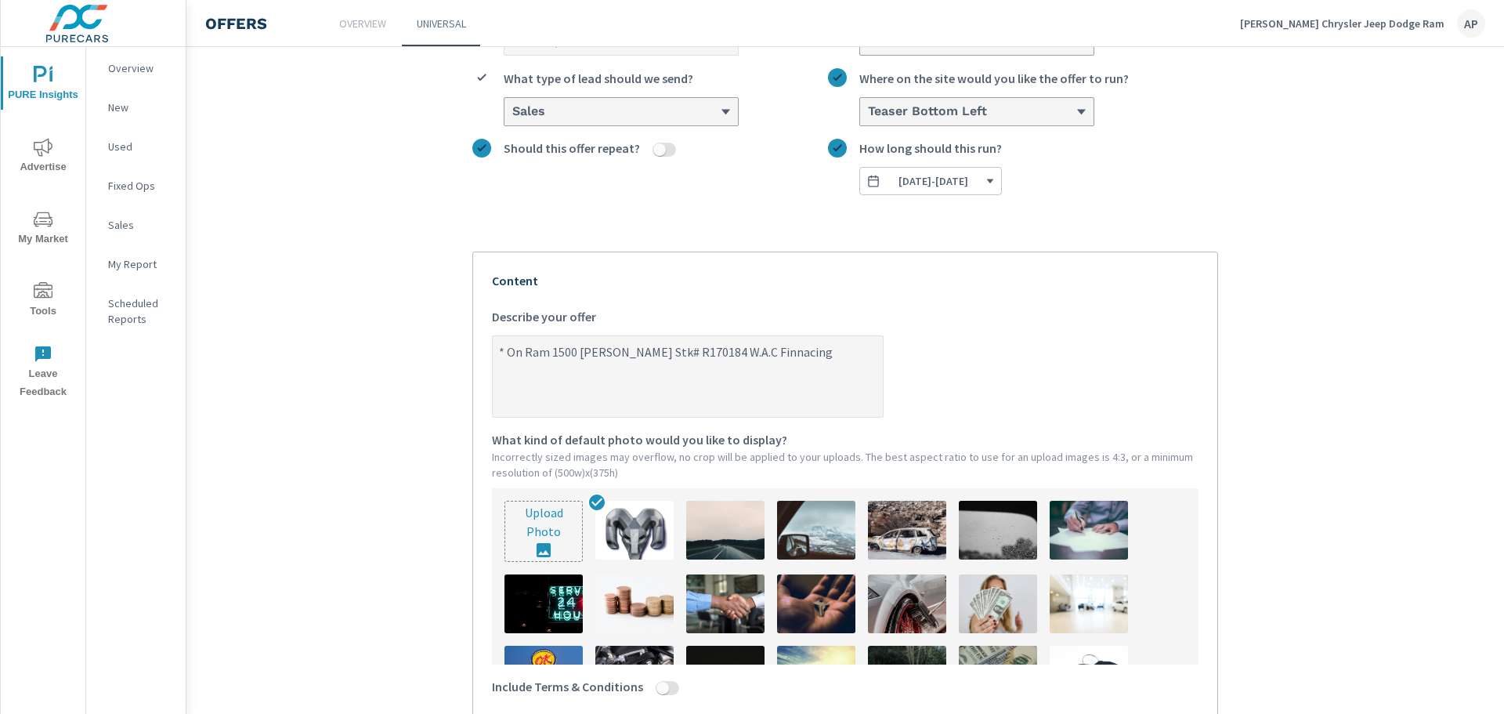
type textarea "x"
type textarea "* On Ram 1500 [PERSON_NAME] Stk# R170184 W.A.C Finnacin"
type textarea "x"
type textarea "* On Ram 1500 [PERSON_NAME] Stk# R170184 W.A.C Finnaci"
type textarea "x"
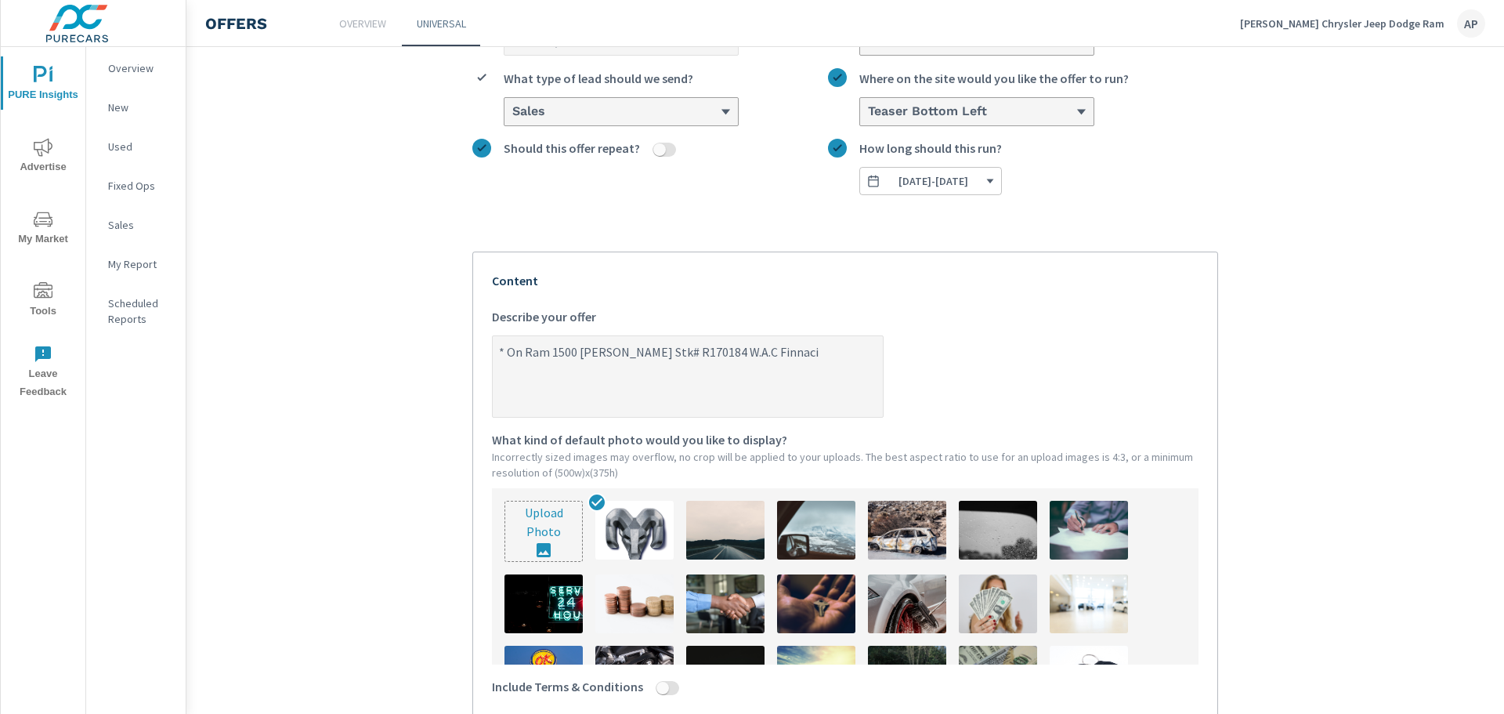
type textarea "* On Ram 1500 [PERSON_NAME] Stk# R170184 W.A.C Finnac"
type textarea "x"
type textarea "* On Ram 1500 [PERSON_NAME] Stk# R170184 W.A.C Finna"
type textarea "x"
type textarea "* On Ram 1500 [PERSON_NAME] Stk# R170184 [PERSON_NAME]"
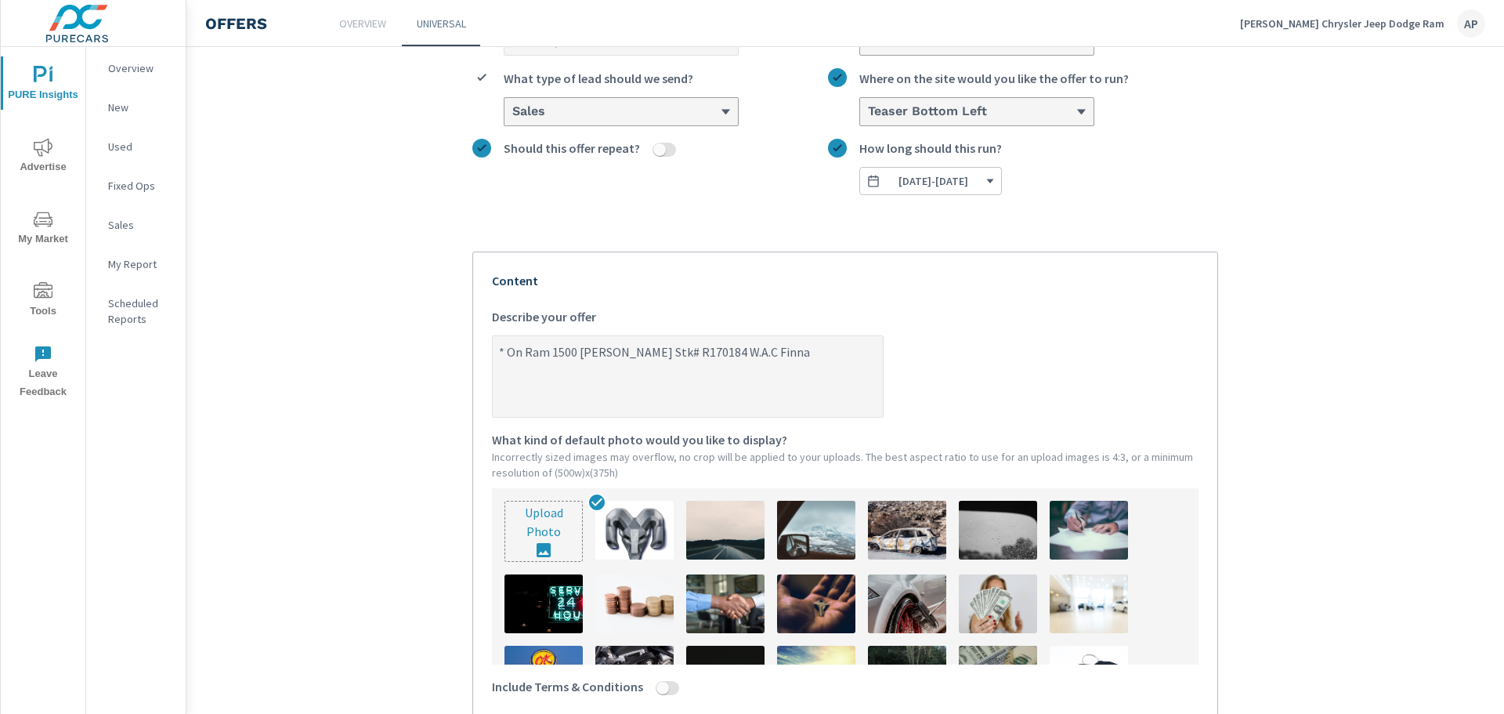
type textarea "x"
type textarea "* On Ram 1500 [PERSON_NAME] Stk# R170184 W.A.C Fin"
type textarea "x"
type textarea "* On Ram 1500 [PERSON_NAME] Stk# R170184 W.A.C Fi"
type textarea "x"
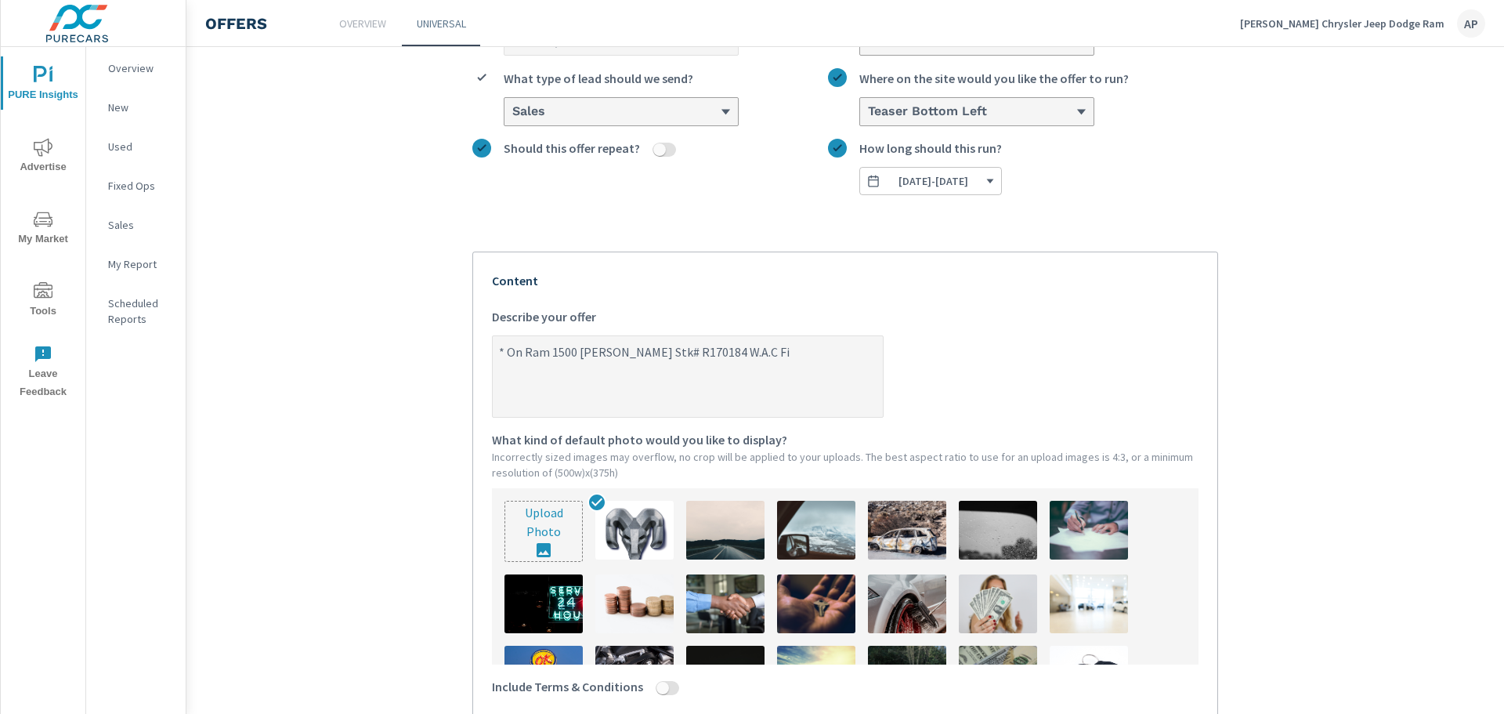
type textarea "* On Ram 1500 [PERSON_NAME] Stk# R170184 W.A.C F"
type textarea "x"
type textarea "* On Ram 1500 [PERSON_NAME] Stk# R170184 W.A.C"
type textarea "x"
type textarea "* On Ram 1500 [PERSON_NAME] Stk# R170184 W.A.C M"
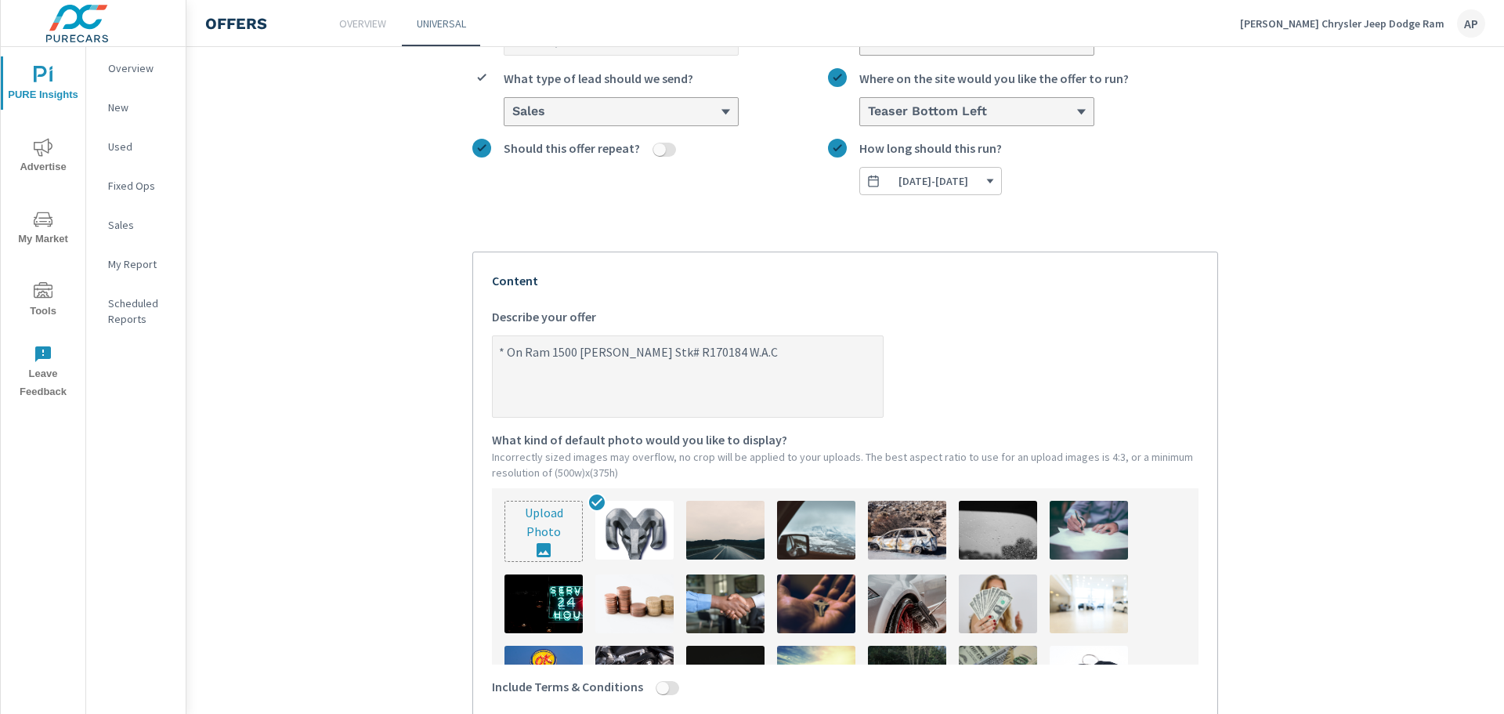
type textarea "x"
type textarea "* On Ram 1500 [PERSON_NAME] Stk# R170184 W.A.C Mu"
type textarea "x"
type textarea "* On Ram 1500 [PERSON_NAME] Stk# R170184 W.A.C Mus"
type textarea "x"
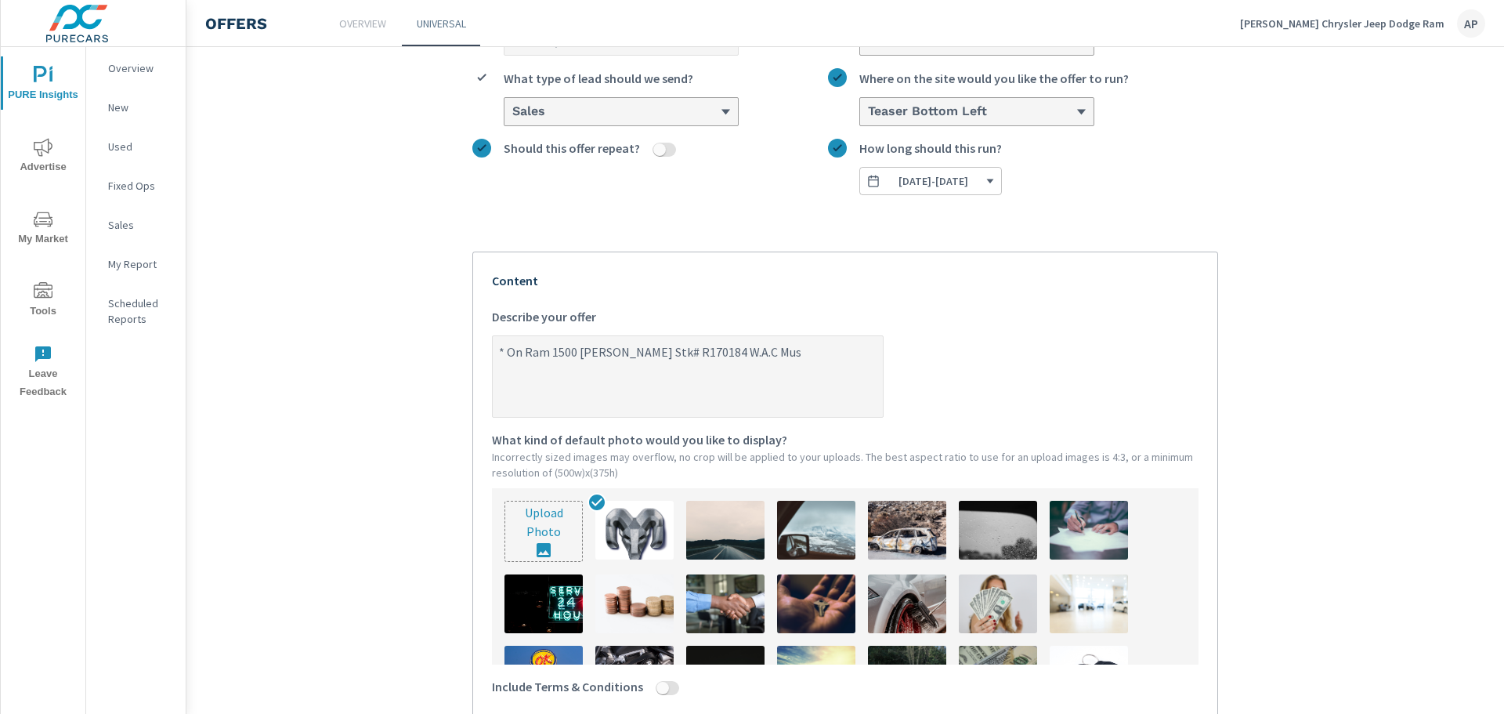
type textarea "* On Ram 1500 [PERSON_NAME] Stk# R170184 W.A.C Must"
type textarea "x"
type textarea "* On Ram 1500 [PERSON_NAME] Stk# R170184 W.A.C Must"
type textarea "x"
type textarea "* On Ram 1500 [PERSON_NAME] Stk# R170184 W.A.C Must F"
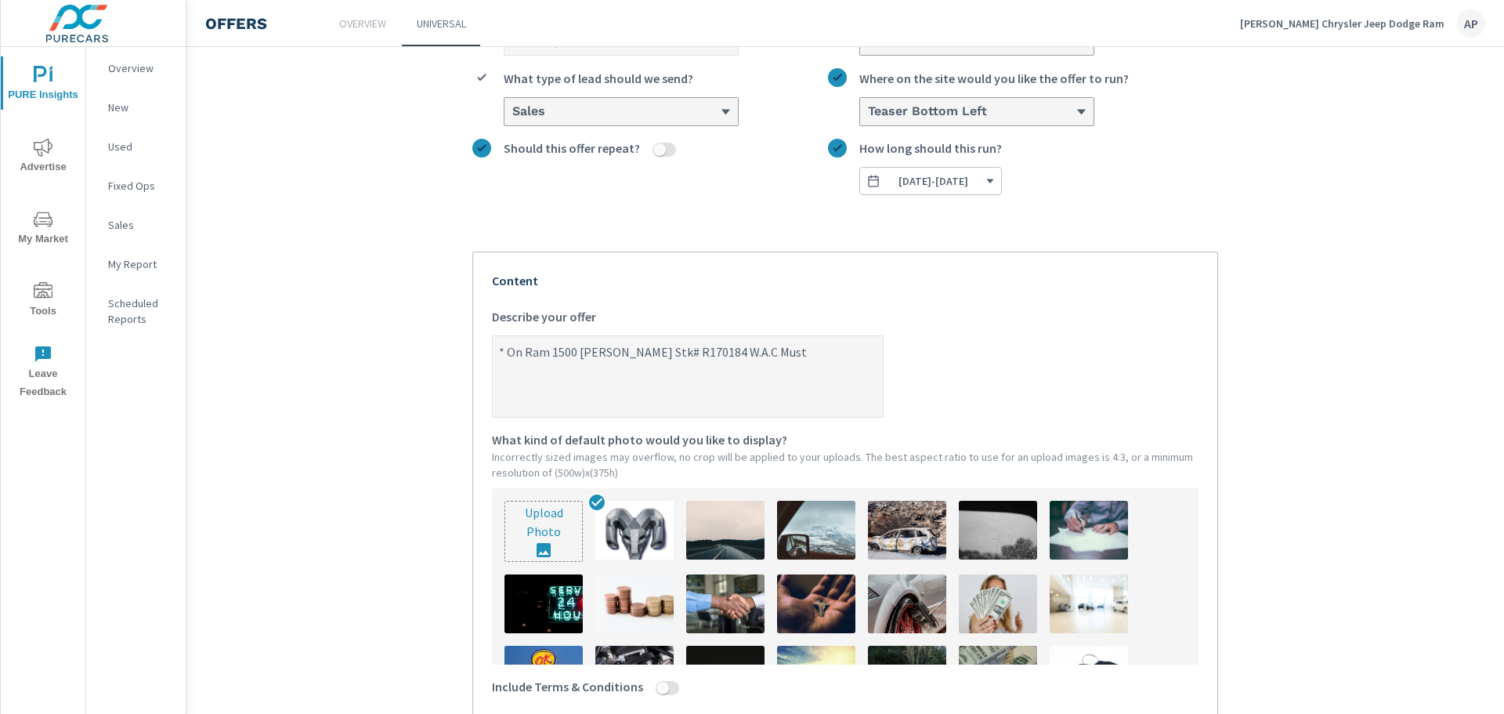
type textarea "x"
type textarea "* On Ram 1500 [PERSON_NAME] Stk# R170184 W.A.C Must Fi"
type textarea "x"
type textarea "* On Ram 1500 [PERSON_NAME] Stk# R170184 W.A.C Must F"
type textarea "x"
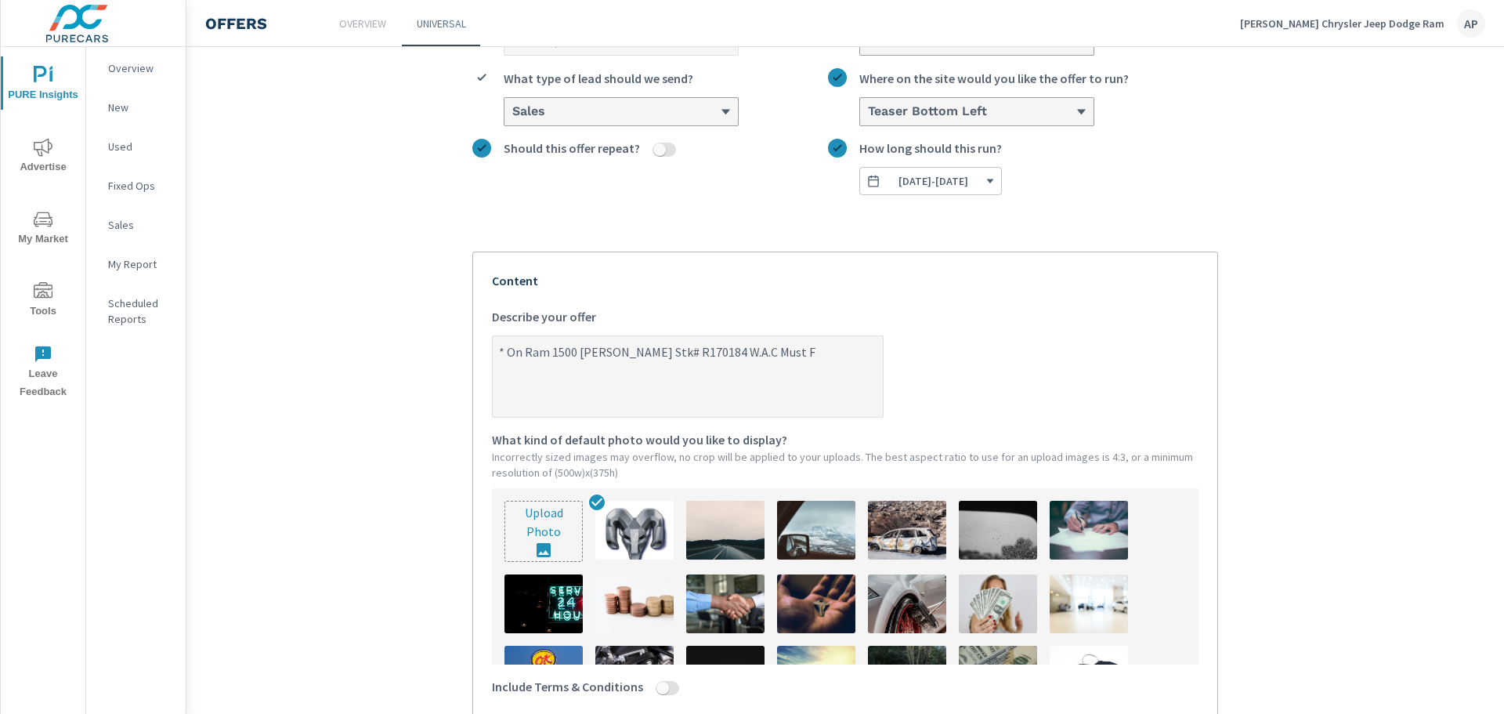
type textarea "* On Ram 1500 [PERSON_NAME] Stk# R170184 W.A.C Must"
type textarea "x"
type textarea "* On Ram 1500 [PERSON_NAME] Stk# R170184 W.A.C Must"
type textarea "x"
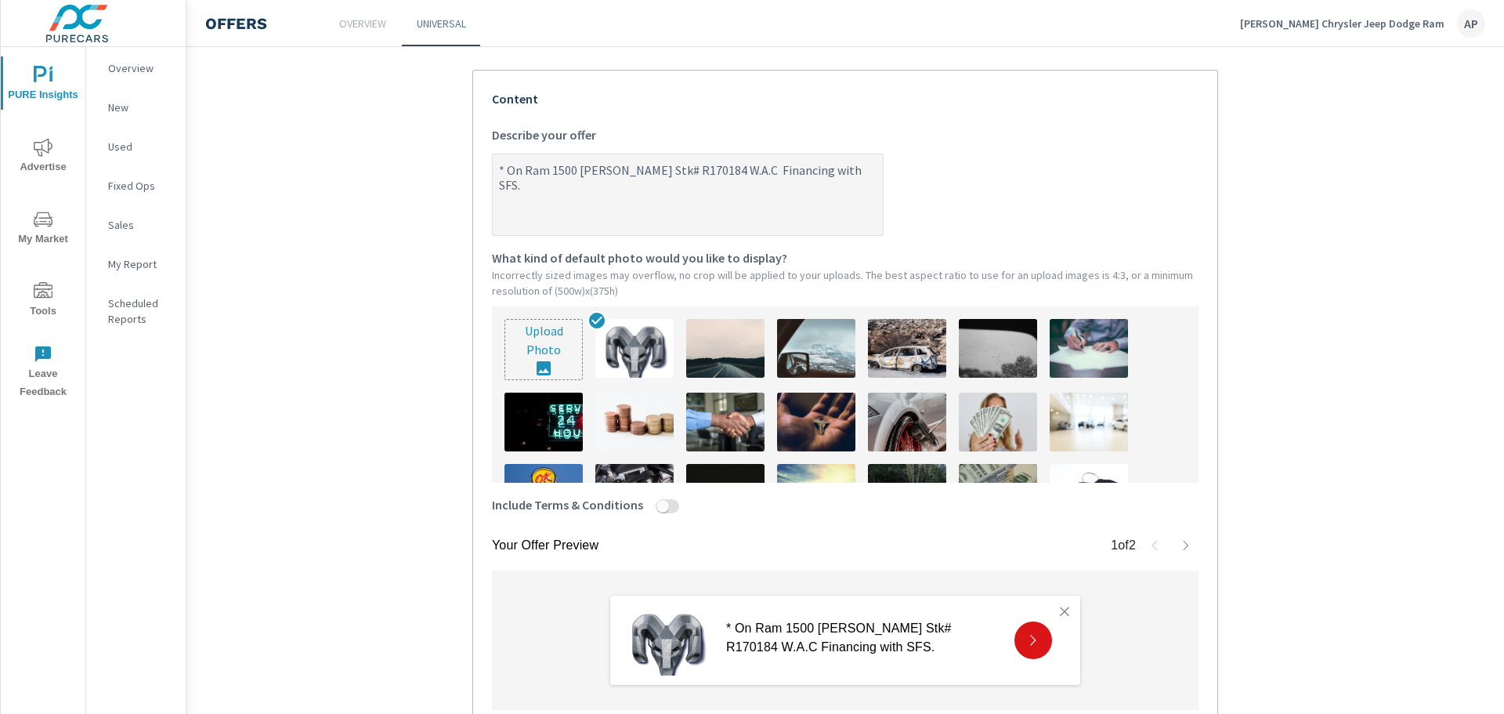
scroll to position [461, 0]
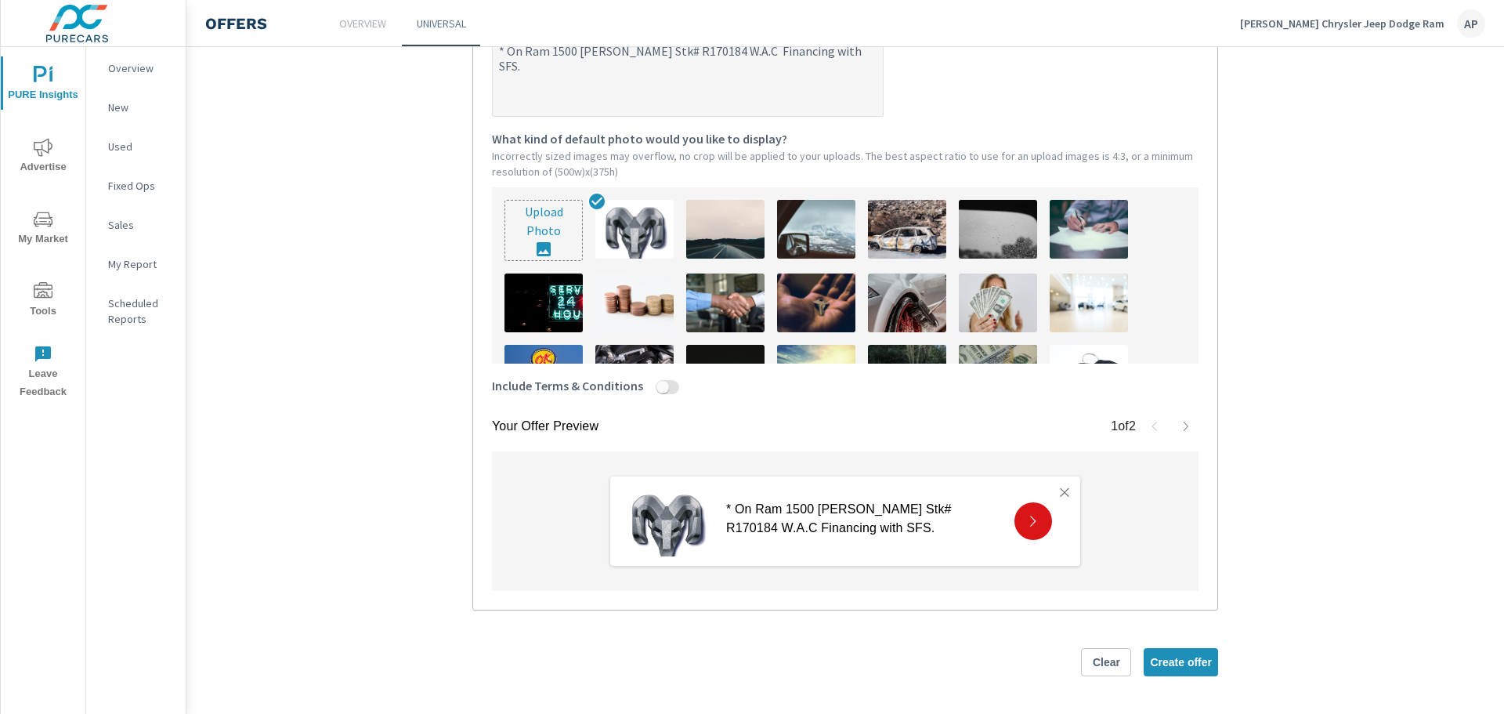
click at [1180, 427] on icon "button" at bounding box center [1186, 426] width 13 height 13
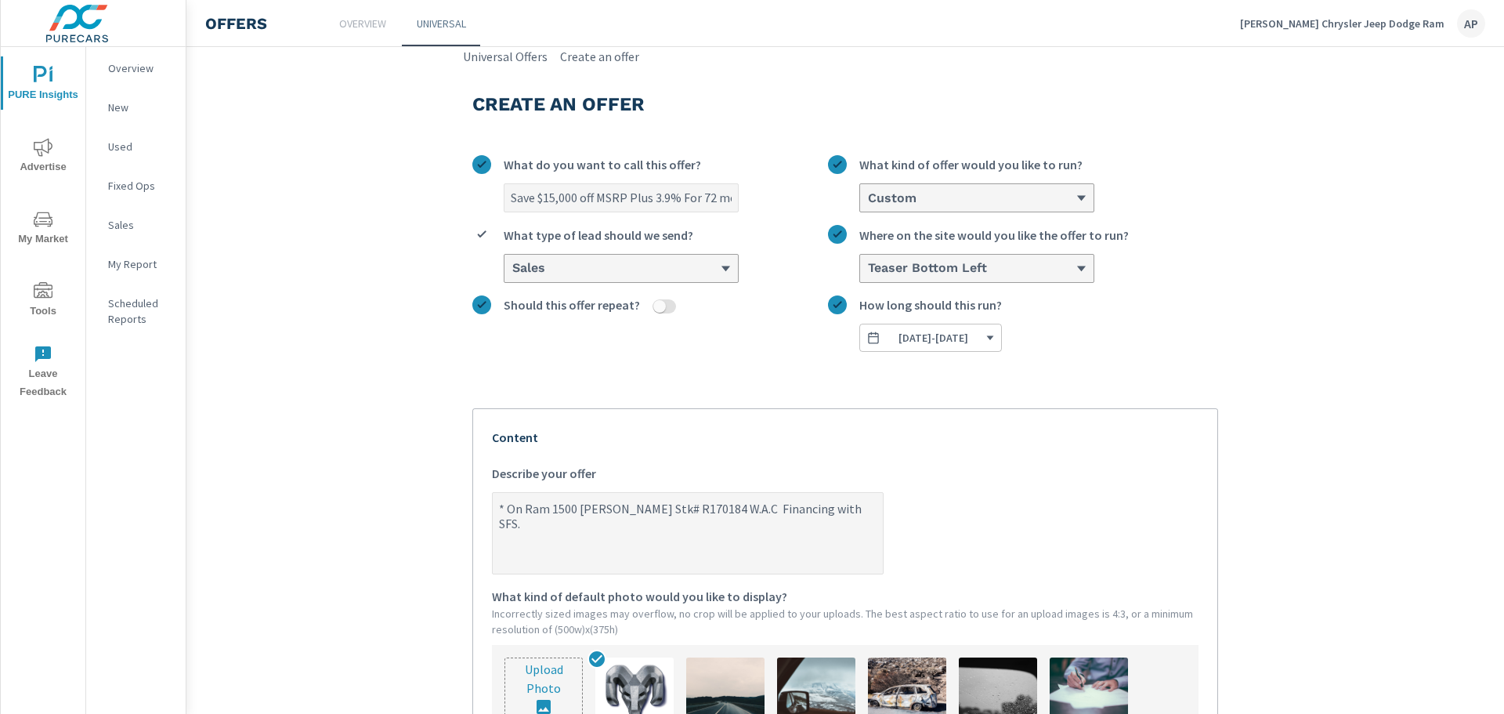
scroll to position [78, 0]
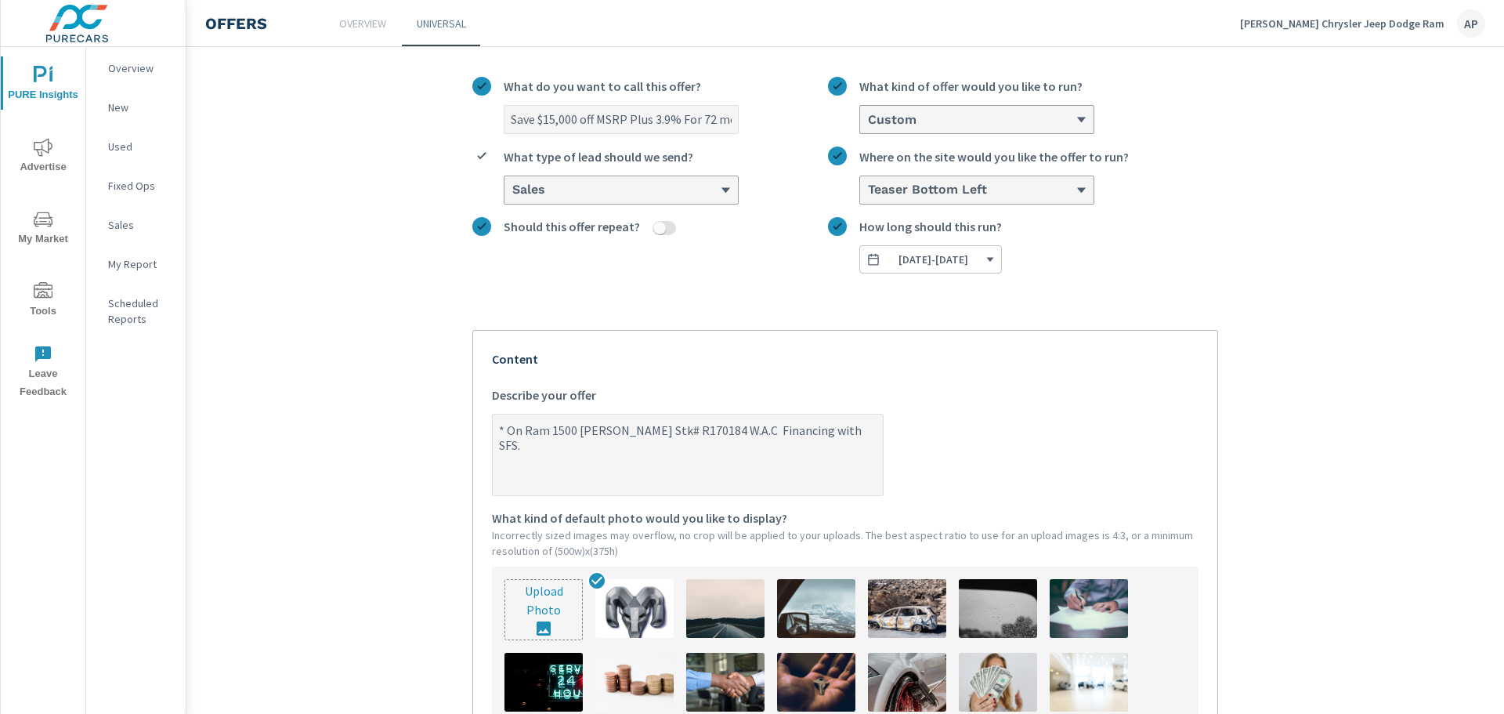
click at [579, 120] on input "Save $15,000 off MSRP Plus 3.9% For 72 mo." at bounding box center [622, 119] width 234 height 27
click at [689, 432] on textarea "* On Ram 1500 [PERSON_NAME] Stk# R170184 W.A.C Financing with SFS." at bounding box center [688, 456] width 390 height 78
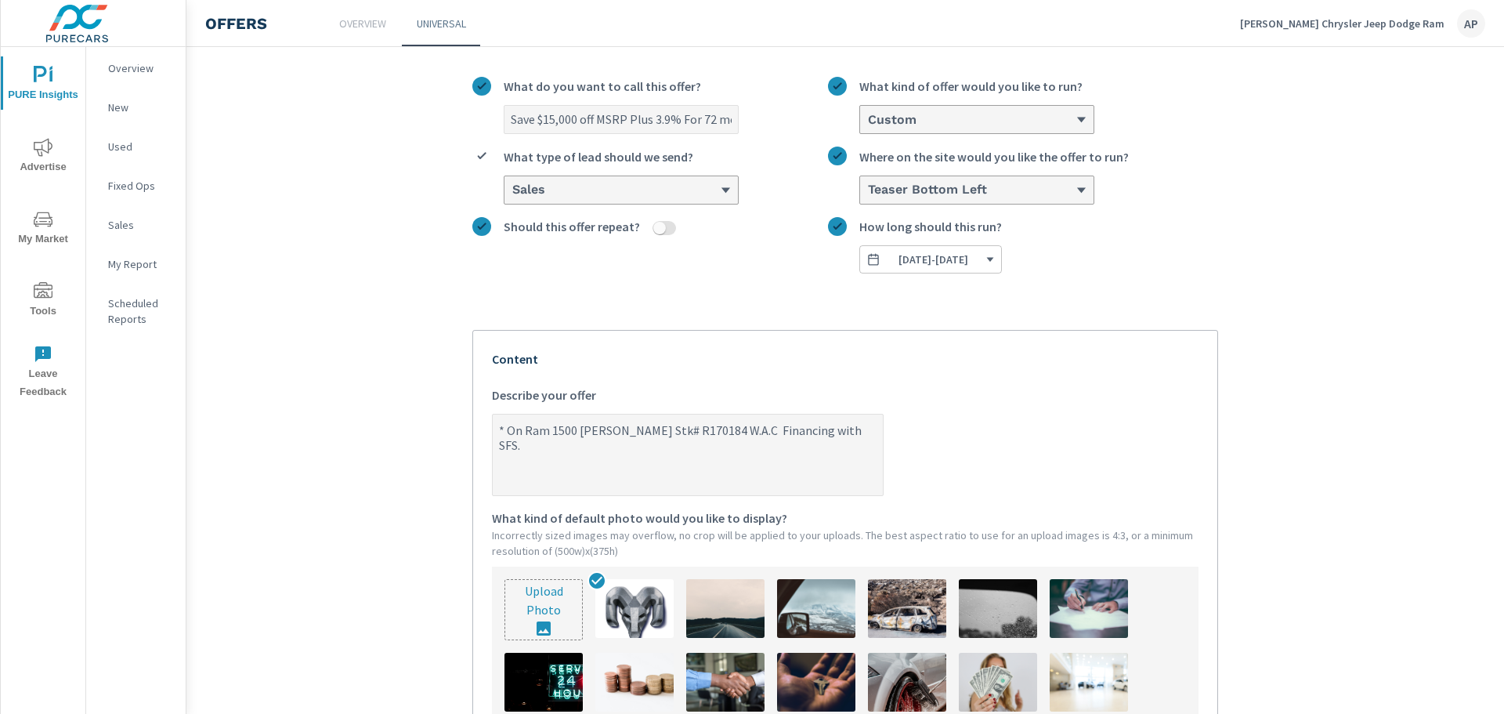
click at [689, 432] on textarea "* On Ram 1500 [PERSON_NAME] Stk# R170184 W.A.C Financing with SFS." at bounding box center [688, 456] width 390 height 78
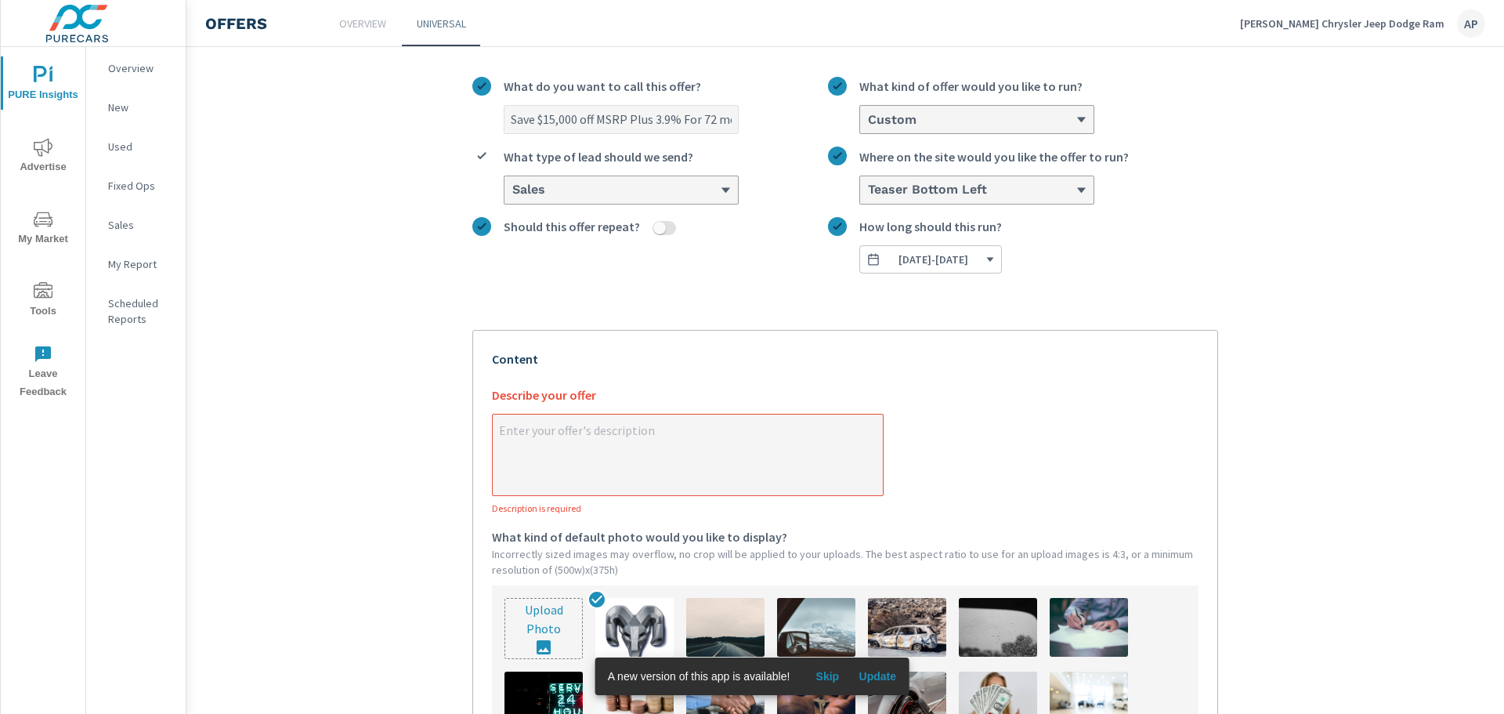
paste textarea "Save $15,000 off MSRP Plus 3.9% For 72 mo."
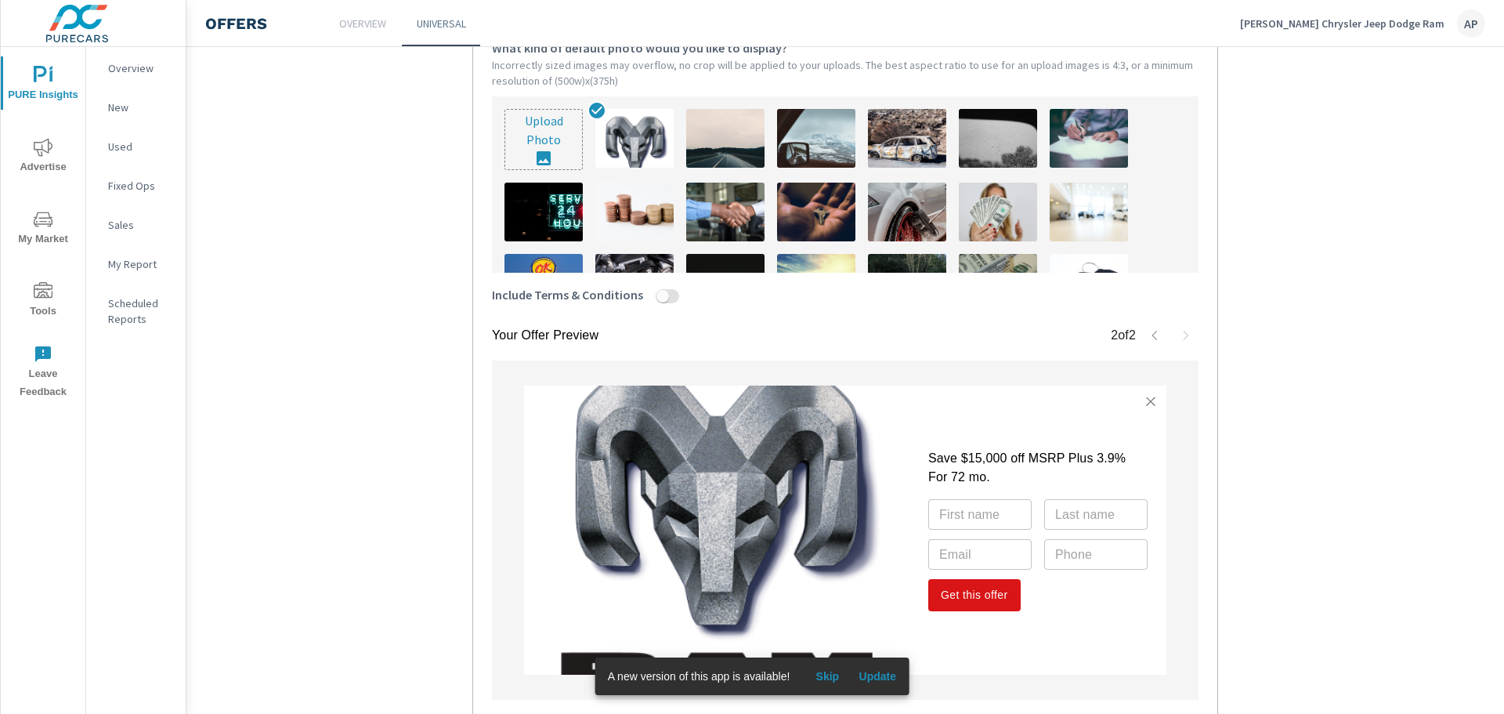
scroll to position [661, 0]
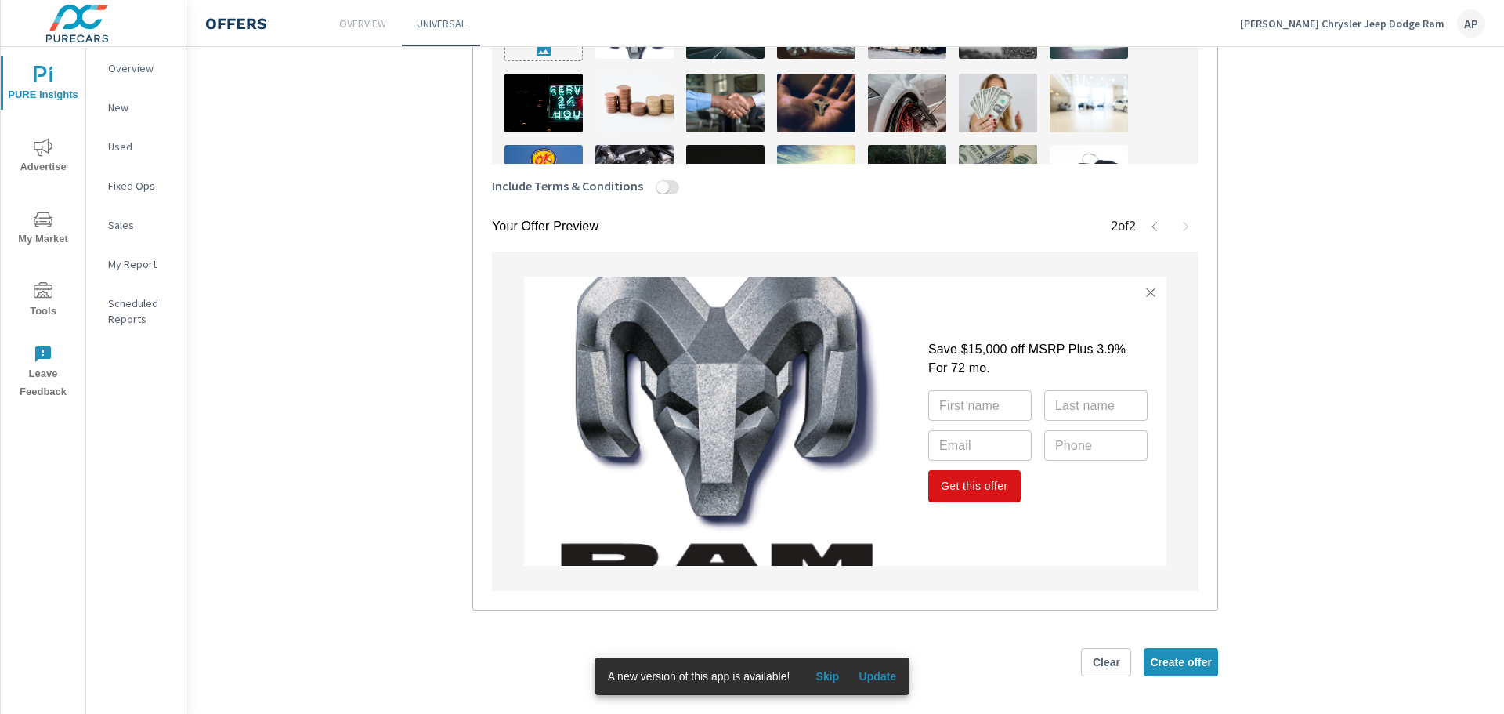
click at [658, 186] on input "Include Terms & Conditions" at bounding box center [663, 187] width 38 height 14
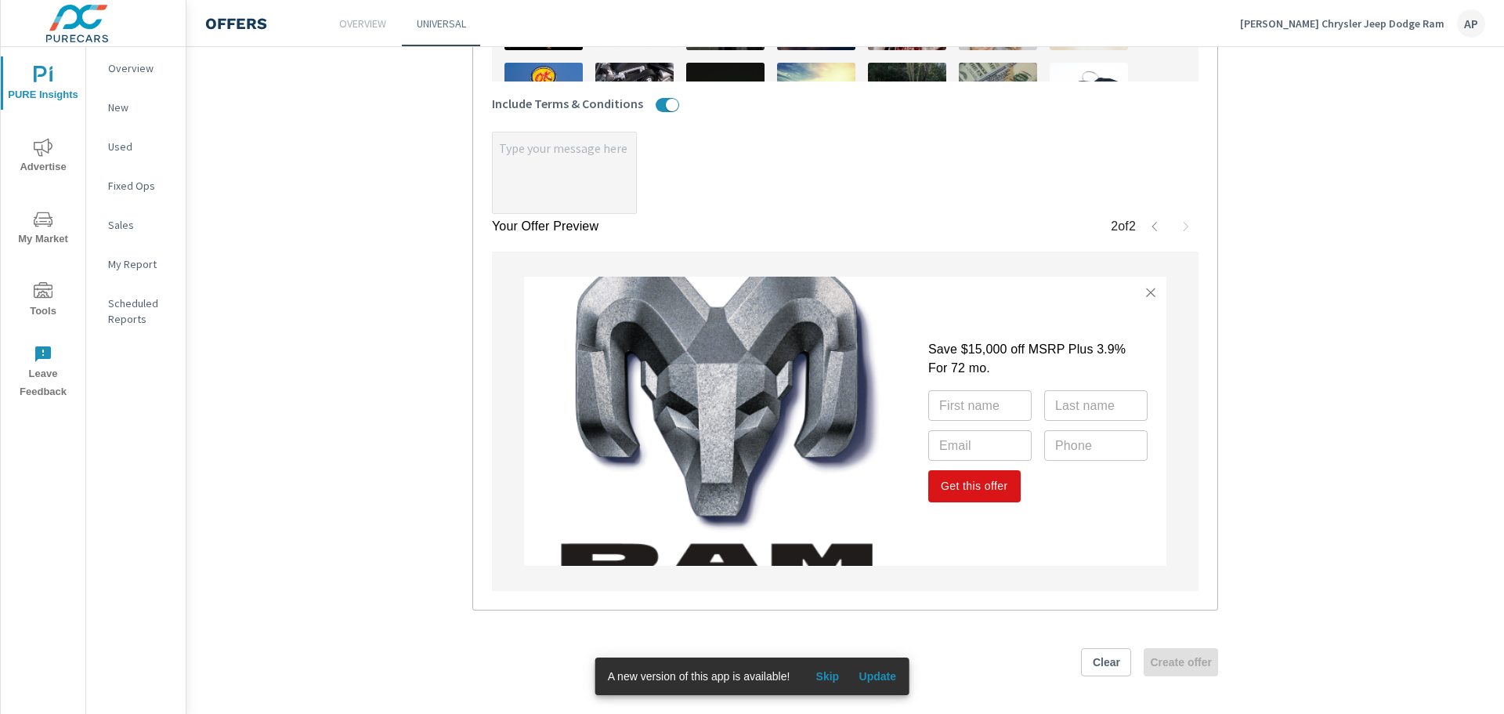
scroll to position [743, 0]
click at [515, 157] on textarea "x" at bounding box center [564, 174] width 143 height 78
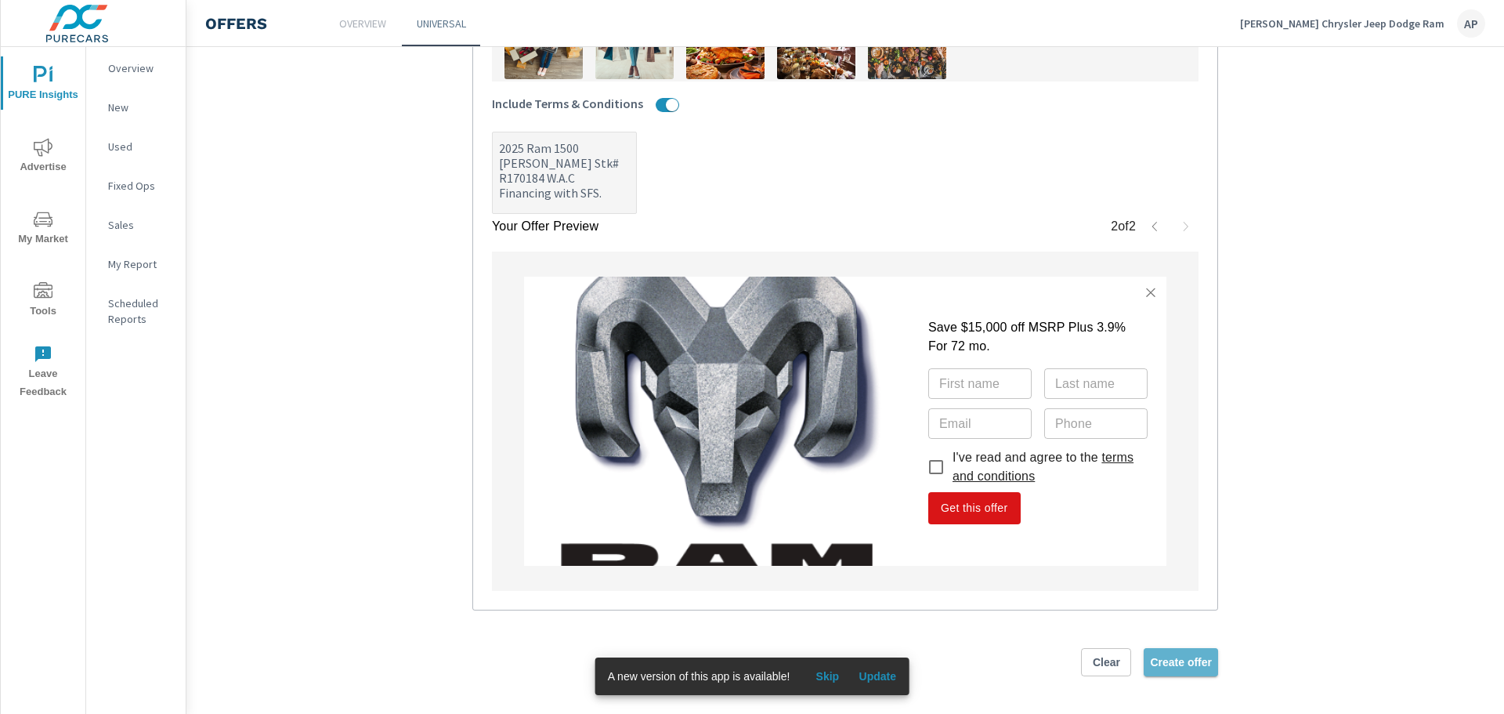
click at [1184, 665] on span "Create offer" at bounding box center [1181, 662] width 62 height 14
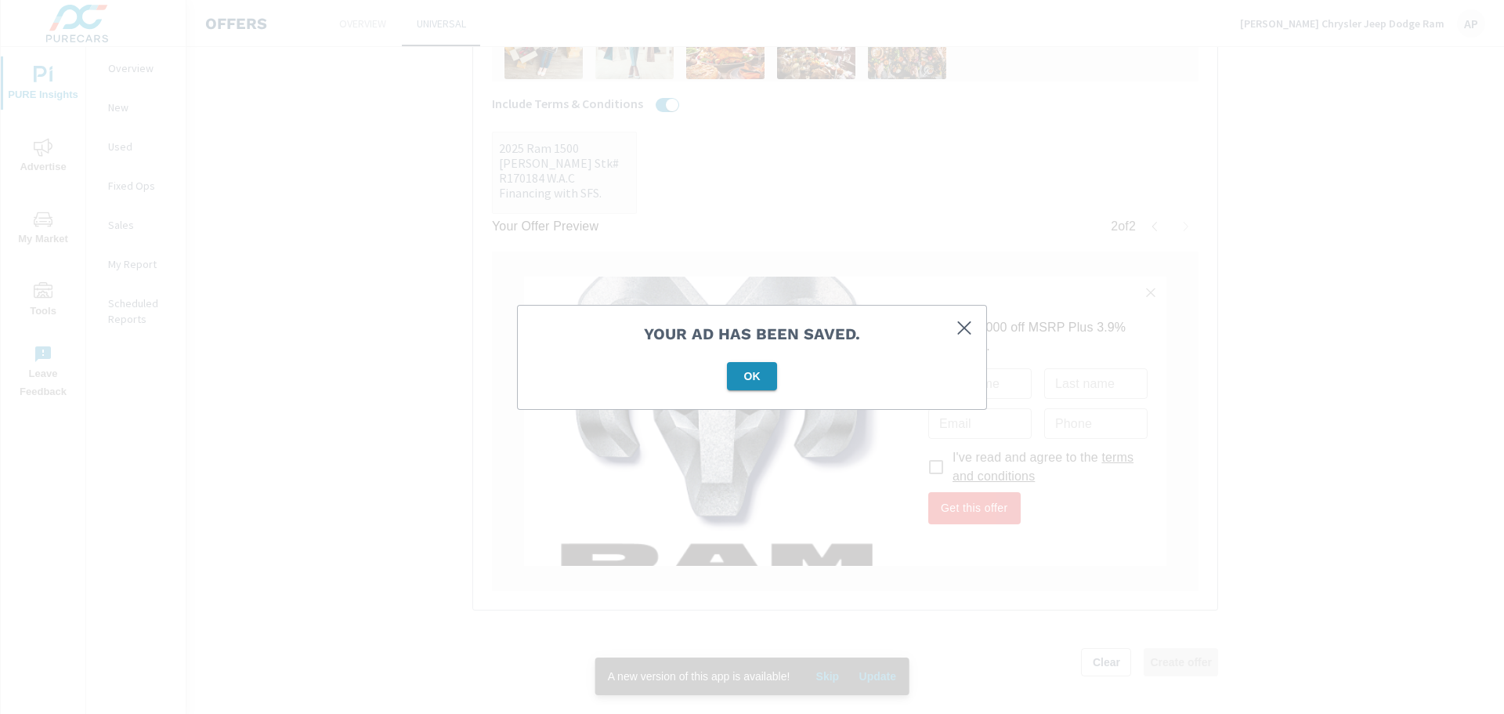
click at [737, 375] on span "OK" at bounding box center [752, 376] width 38 height 14
